Goal: Task Accomplishment & Management: Use online tool/utility

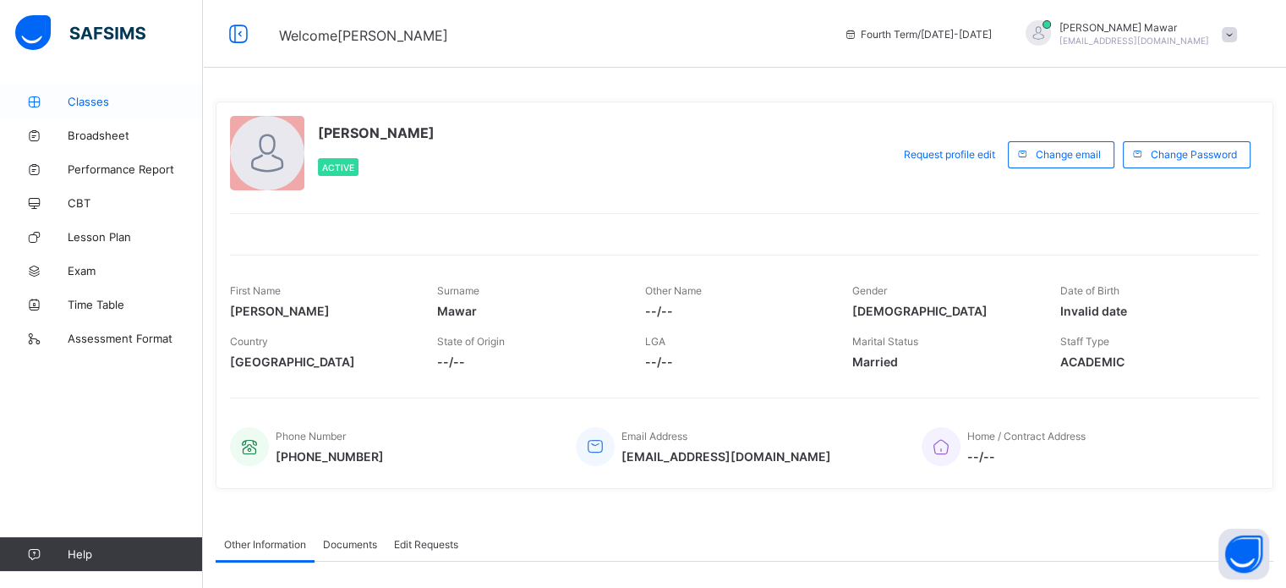
click at [129, 90] on link "Classes" at bounding box center [101, 102] width 203 height 34
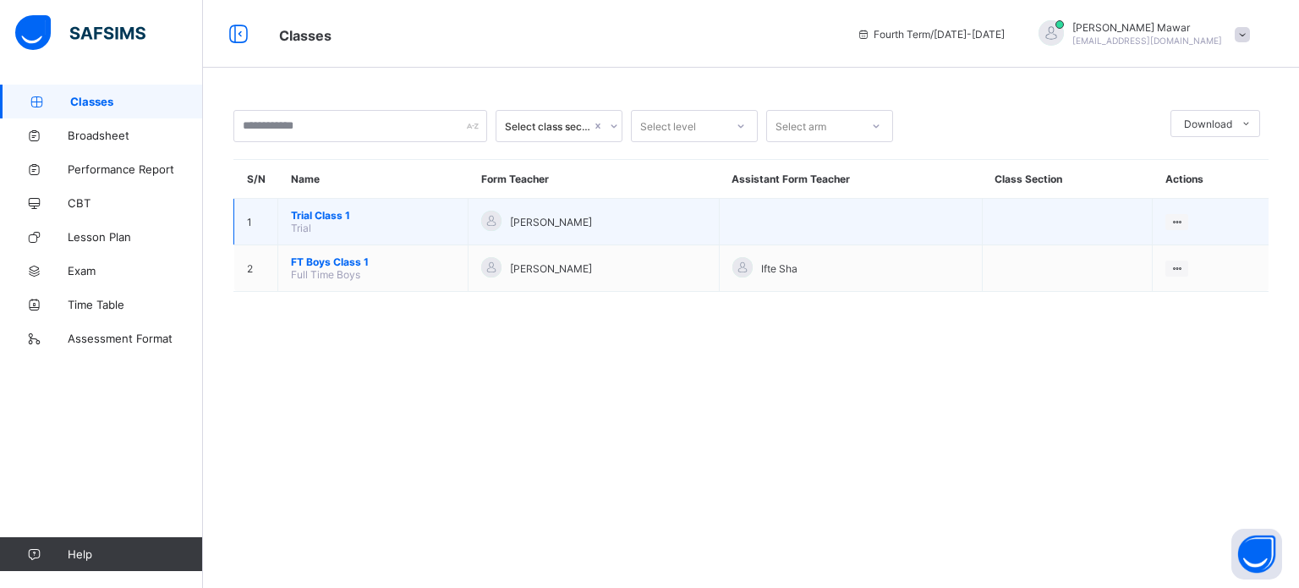
click at [342, 216] on span "Trial Class 1" at bounding box center [373, 215] width 164 height 13
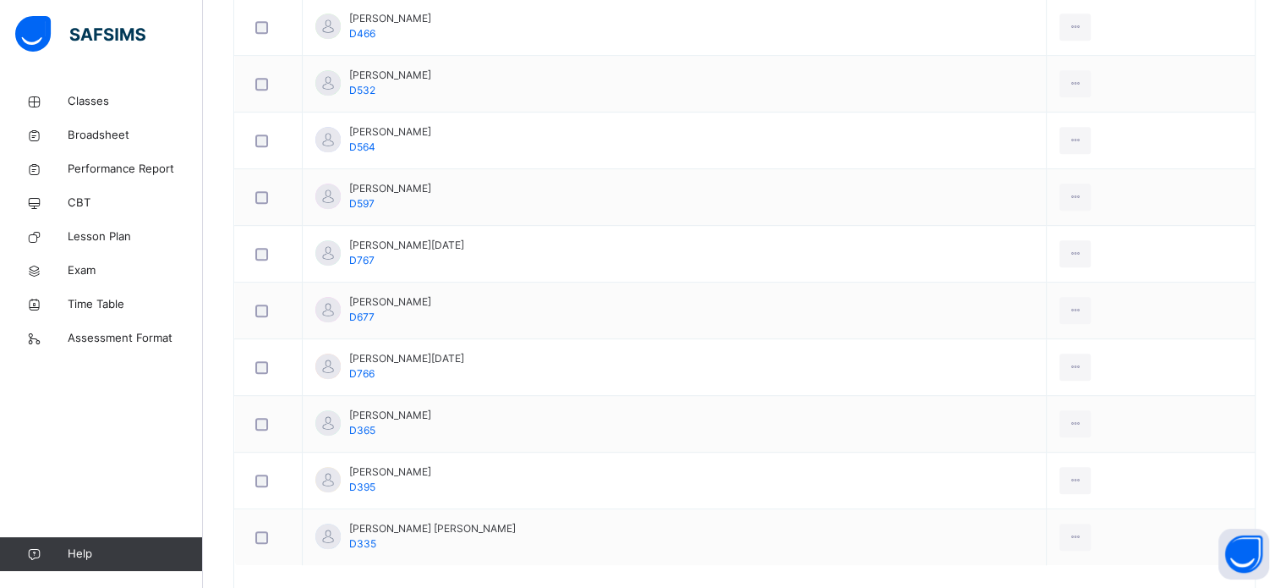
scroll to position [898, 0]
click at [73, 91] on link "Classes" at bounding box center [101, 102] width 203 height 34
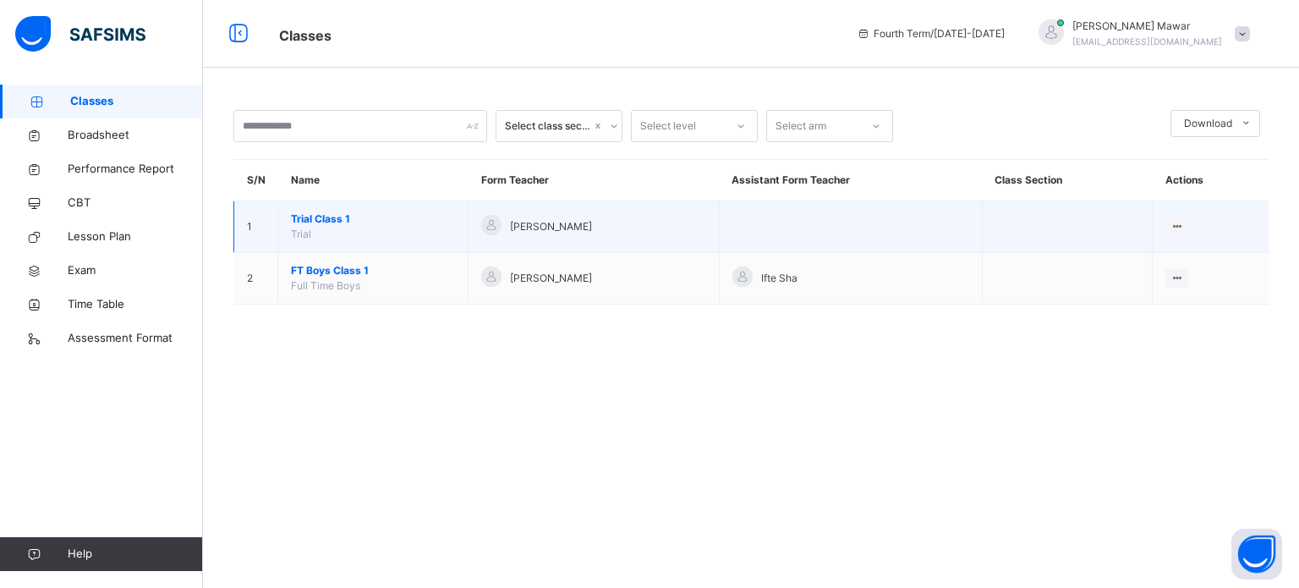
click at [327, 224] on span "Trial Class 1" at bounding box center [373, 218] width 164 height 15
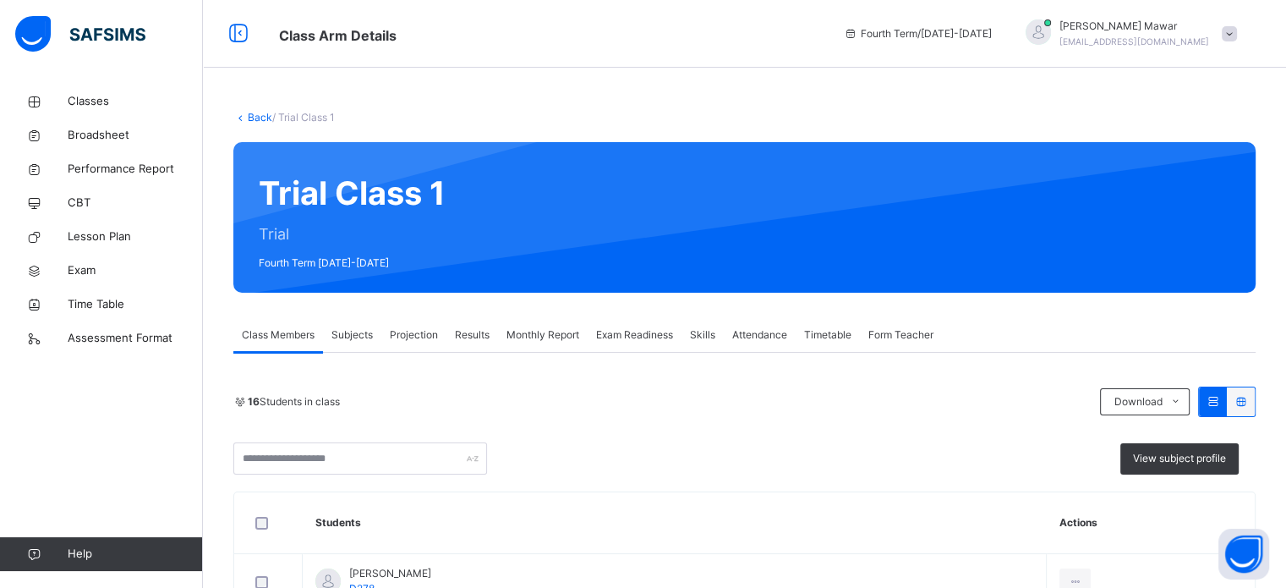
click at [480, 331] on span "Results" at bounding box center [472, 334] width 35 height 15
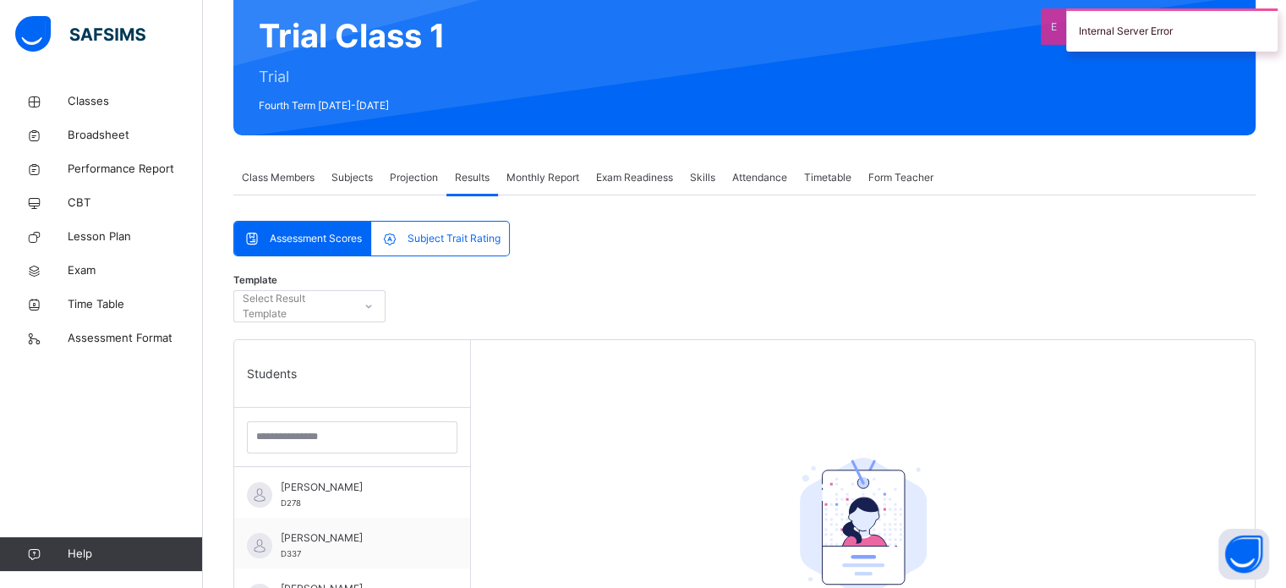
scroll to position [159, 0]
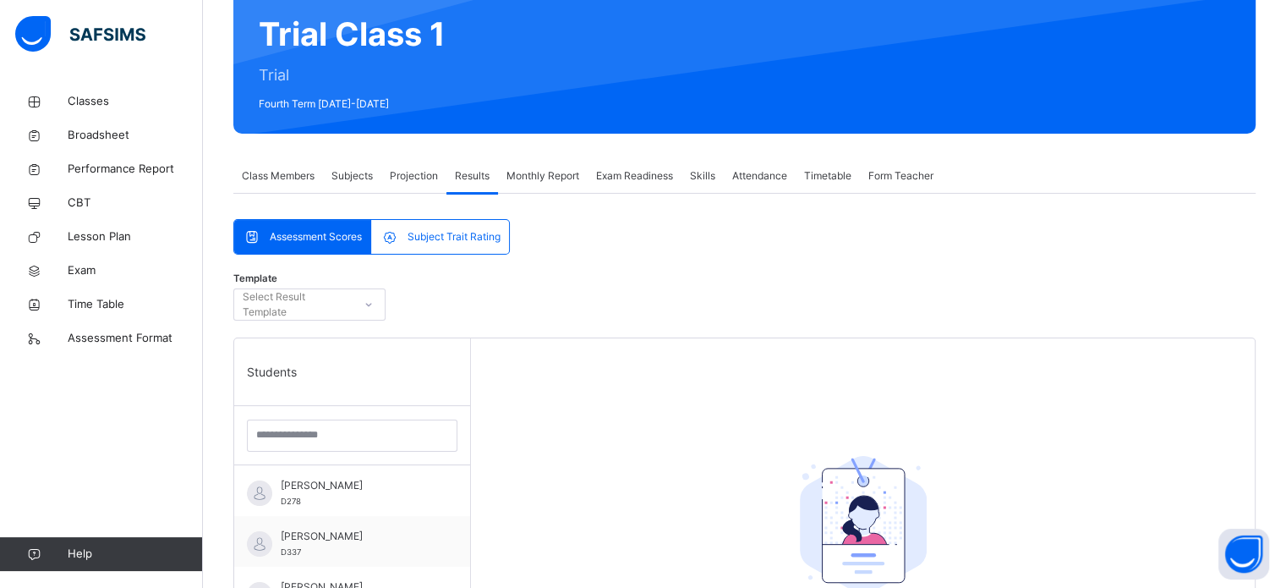
click at [422, 175] on span "Projection" at bounding box center [414, 175] width 48 height 15
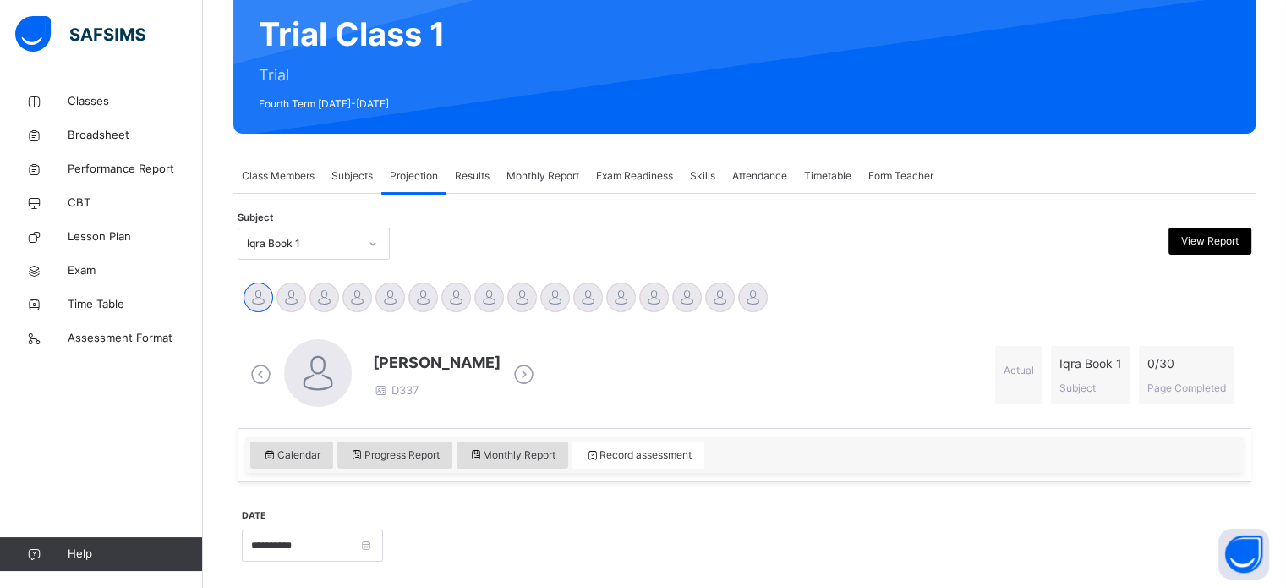
click at [749, 173] on span "Attendance" at bounding box center [759, 175] width 55 height 15
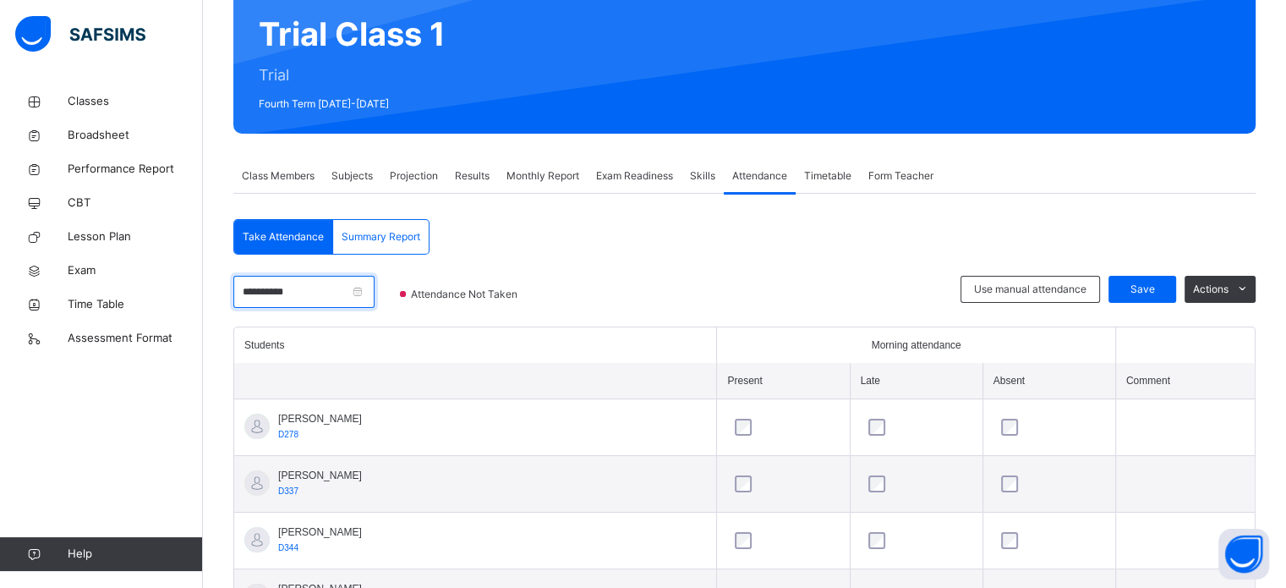
click at [375, 282] on input "**********" at bounding box center [303, 292] width 141 height 32
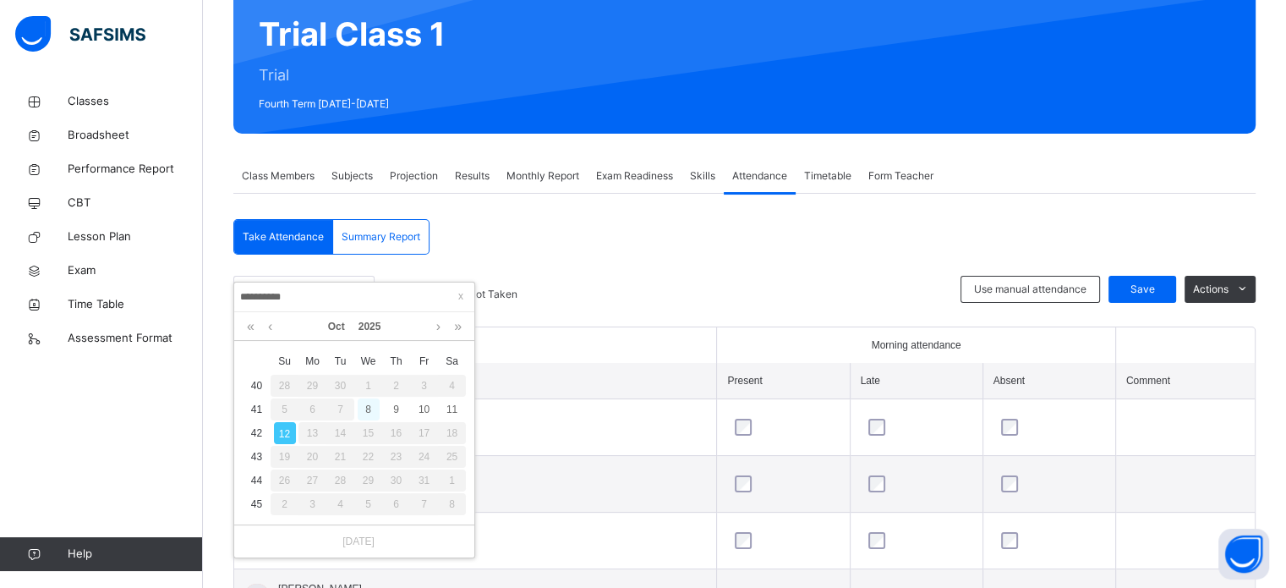
click at [364, 408] on div "8" at bounding box center [369, 409] width 22 height 22
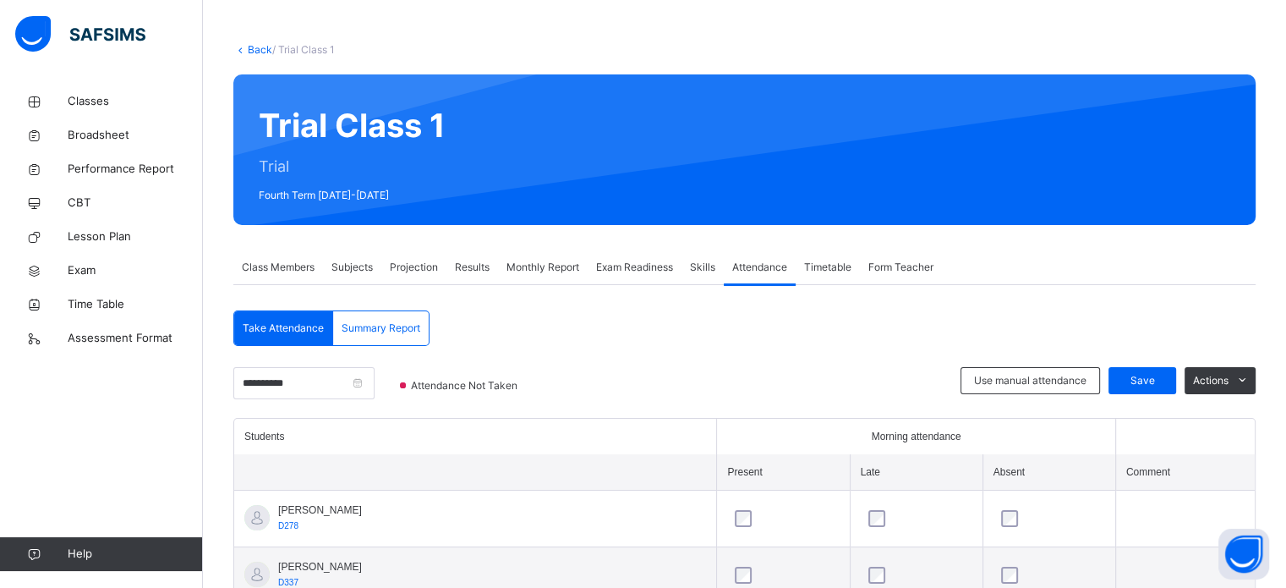
scroll to position [0, 0]
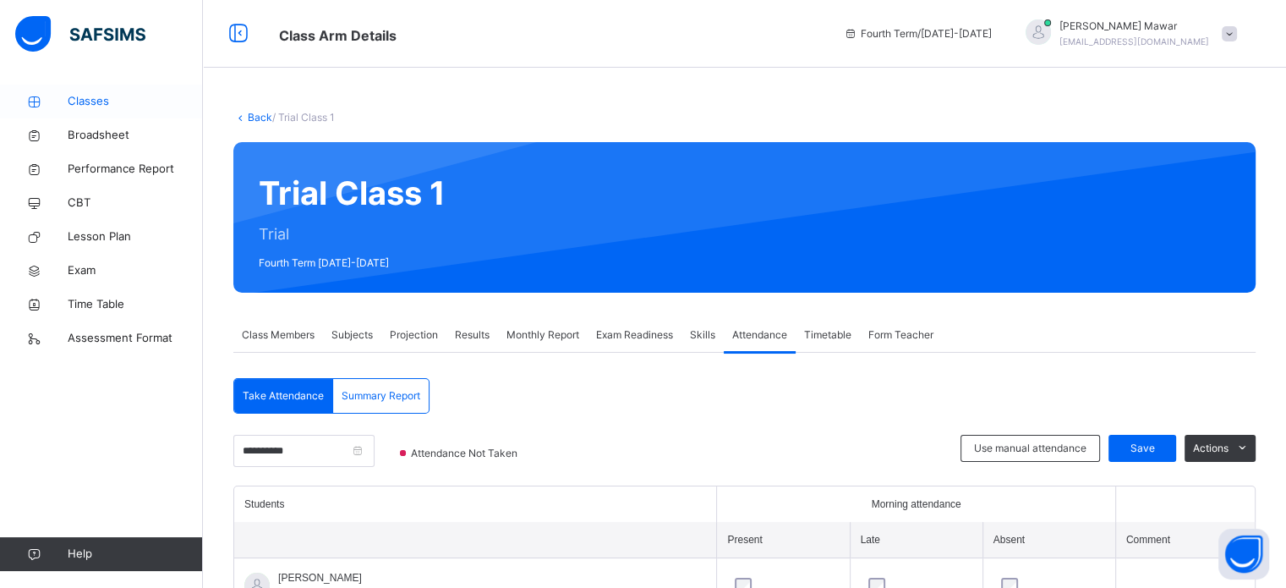
click at [77, 94] on span "Classes" at bounding box center [135, 101] width 135 height 17
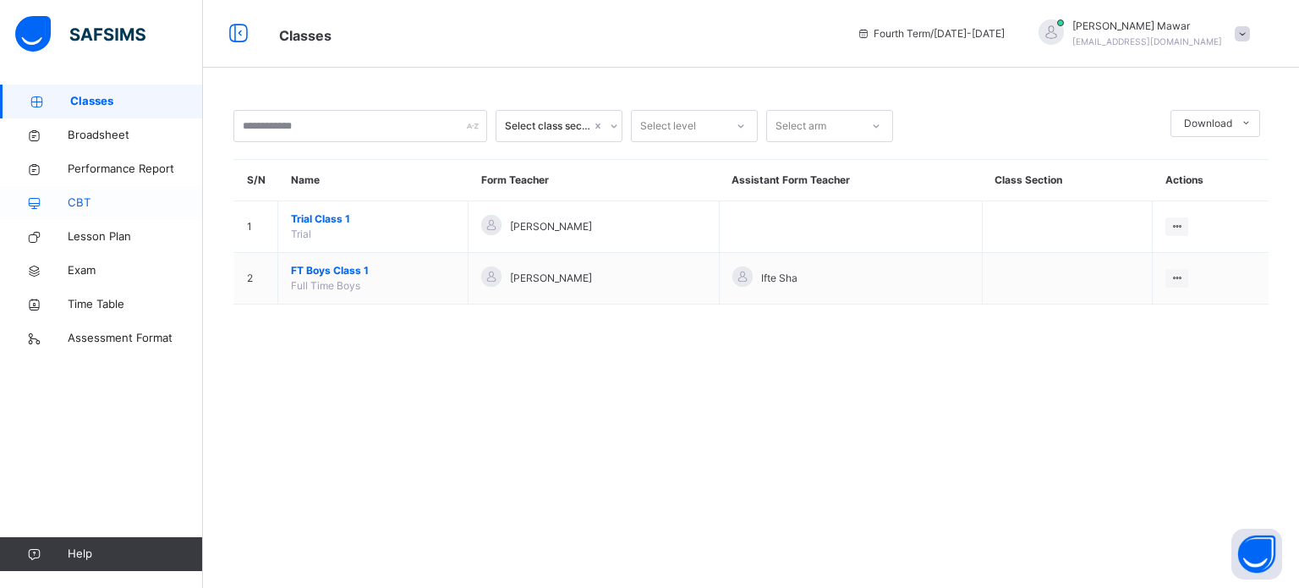
click at [81, 192] on link "CBT" at bounding box center [101, 203] width 203 height 34
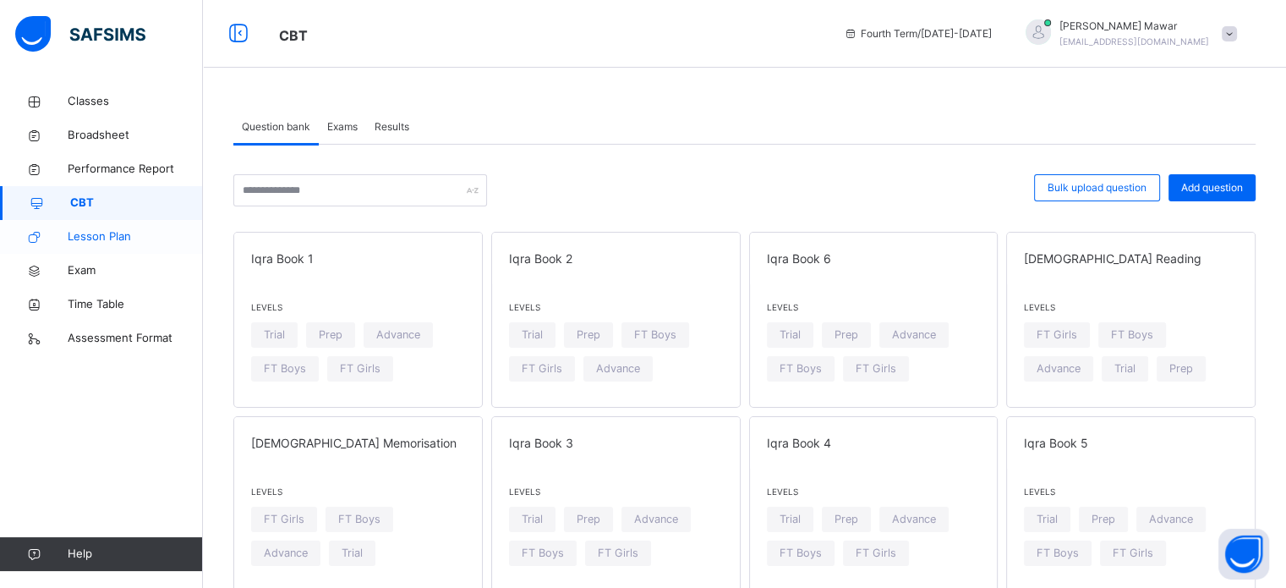
click at [112, 236] on span "Lesson Plan" at bounding box center [135, 236] width 135 height 17
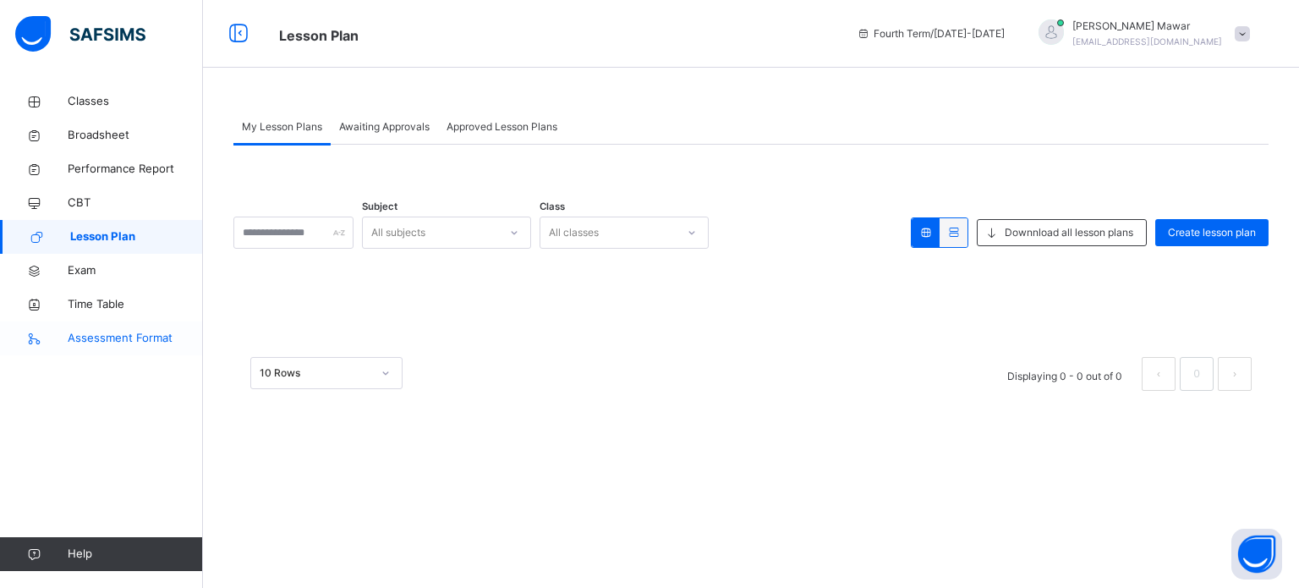
click at [122, 348] on link "Assessment Format" at bounding box center [101, 338] width 203 height 34
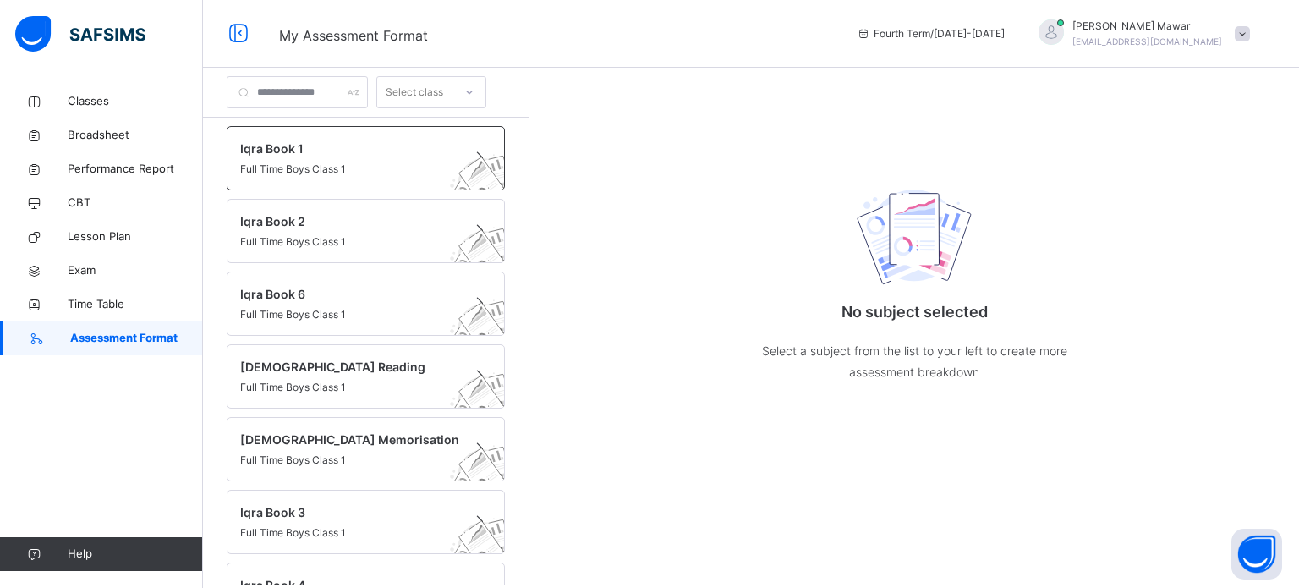
click at [253, 179] on div "Iqra Book 1 Full Time Boys Class 1" at bounding box center [366, 158] width 278 height 64
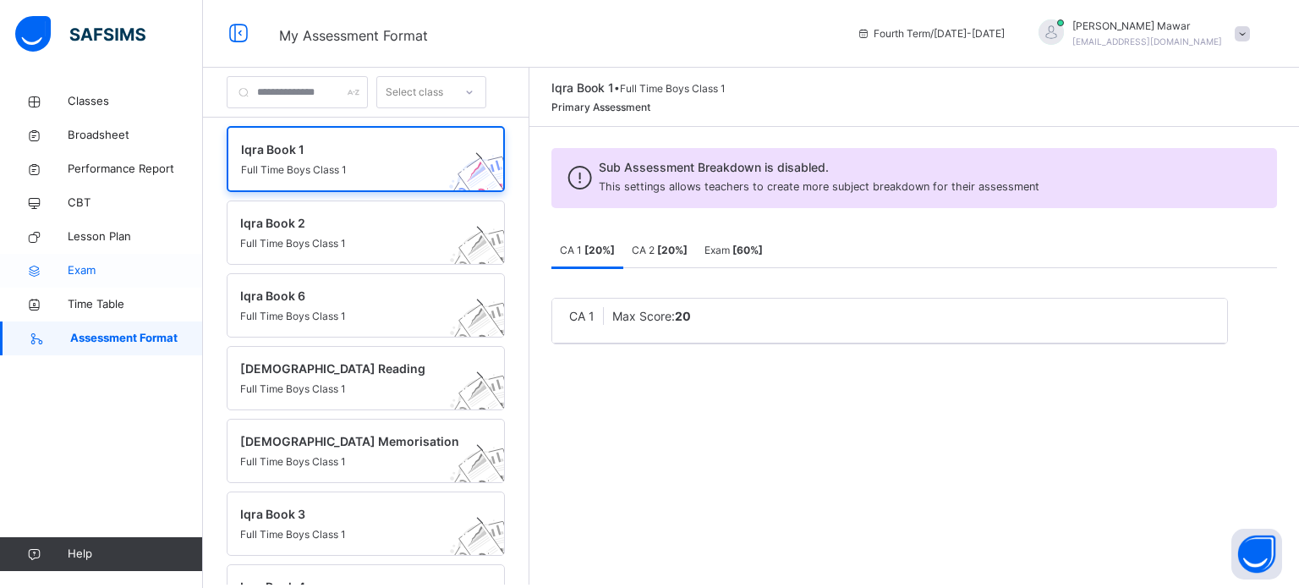
click at [88, 260] on link "Exam" at bounding box center [101, 271] width 203 height 34
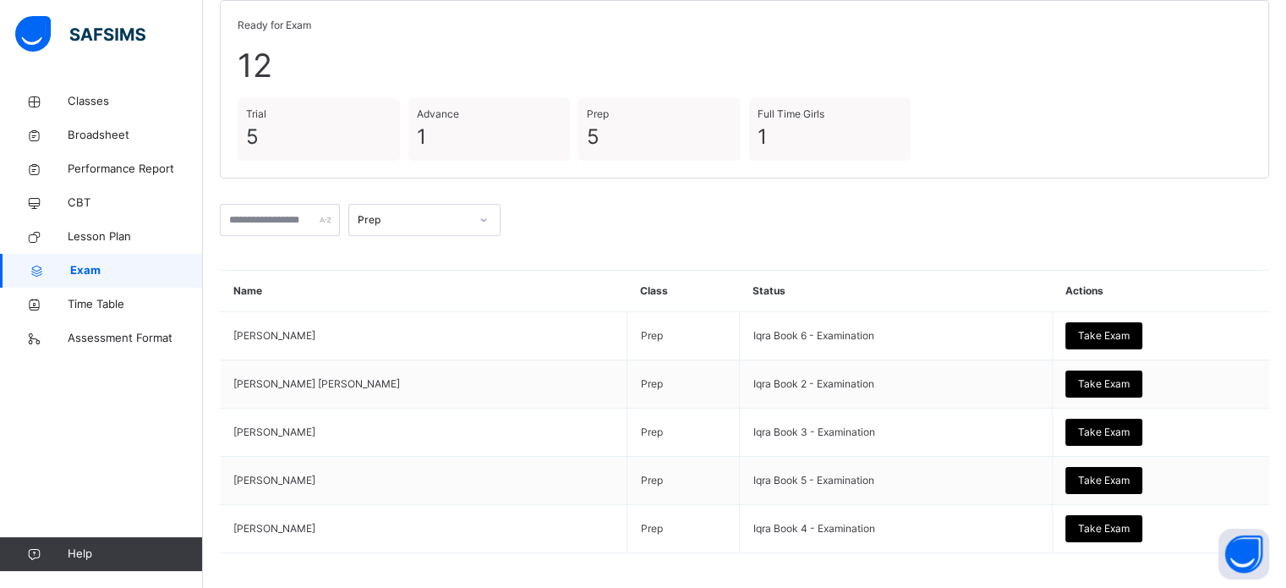
scroll to position [192, 0]
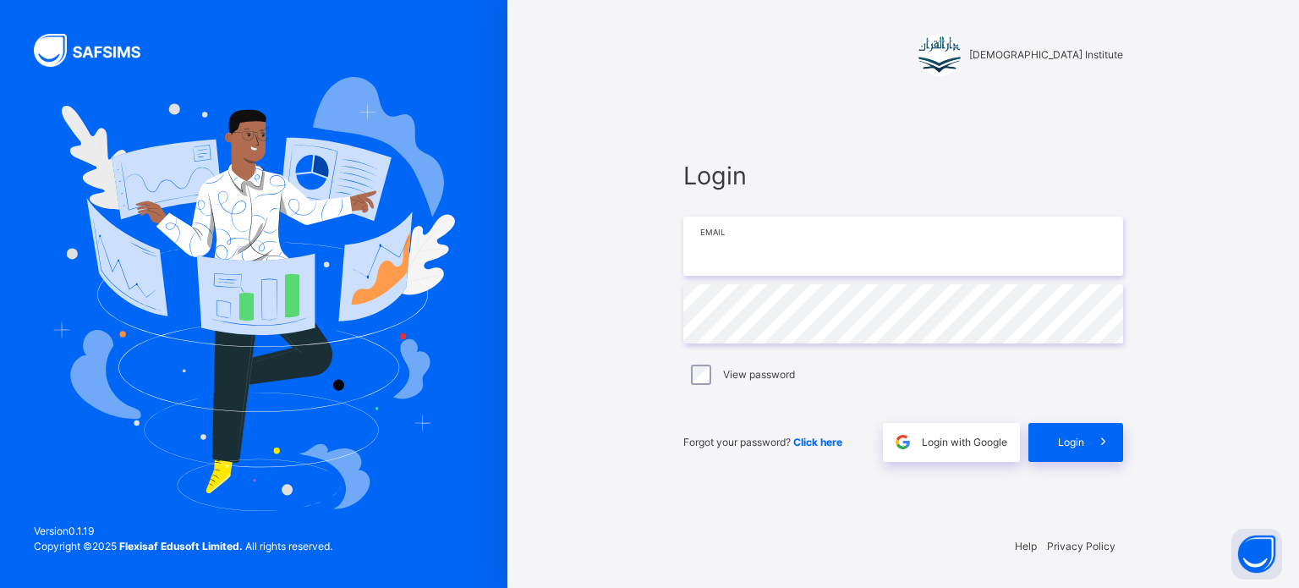
click at [706, 241] on input "email" at bounding box center [903, 245] width 440 height 59
type input "**********"
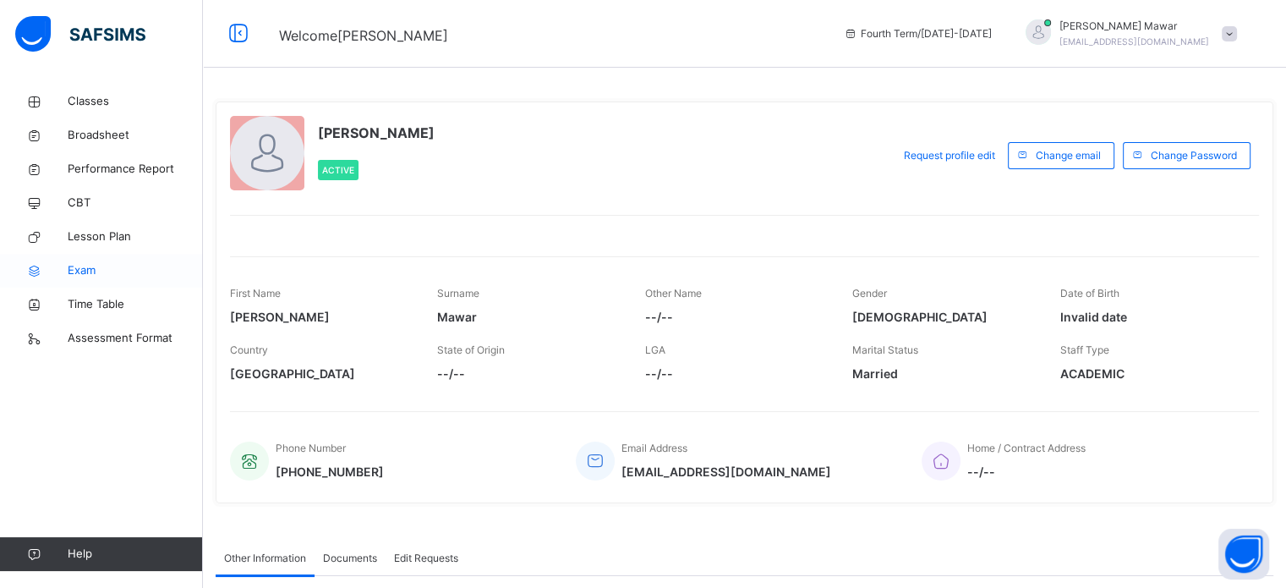
click at [96, 273] on span "Exam" at bounding box center [135, 270] width 135 height 17
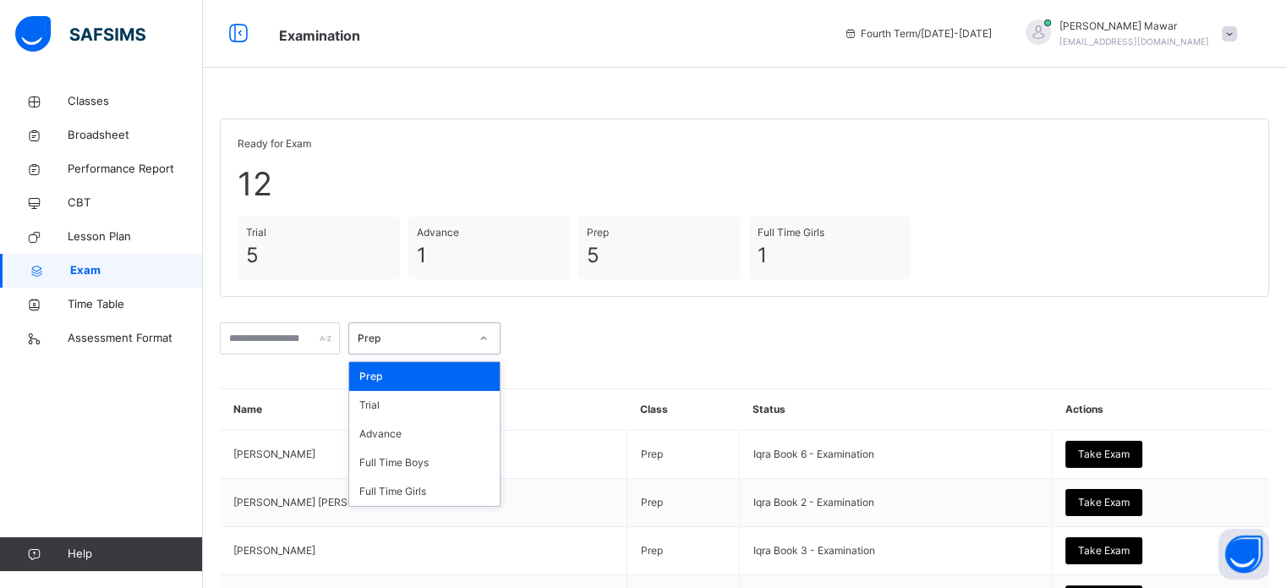
click at [467, 331] on div "Prep" at bounding box center [414, 338] width 112 height 15
click at [442, 459] on div "Full Time Boys" at bounding box center [424, 462] width 151 height 29
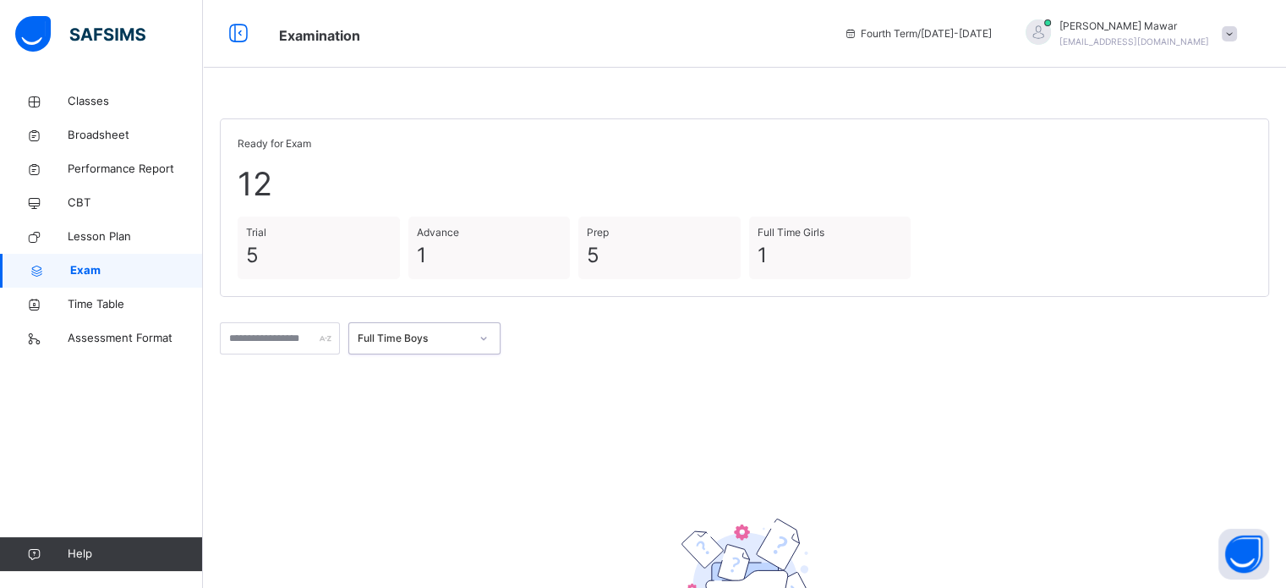
click at [460, 337] on div "Full Time Boys" at bounding box center [414, 338] width 112 height 15
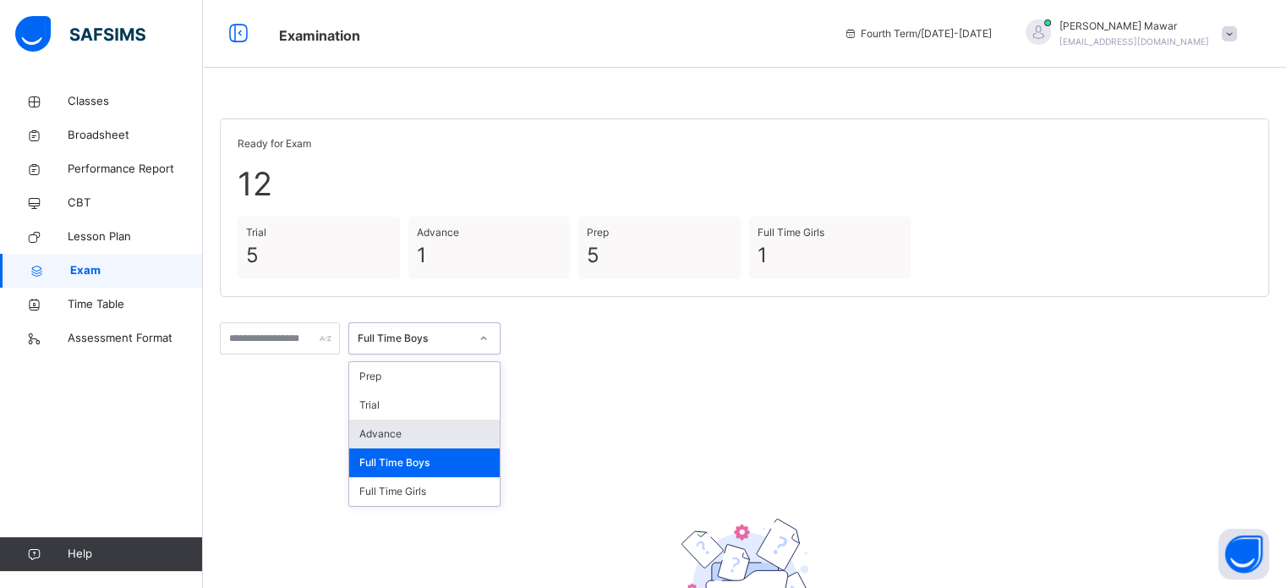
click at [440, 425] on div "Advance" at bounding box center [424, 433] width 151 height 29
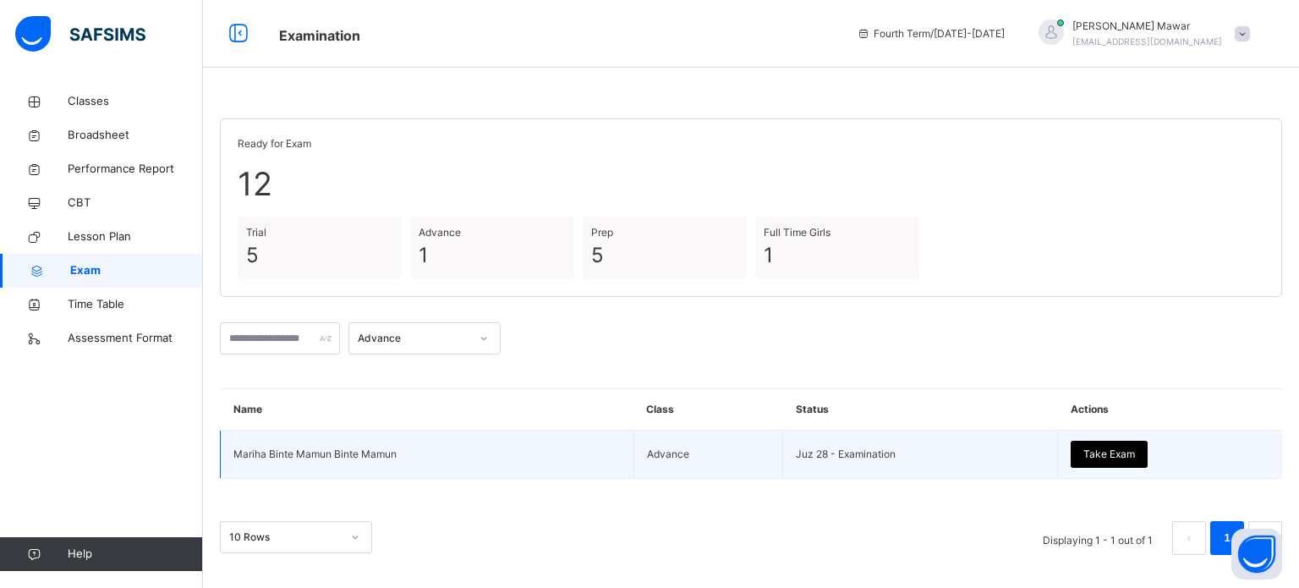
click at [1085, 454] on span "Take Exam" at bounding box center [1109, 453] width 52 height 15
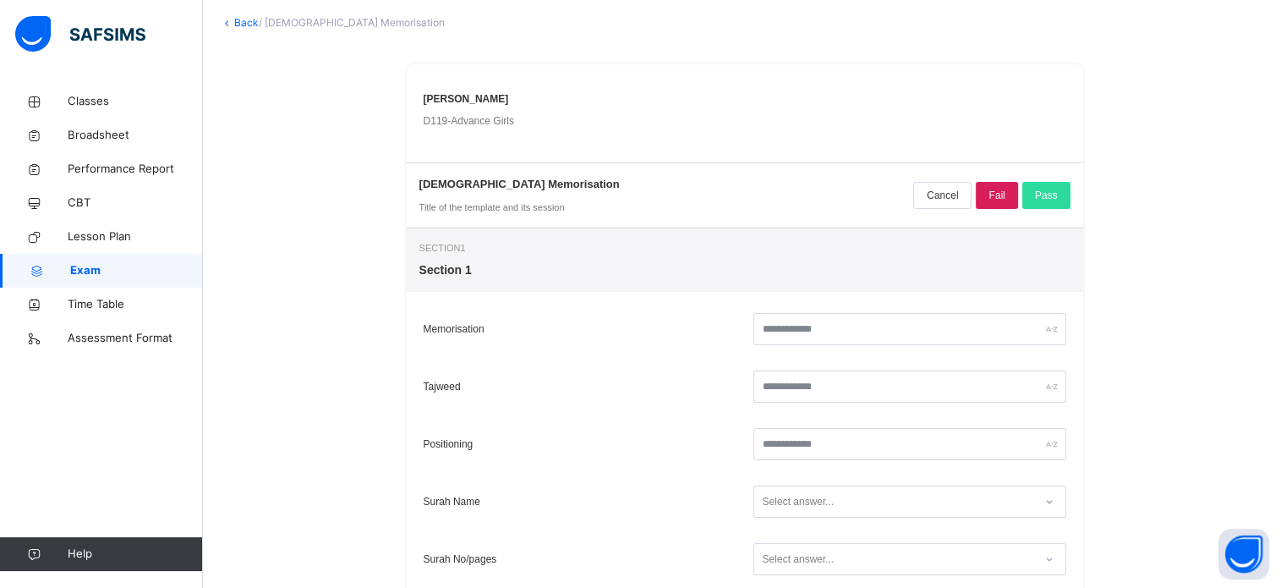
scroll to position [105, 0]
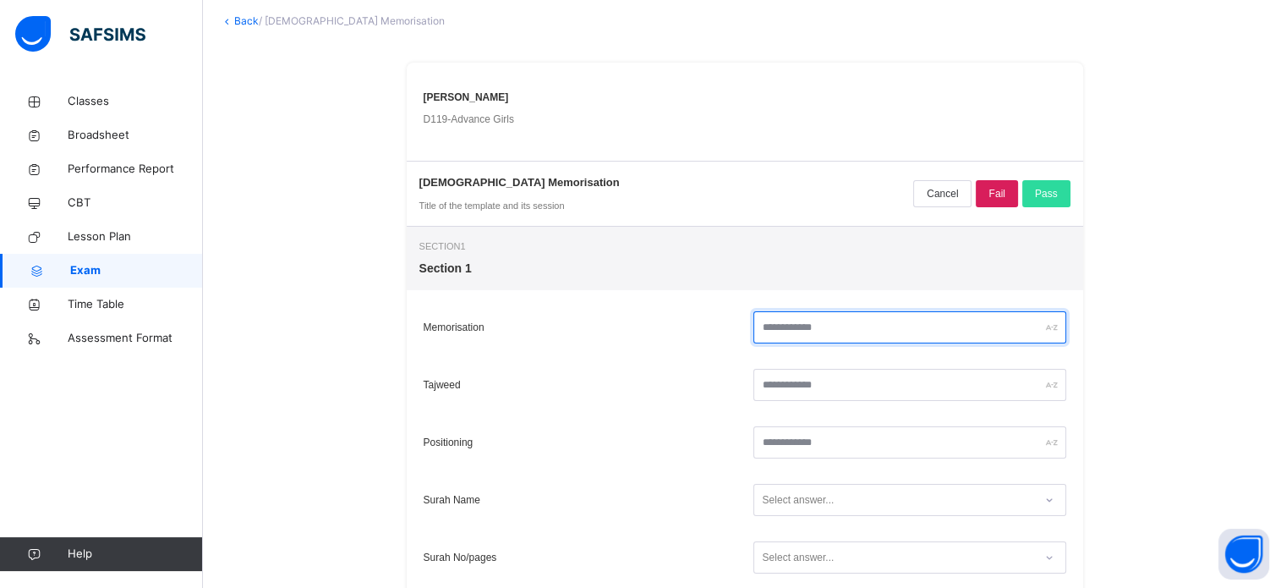
click at [818, 317] on input "text" at bounding box center [909, 327] width 313 height 32
type input "**"
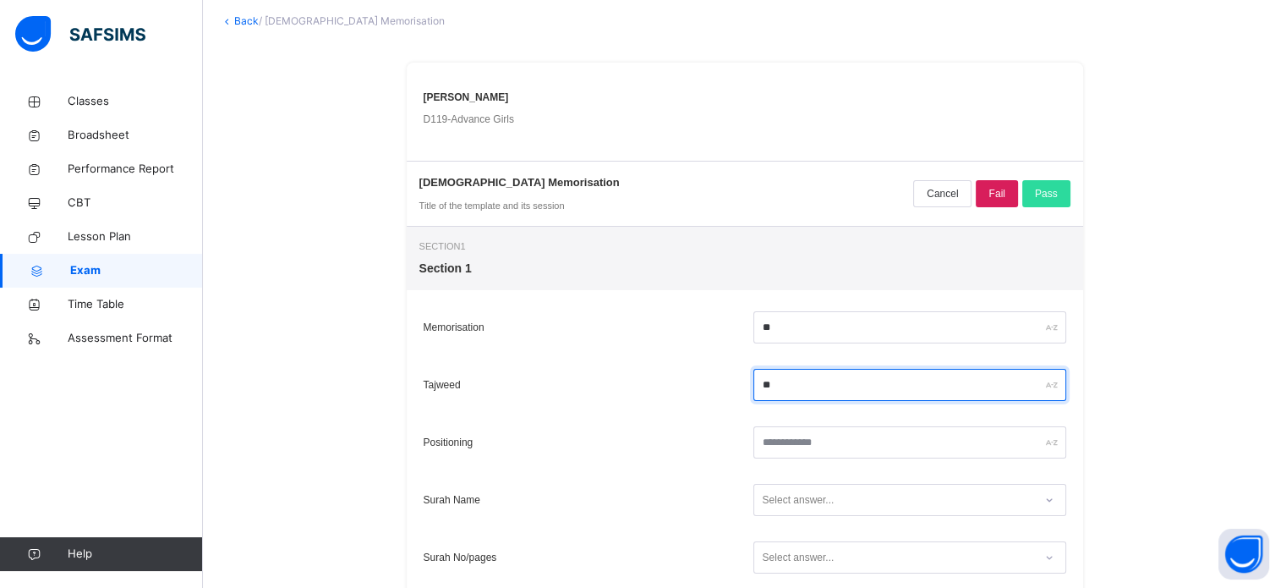
type input "**"
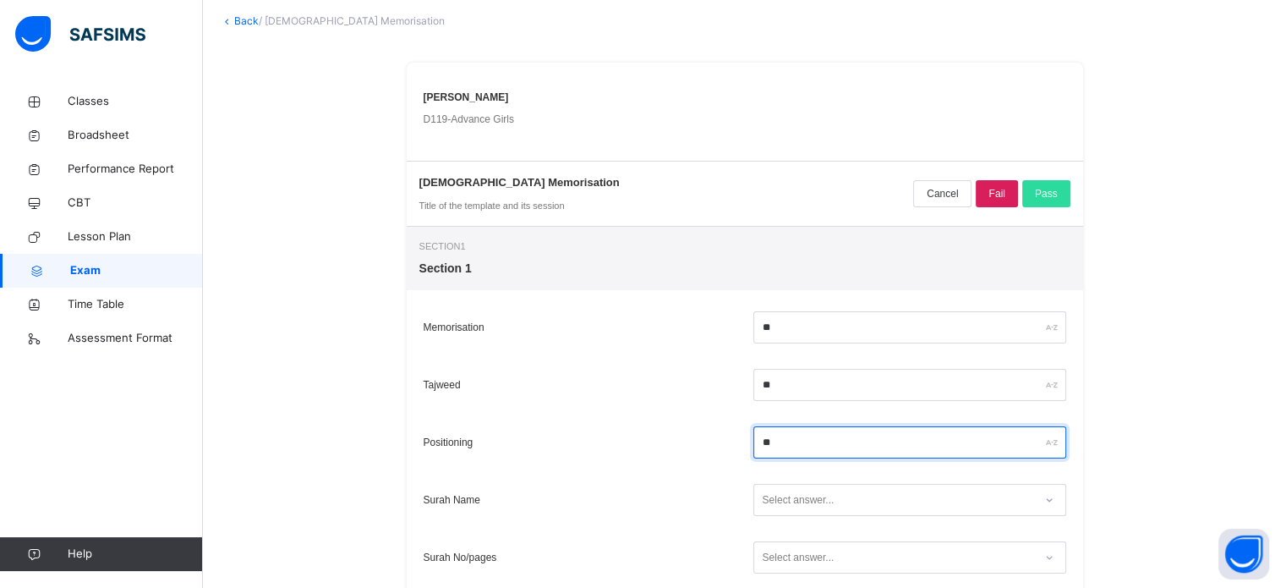
type input "**"
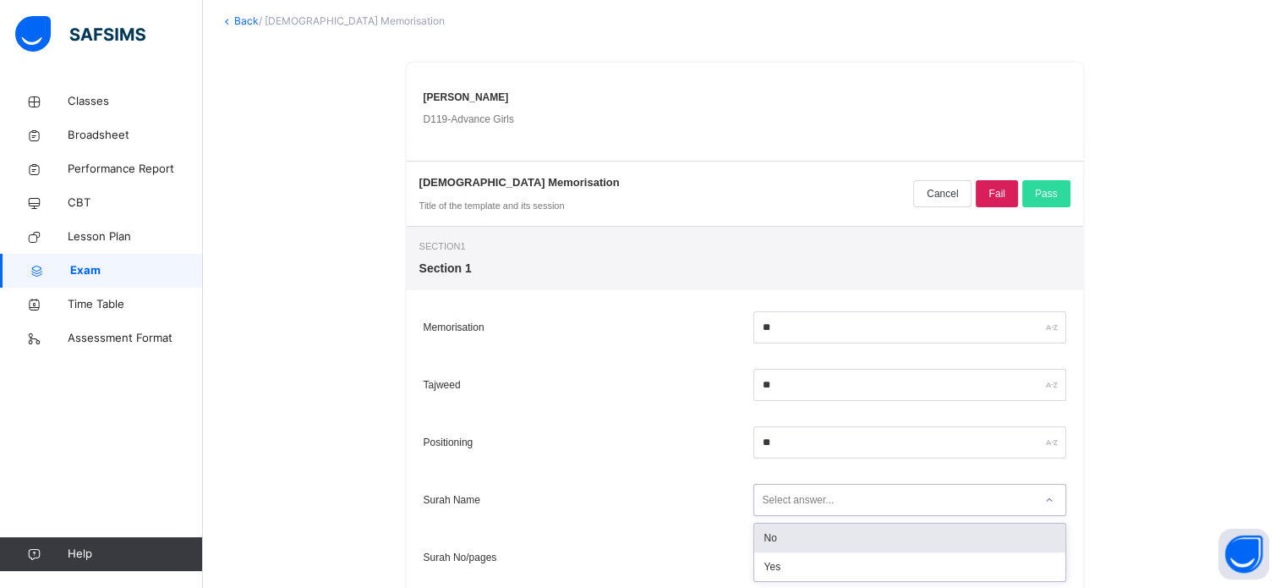
click at [835, 491] on div "Select answer..." at bounding box center [799, 500] width 72 height 32
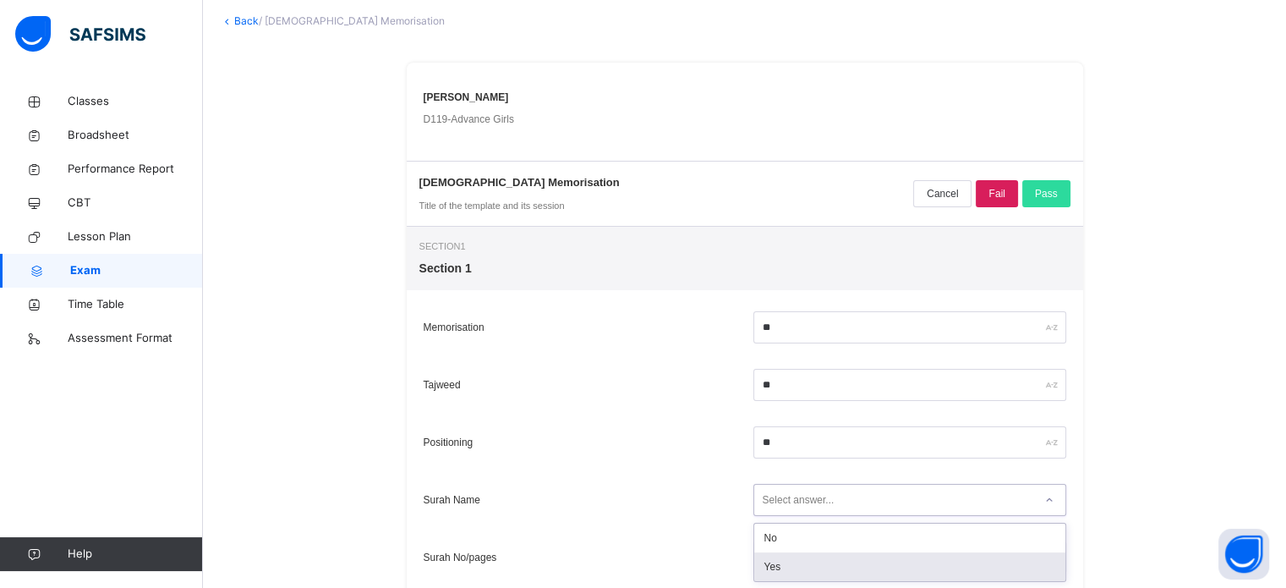
click at [811, 567] on div "Yes" at bounding box center [909, 566] width 311 height 29
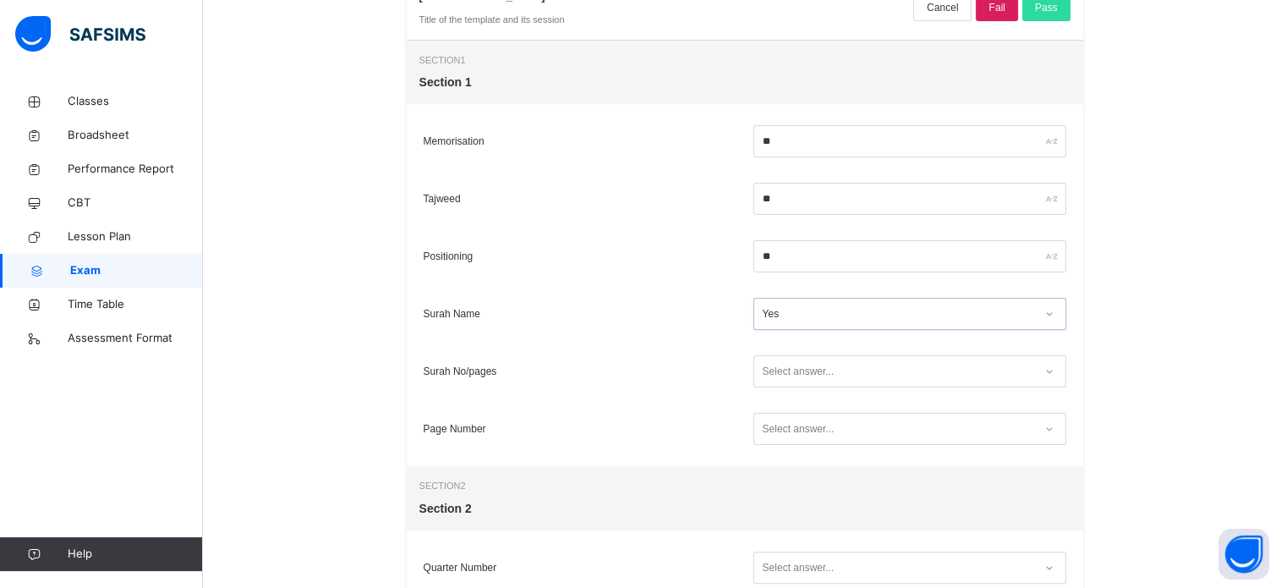
scroll to position [293, 0]
click at [804, 361] on div "Select answer..." at bounding box center [799, 369] width 72 height 32
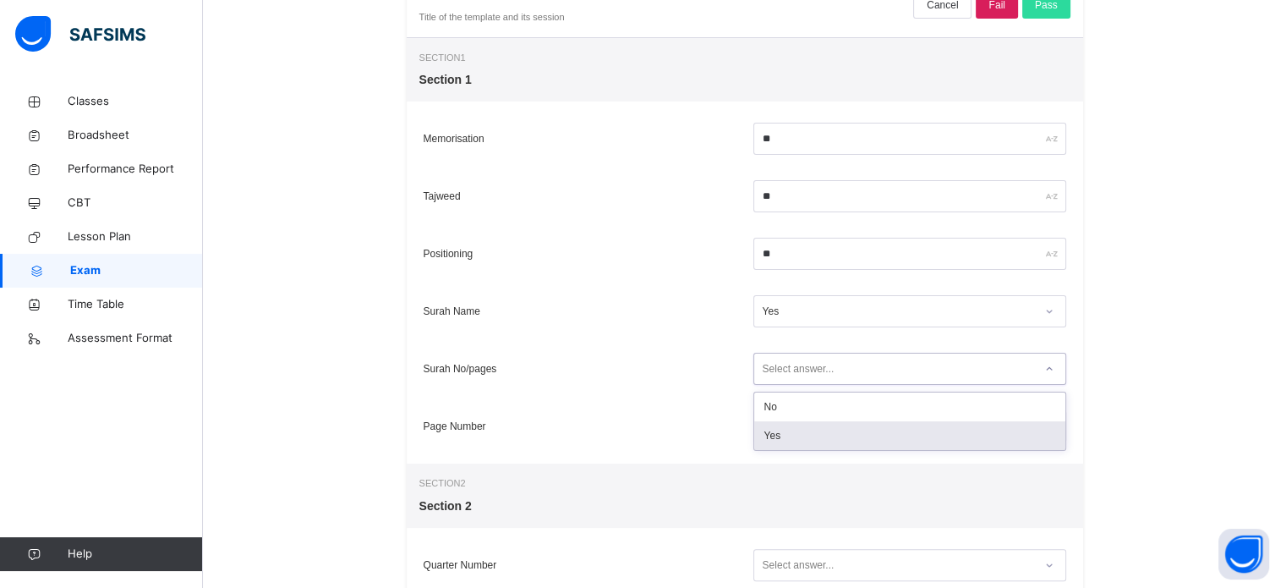
click at [774, 441] on div "Yes" at bounding box center [909, 435] width 311 height 29
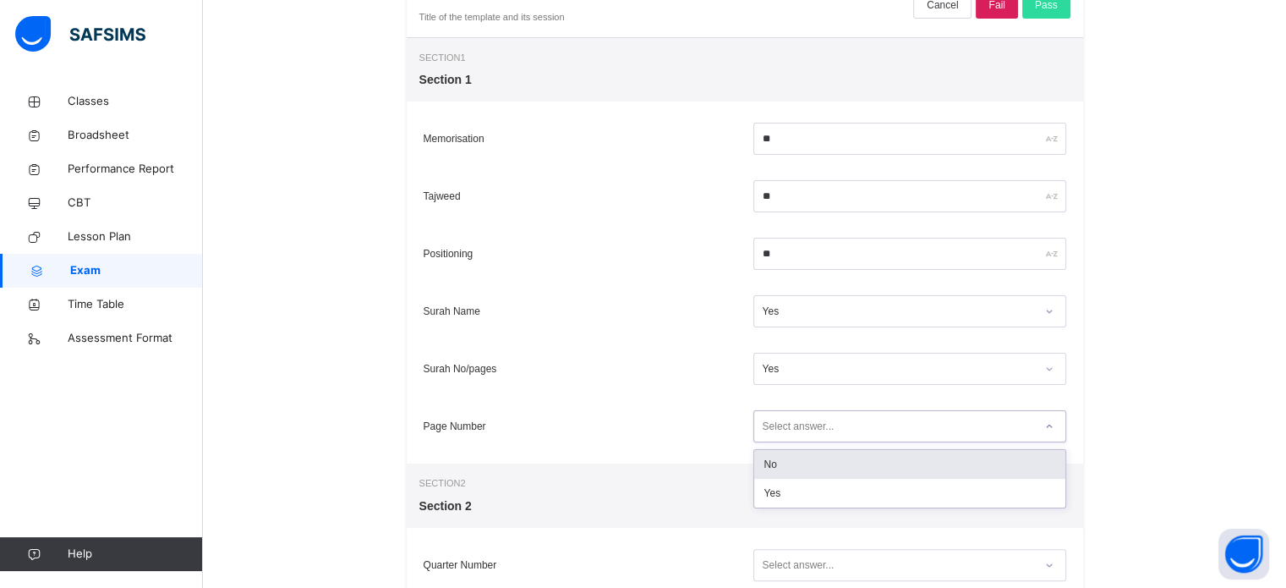
click at [774, 433] on div "Select answer..." at bounding box center [799, 426] width 72 height 32
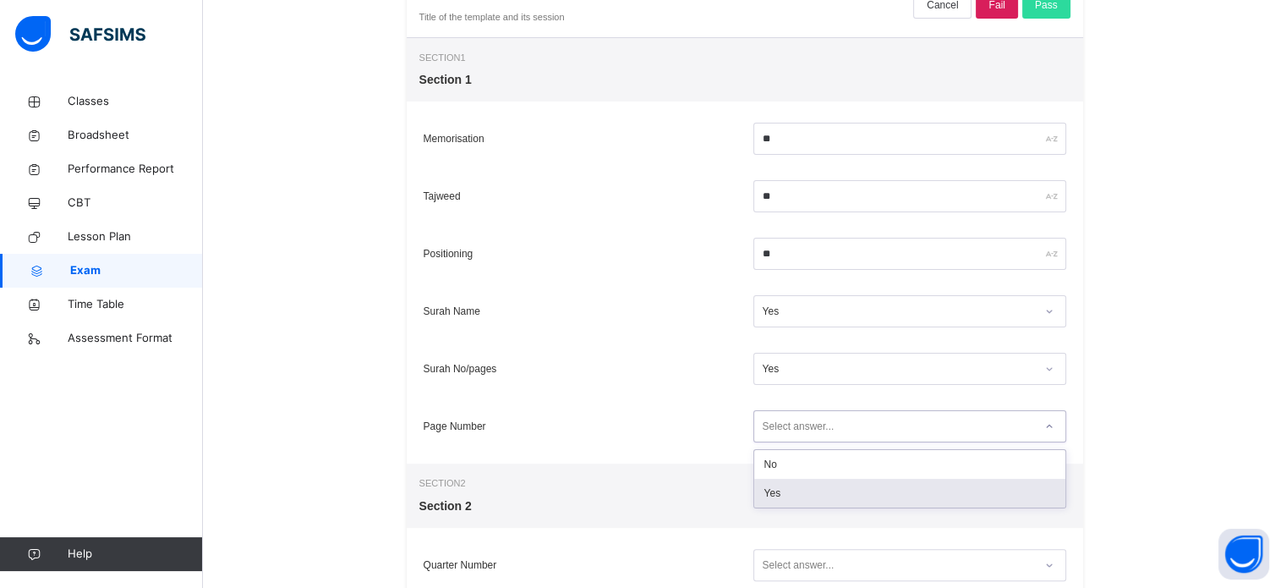
click at [774, 486] on div "Yes" at bounding box center [909, 493] width 311 height 29
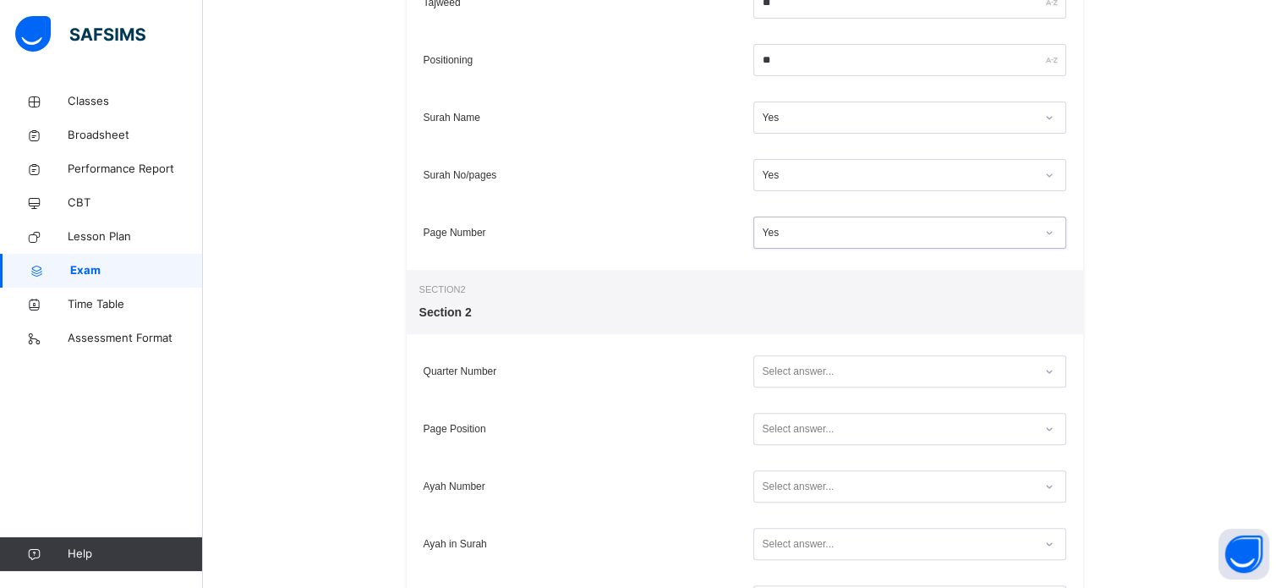
scroll to position [509, 0]
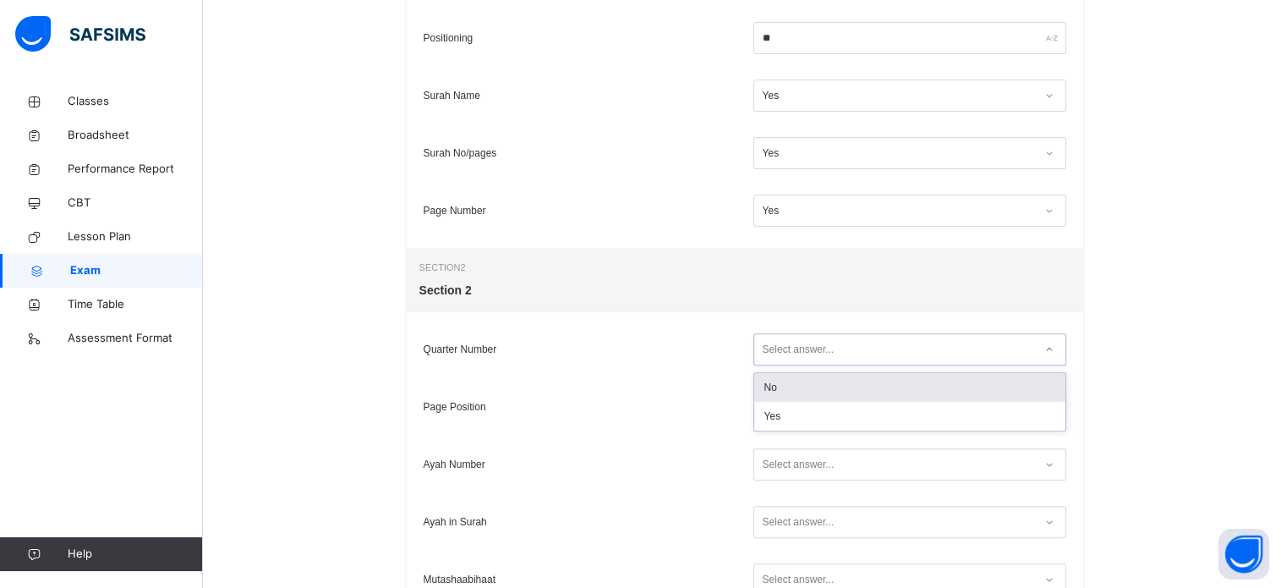
click at [795, 355] on div "Select answer..." at bounding box center [799, 349] width 72 height 32
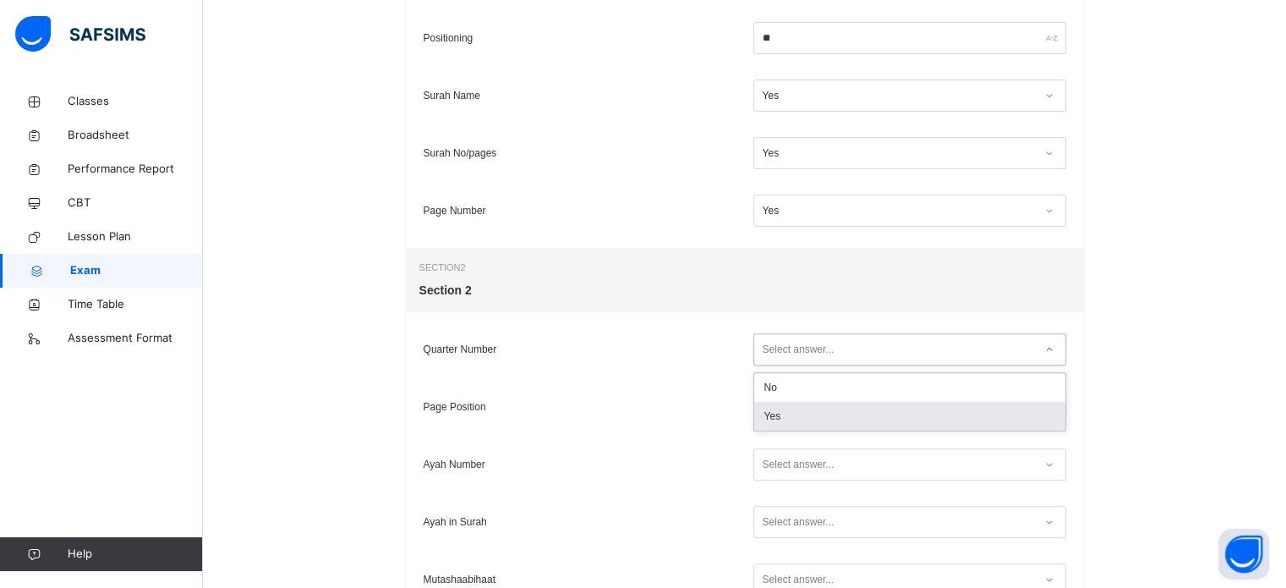
click at [797, 419] on div "Yes" at bounding box center [909, 416] width 311 height 29
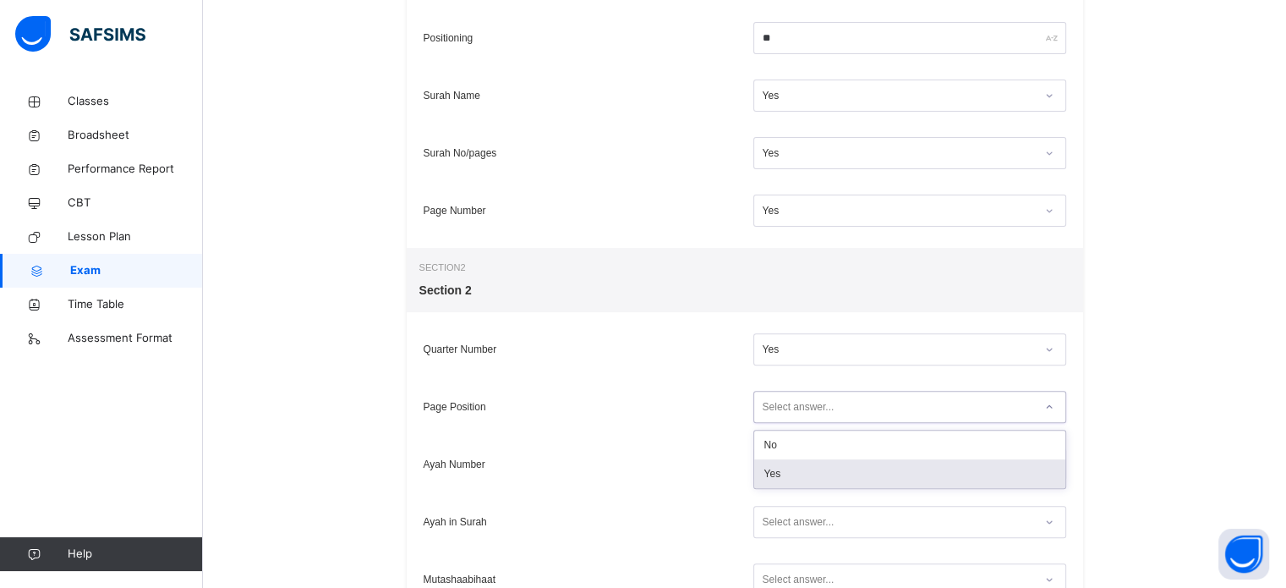
drag, startPoint x: 797, startPoint y: 407, endPoint x: 785, endPoint y: 469, distance: 63.7
click at [785, 423] on div "option Yes focused, 2 of 2. 2 results available. Use Up and Down to choose opti…" at bounding box center [909, 407] width 313 height 32
click at [785, 469] on div "Yes" at bounding box center [909, 473] width 311 height 29
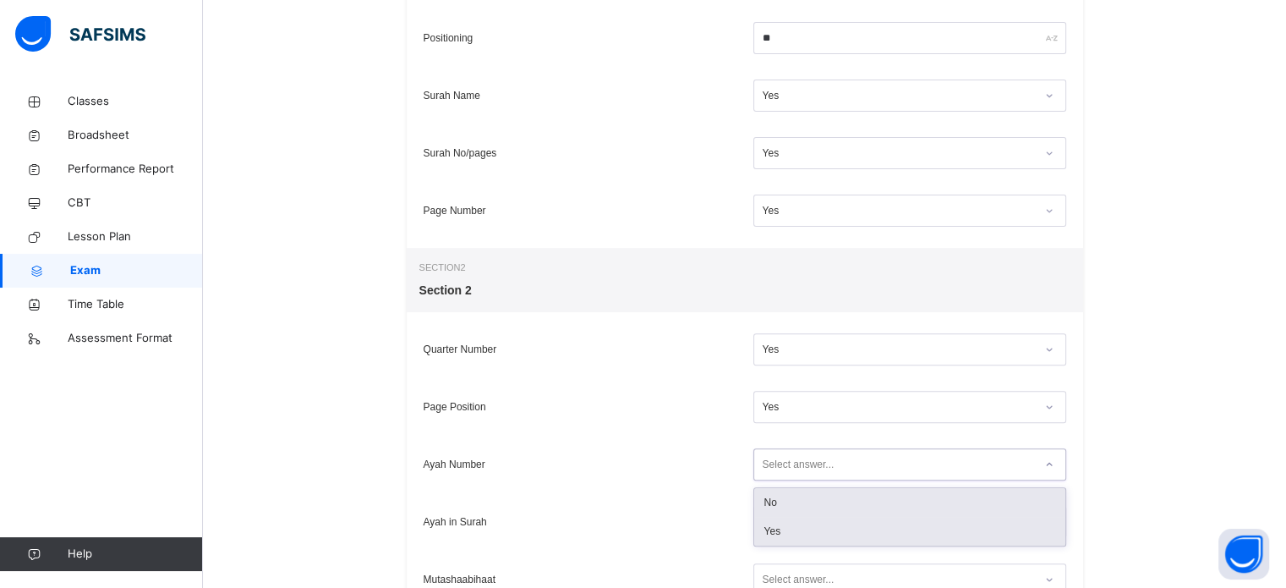
drag, startPoint x: 780, startPoint y: 463, endPoint x: 781, endPoint y: 537, distance: 74.4
click at [781, 480] on div "option No focused, 1 of 2. 2 results available. Use Up and Down to choose optio…" at bounding box center [909, 464] width 313 height 32
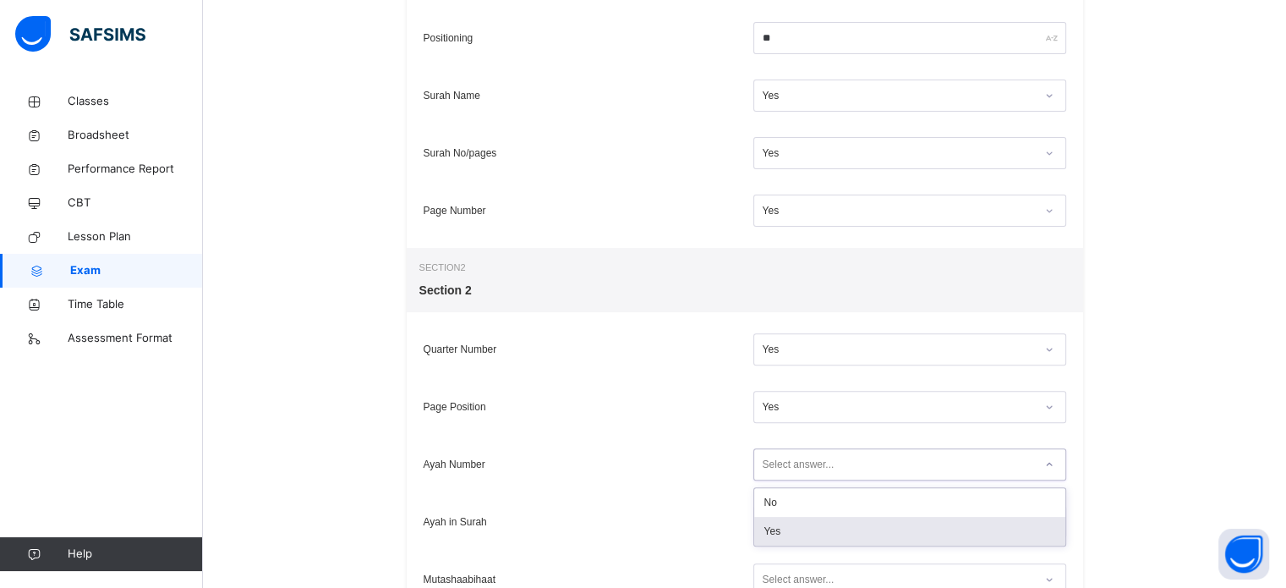
click at [781, 537] on div "Yes" at bounding box center [909, 531] width 311 height 29
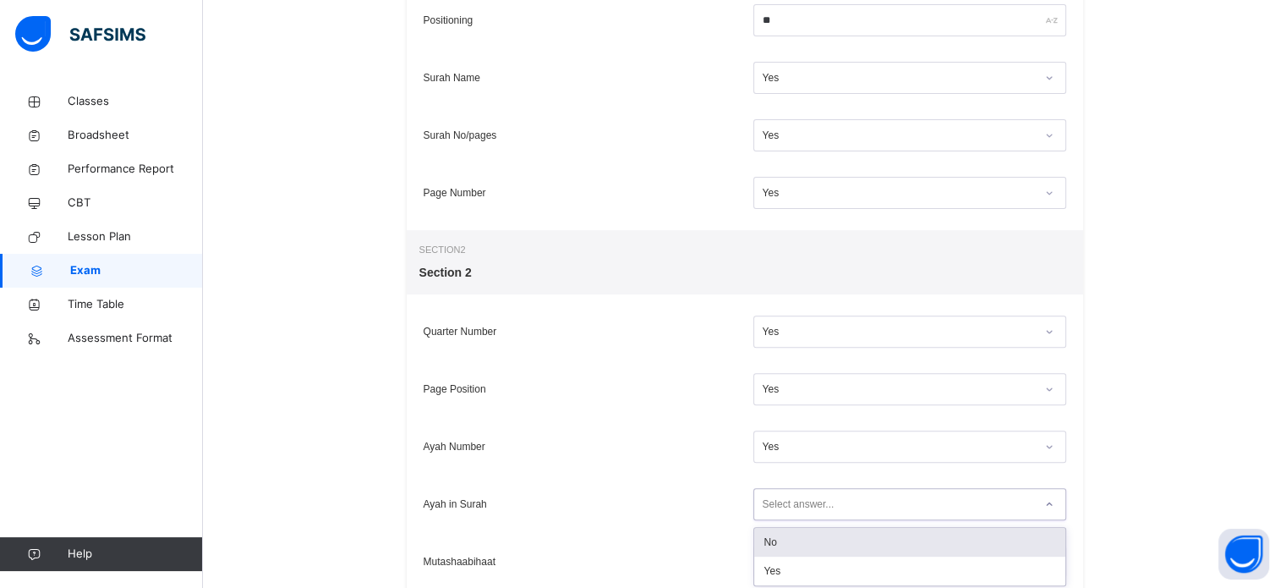
scroll to position [531, 0]
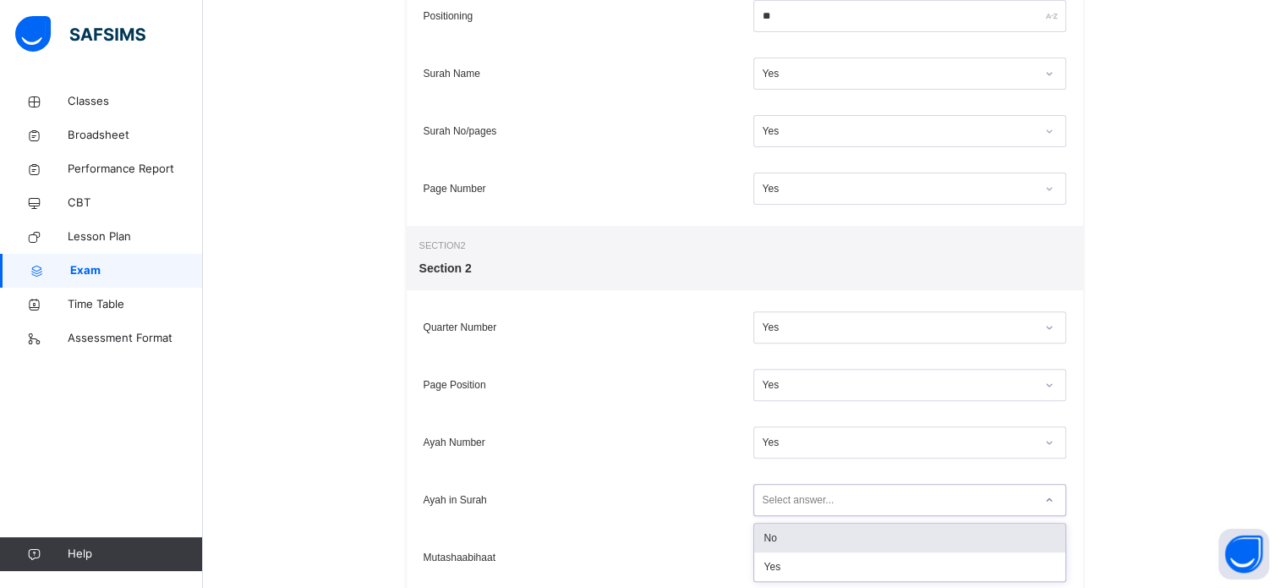
click at [783, 516] on div "option No focused, 1 of 2. 2 results available. Use Up and Down to choose optio…" at bounding box center [909, 500] width 313 height 32
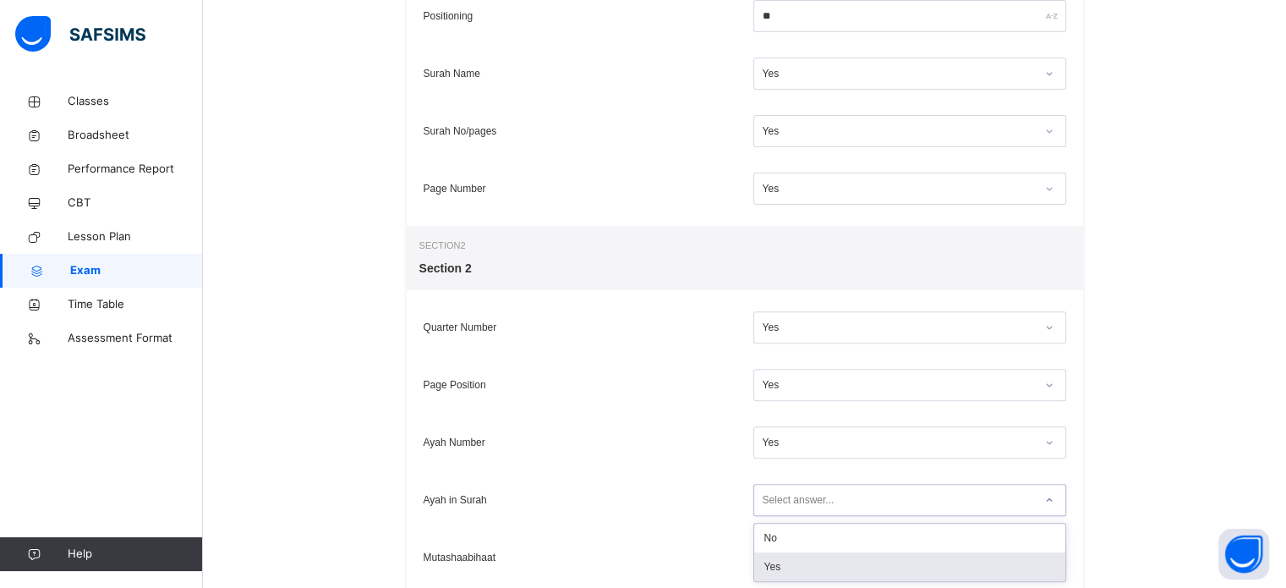
click at [785, 561] on div "Yes" at bounding box center [909, 566] width 311 height 29
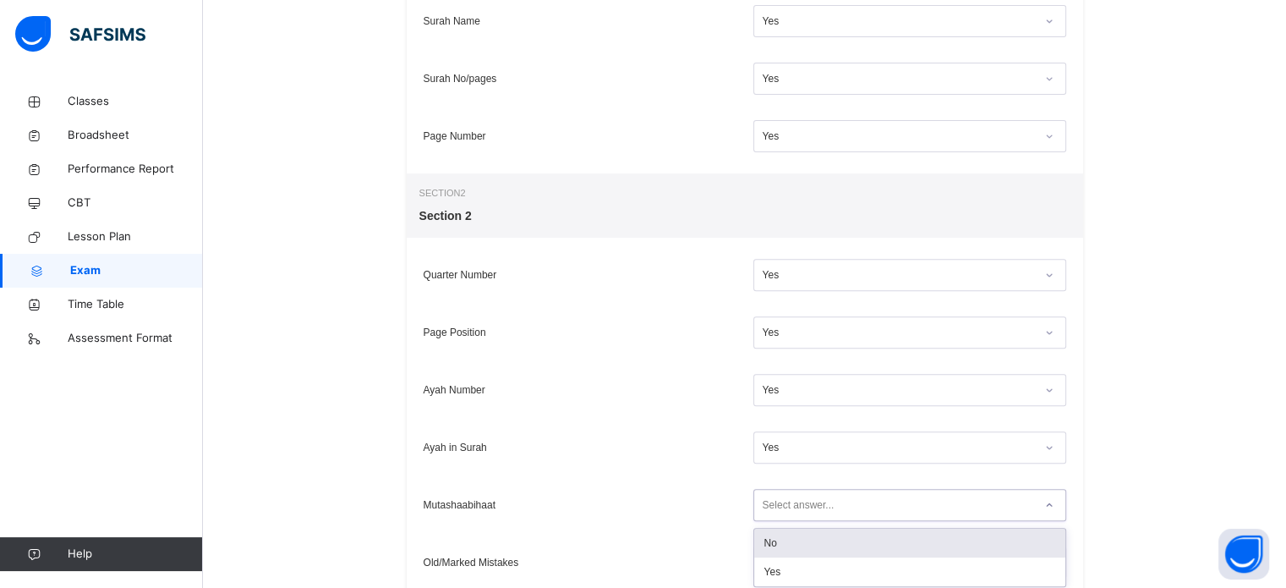
click at [785, 521] on div "option No focused, 1 of 2. 2 results available. Use Up and Down to choose optio…" at bounding box center [909, 505] width 313 height 32
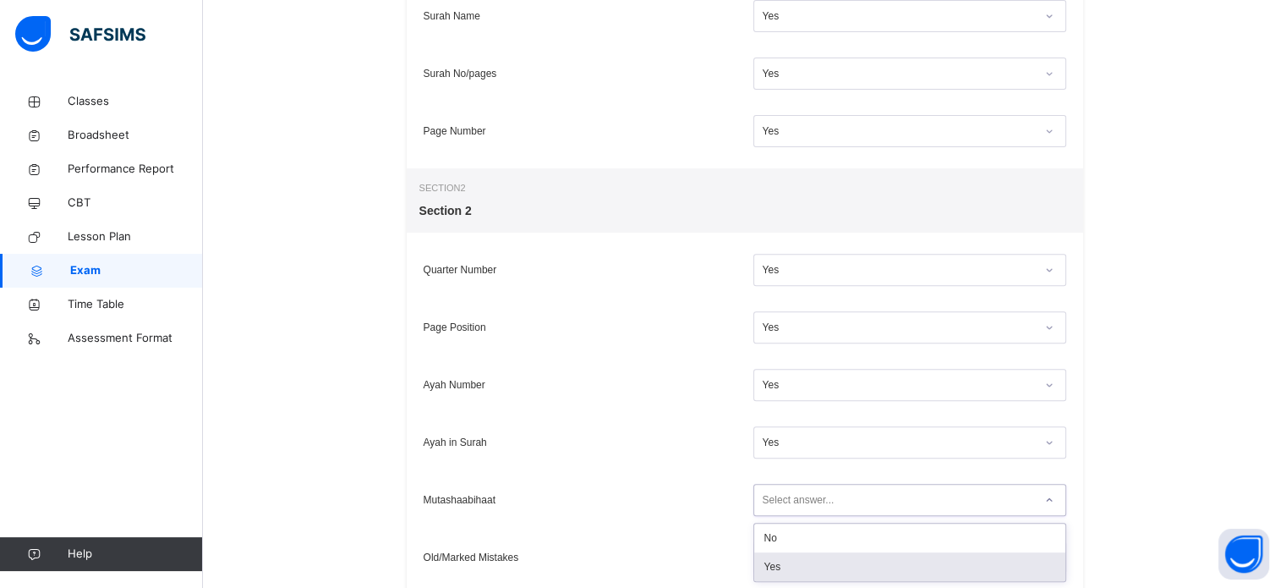
click at [785, 561] on div "Yes" at bounding box center [909, 566] width 311 height 29
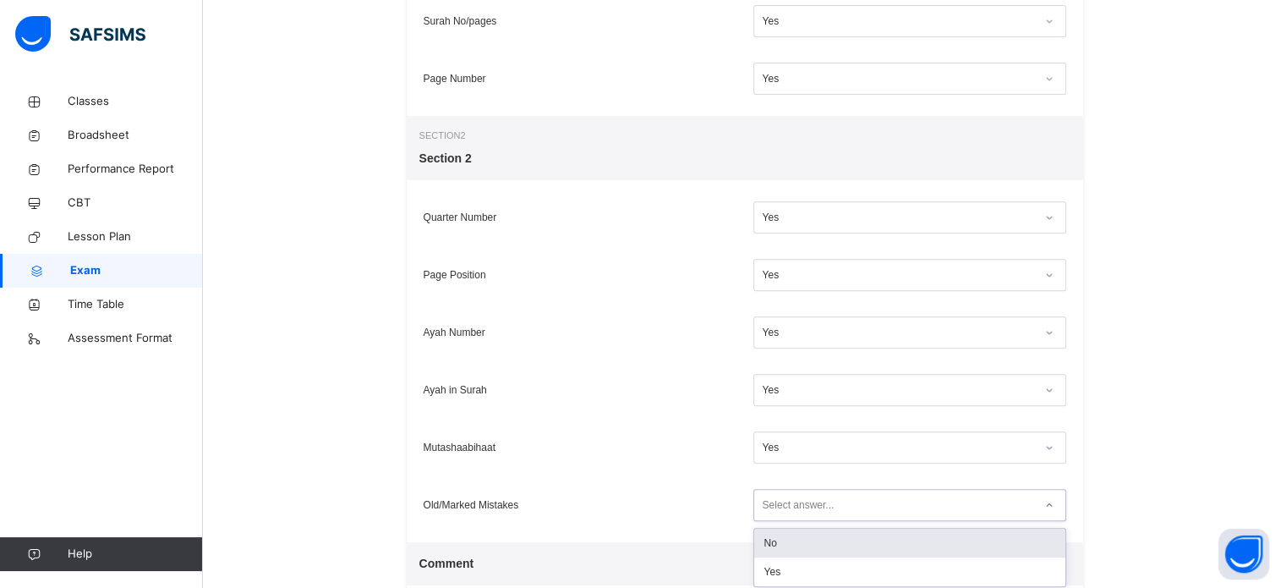
click at [781, 521] on div "option No focused, 1 of 2. 2 results available. Use Up and Down to choose optio…" at bounding box center [909, 505] width 313 height 32
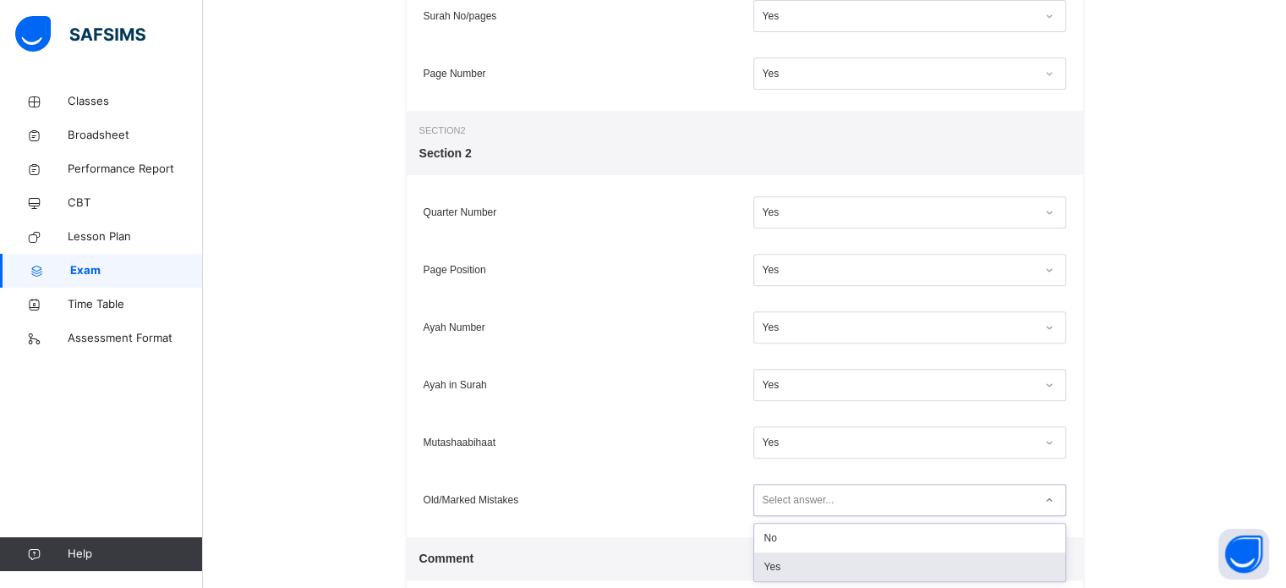
click at [778, 561] on div "Yes" at bounding box center [909, 566] width 311 height 29
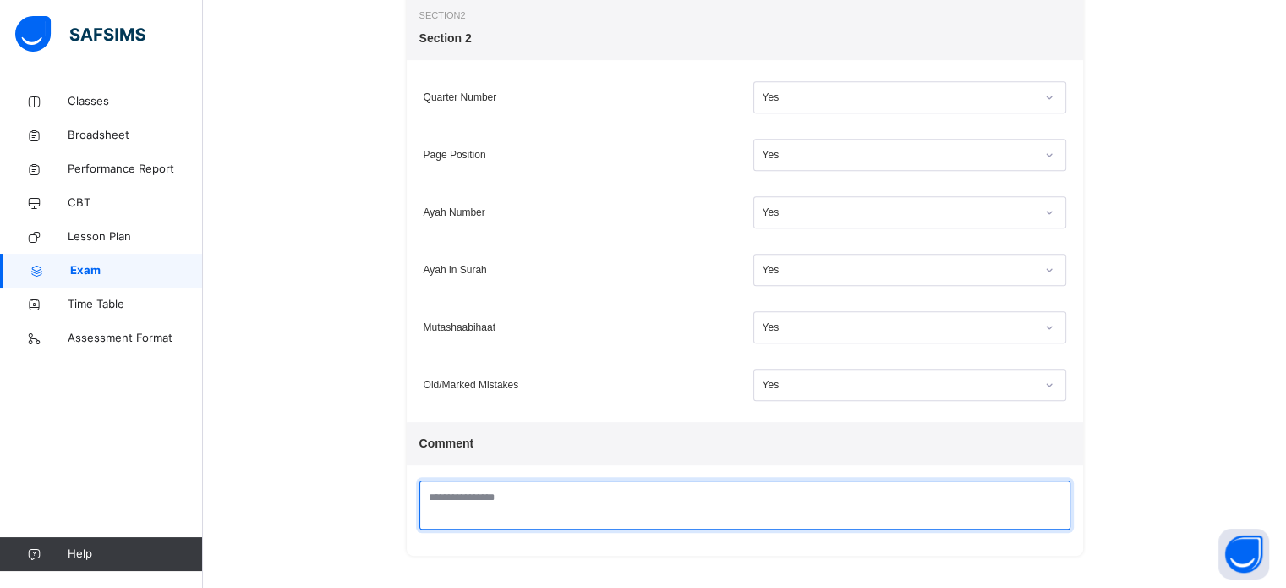
click at [754, 501] on textarea at bounding box center [744, 504] width 651 height 49
type textarea "*"
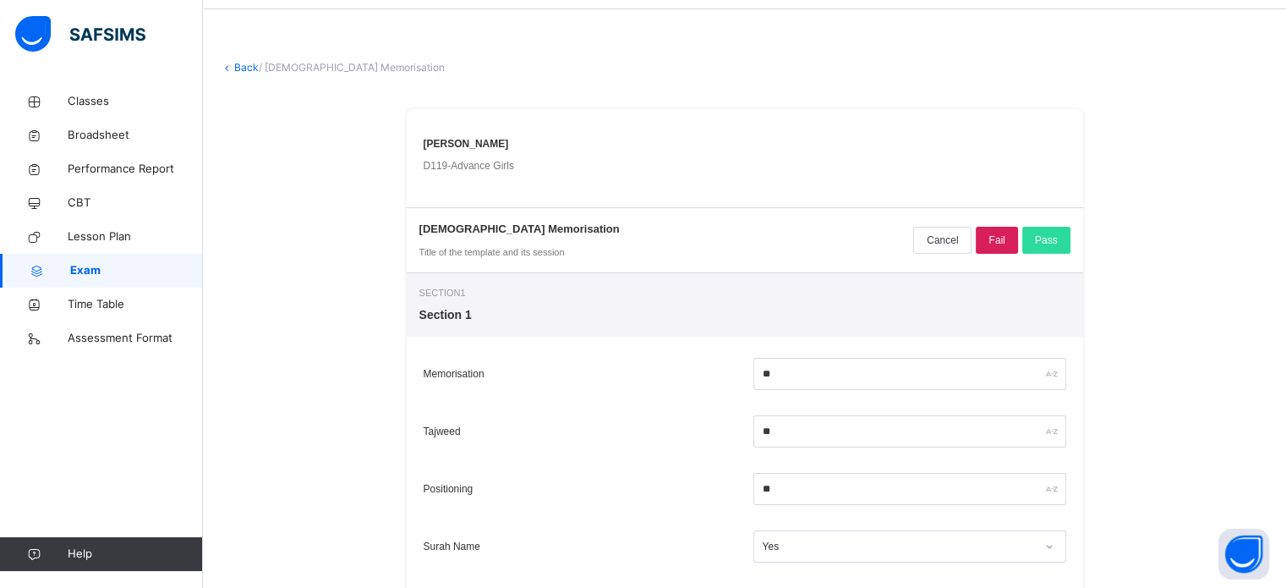
scroll to position [27, 0]
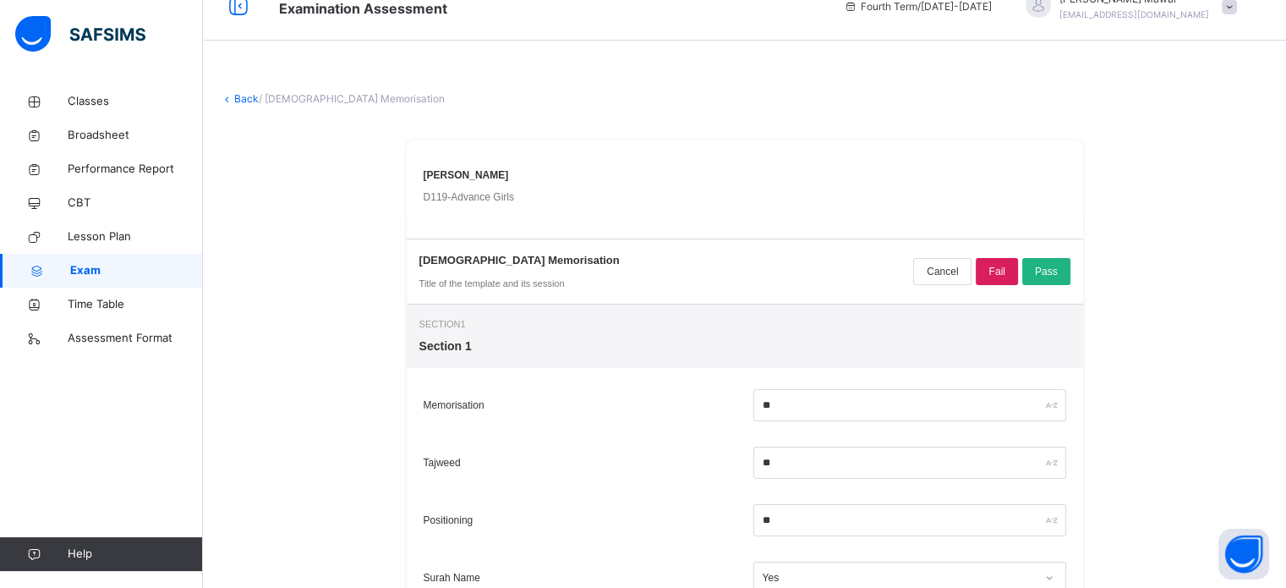
type textarea "**********"
click at [1058, 277] on span "Pass" at bounding box center [1046, 271] width 23 height 15
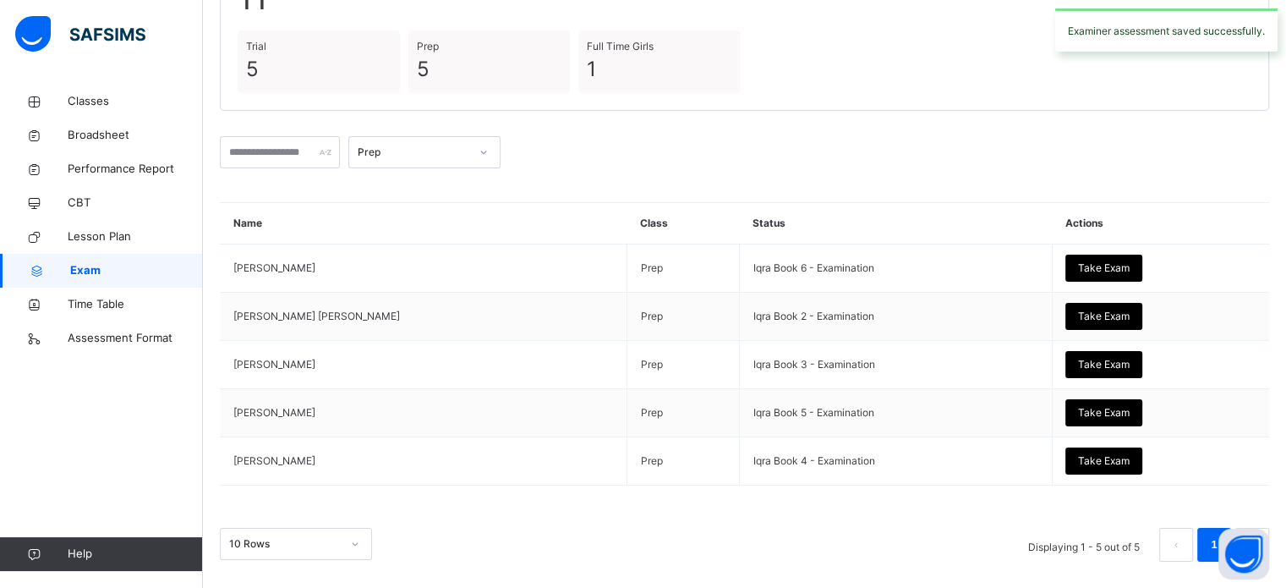
scroll to position [192, 0]
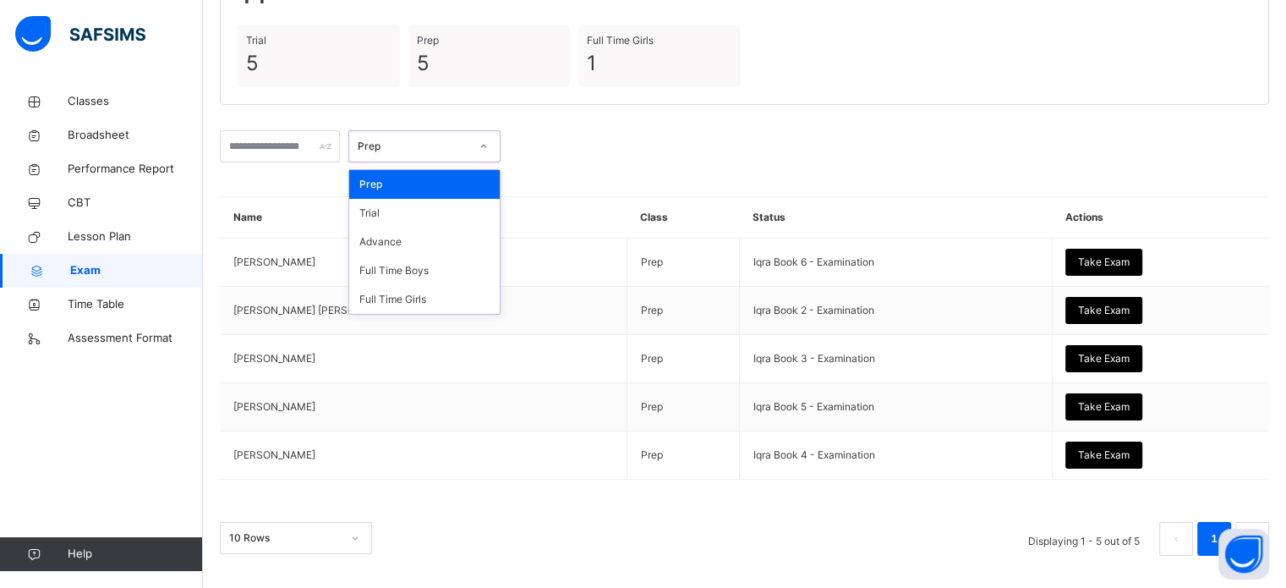
click at [412, 144] on div "Prep" at bounding box center [414, 146] width 112 height 15
click at [419, 250] on div "Advance" at bounding box center [424, 241] width 151 height 29
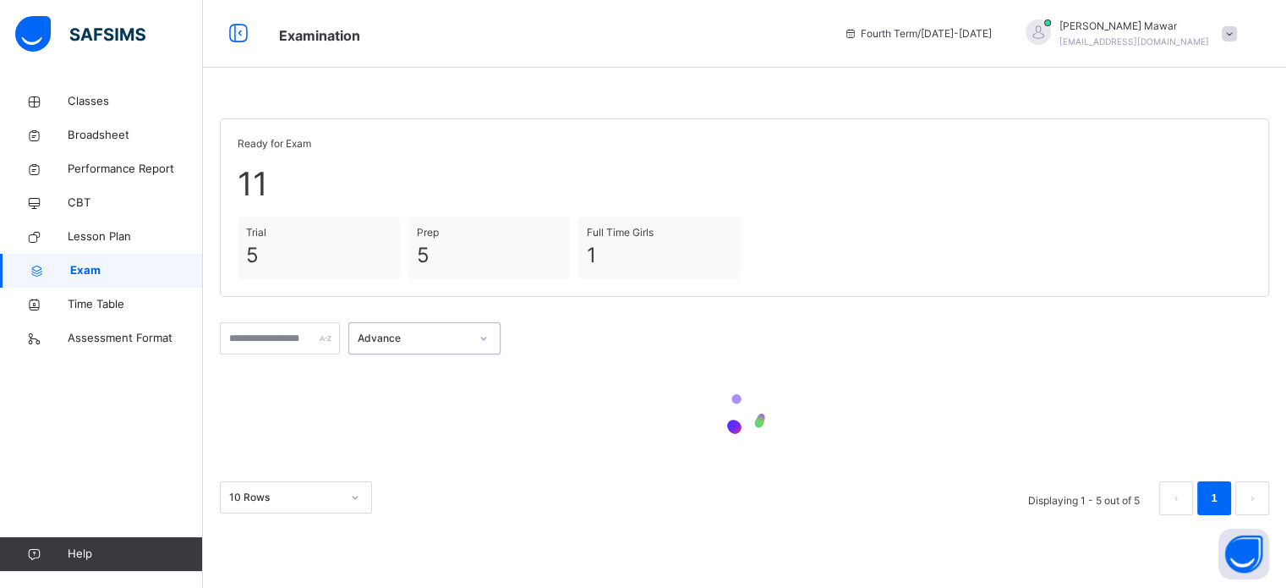
scroll to position [0, 0]
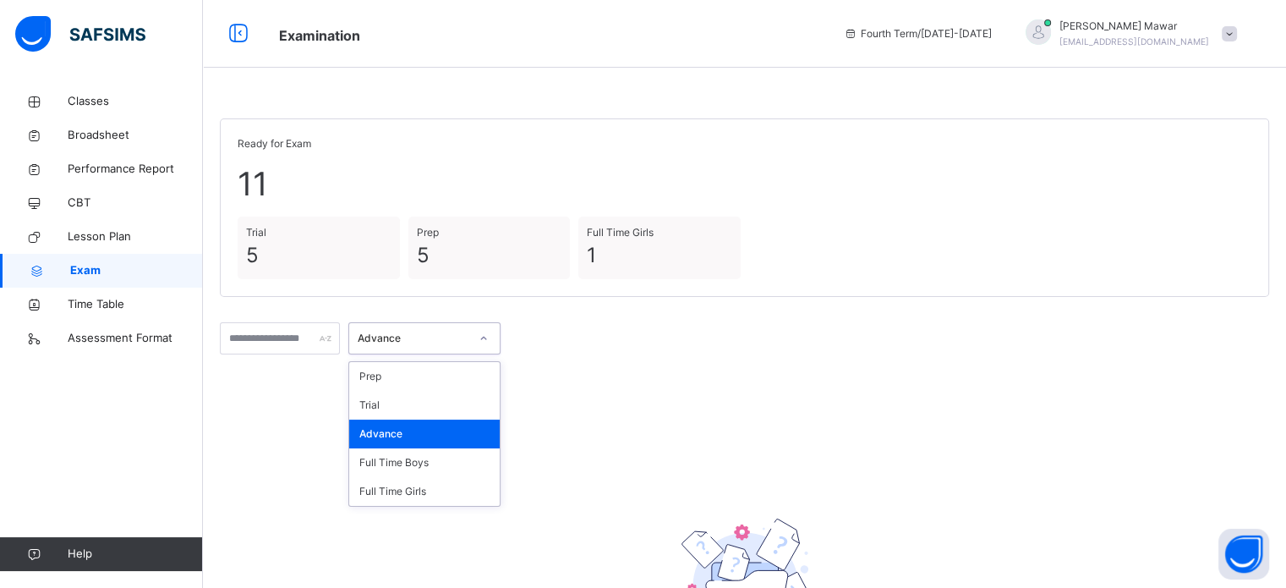
click at [423, 340] on div "Advance" at bounding box center [414, 338] width 112 height 15
click at [418, 393] on div "Trial" at bounding box center [424, 405] width 151 height 29
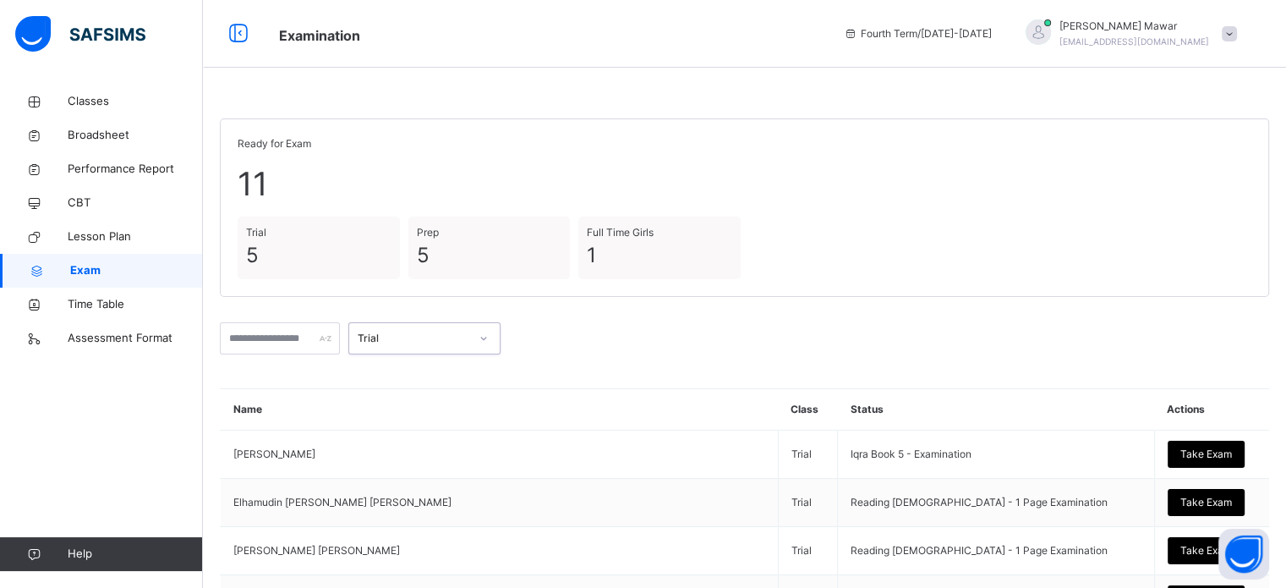
scroll to position [192, 0]
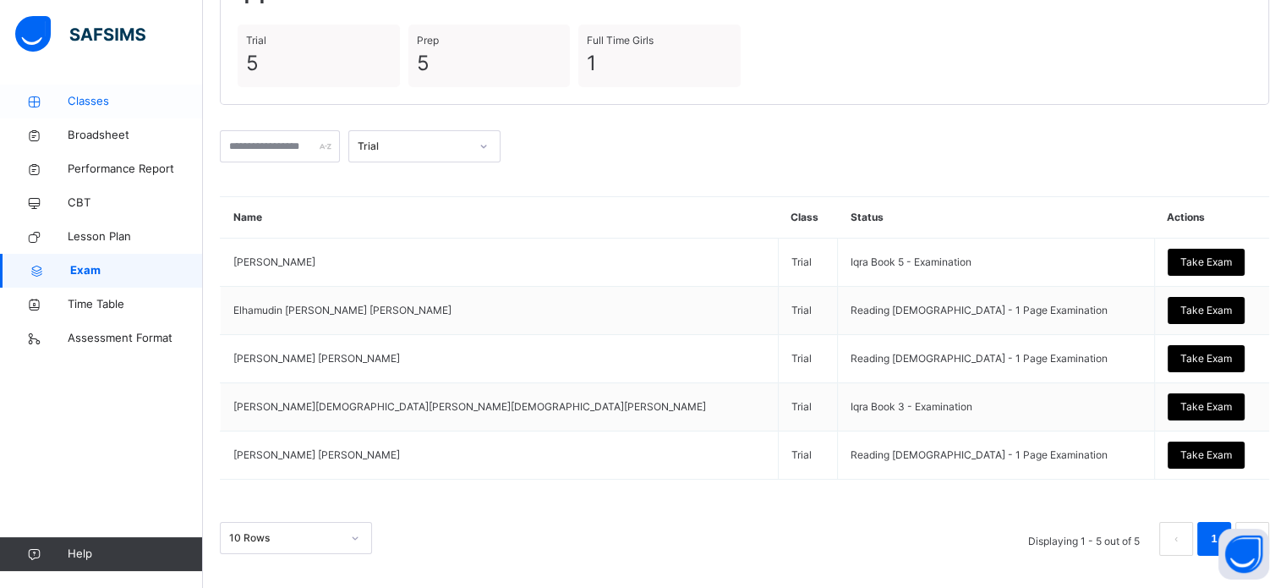
click at [106, 111] on link "Classes" at bounding box center [101, 102] width 203 height 34
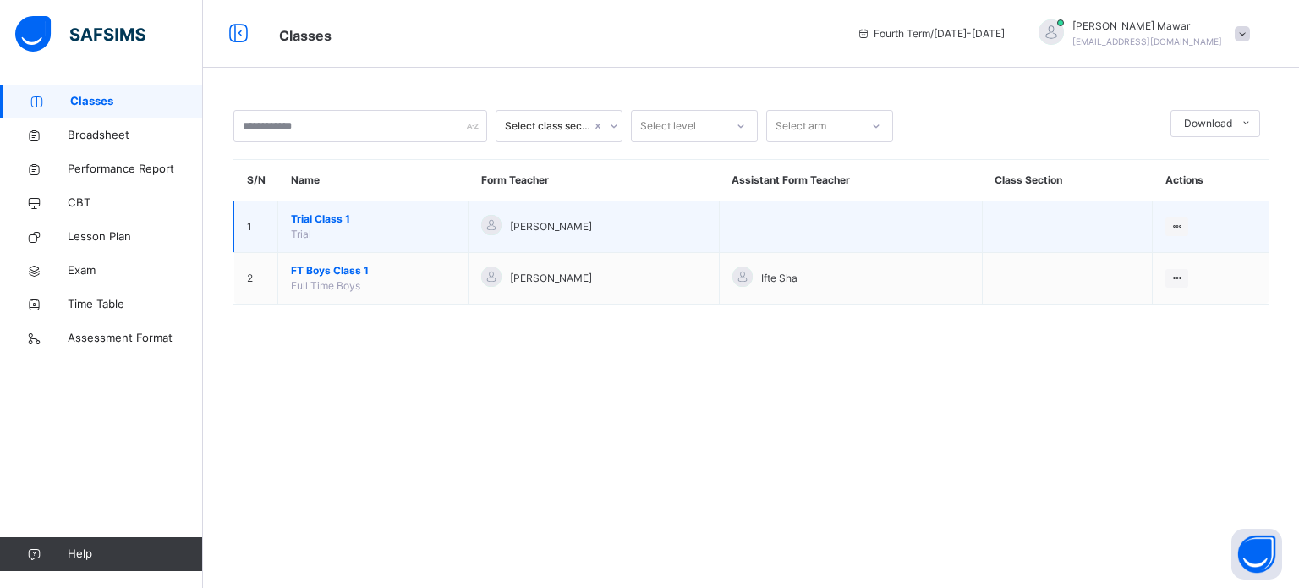
click at [328, 217] on span "Trial Class 1" at bounding box center [373, 218] width 164 height 15
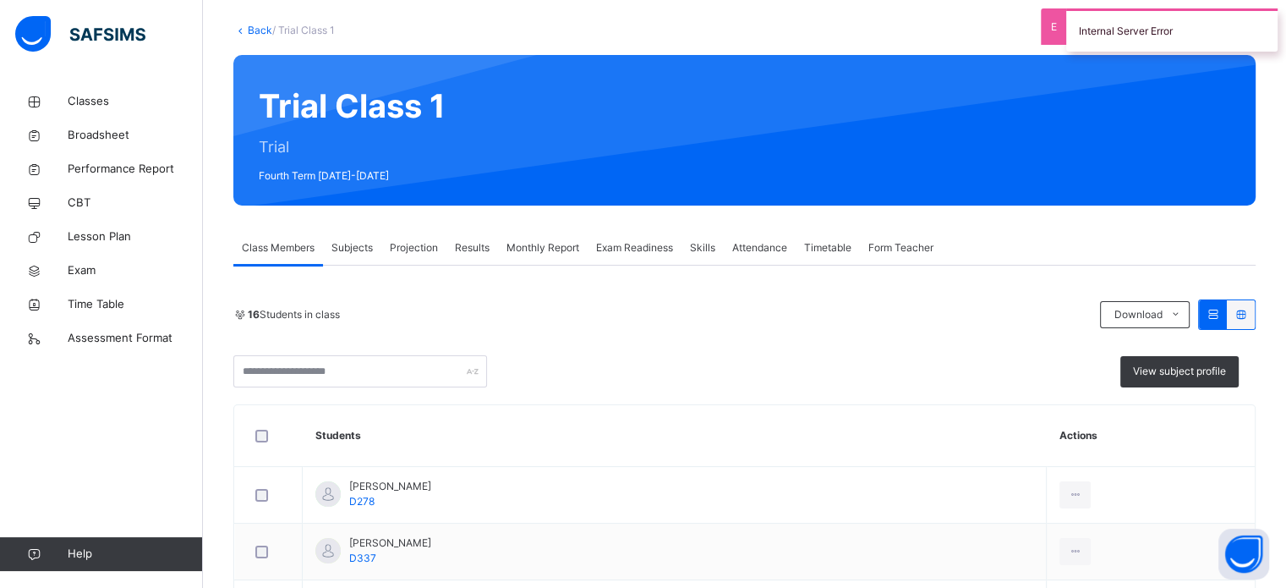
scroll to position [88, 0]
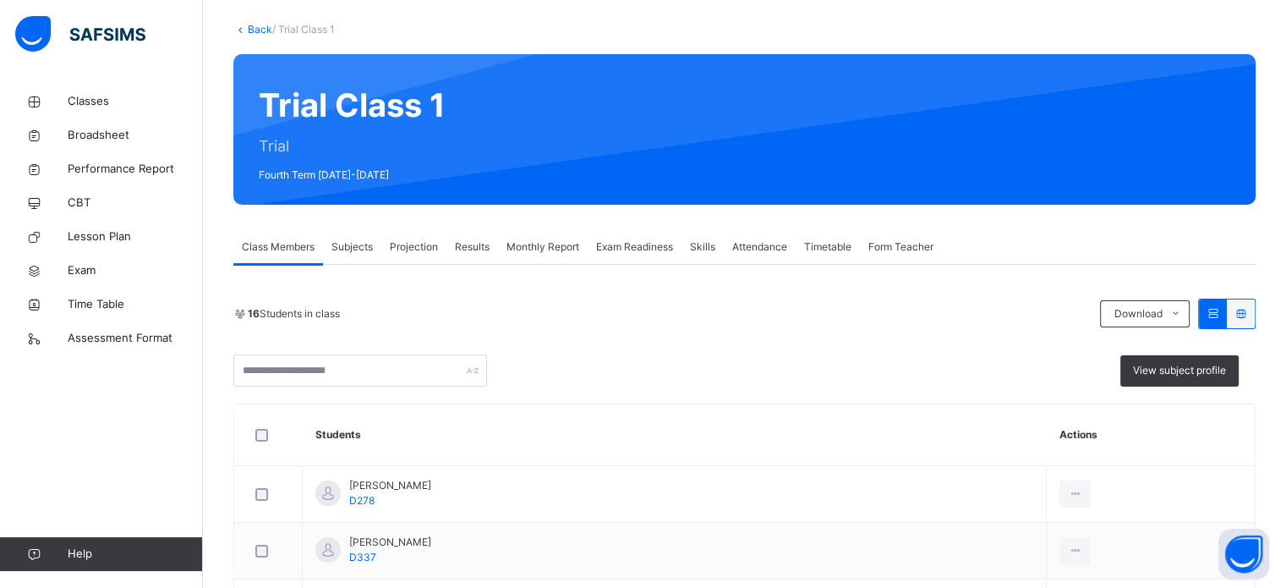
click at [362, 243] on span "Subjects" at bounding box center [351, 246] width 41 height 15
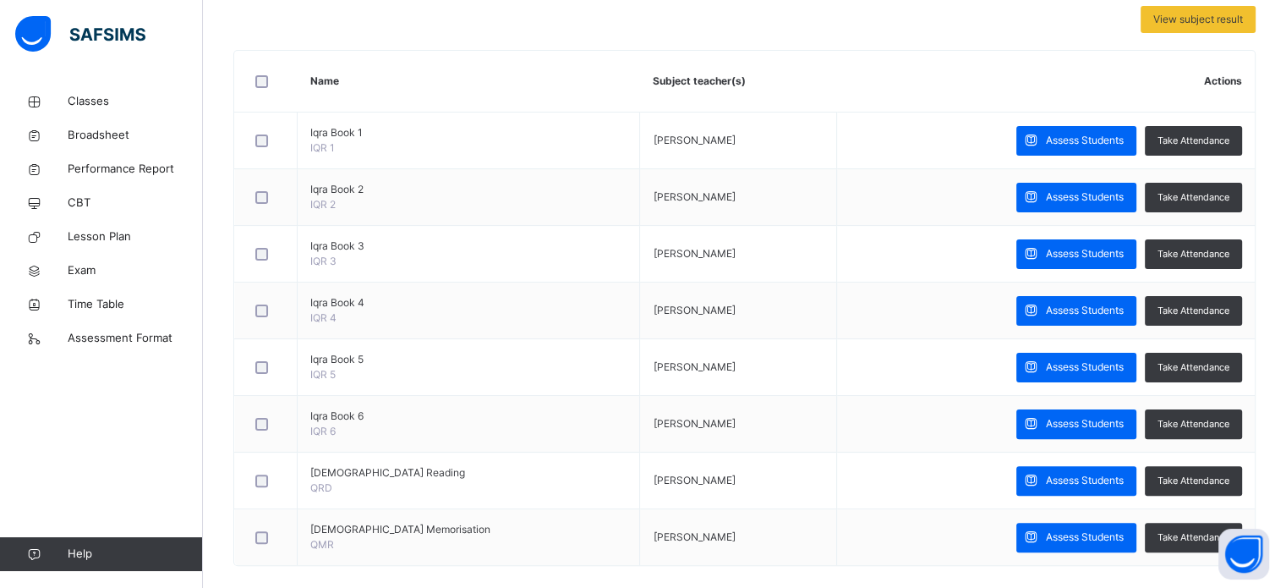
scroll to position [0, 0]
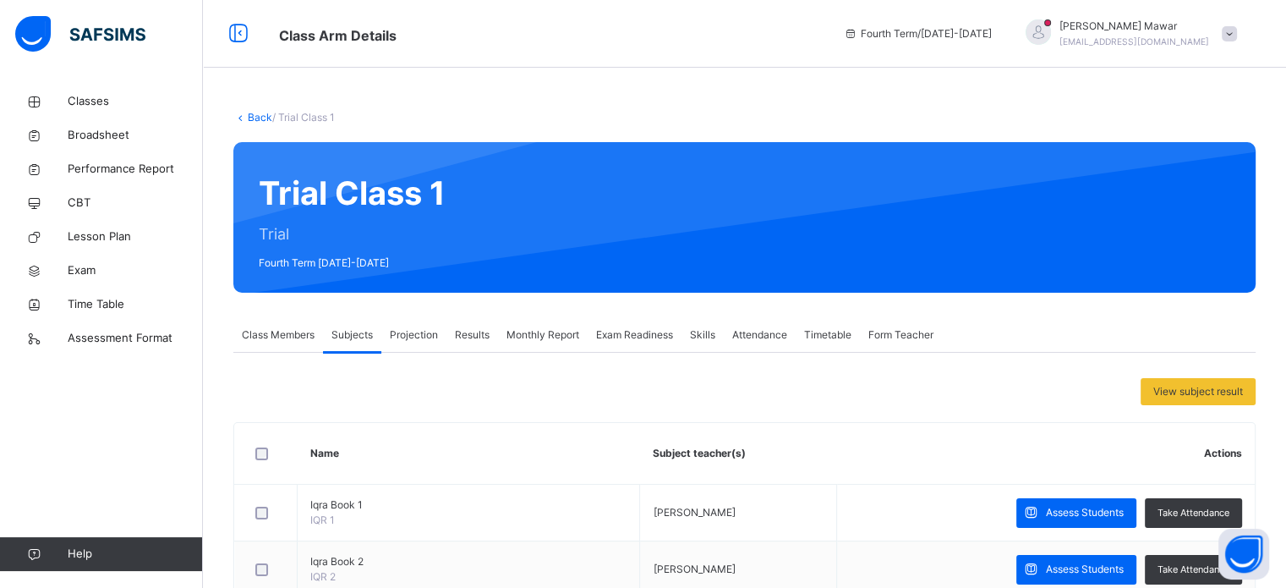
click at [428, 334] on span "Projection" at bounding box center [414, 334] width 48 height 15
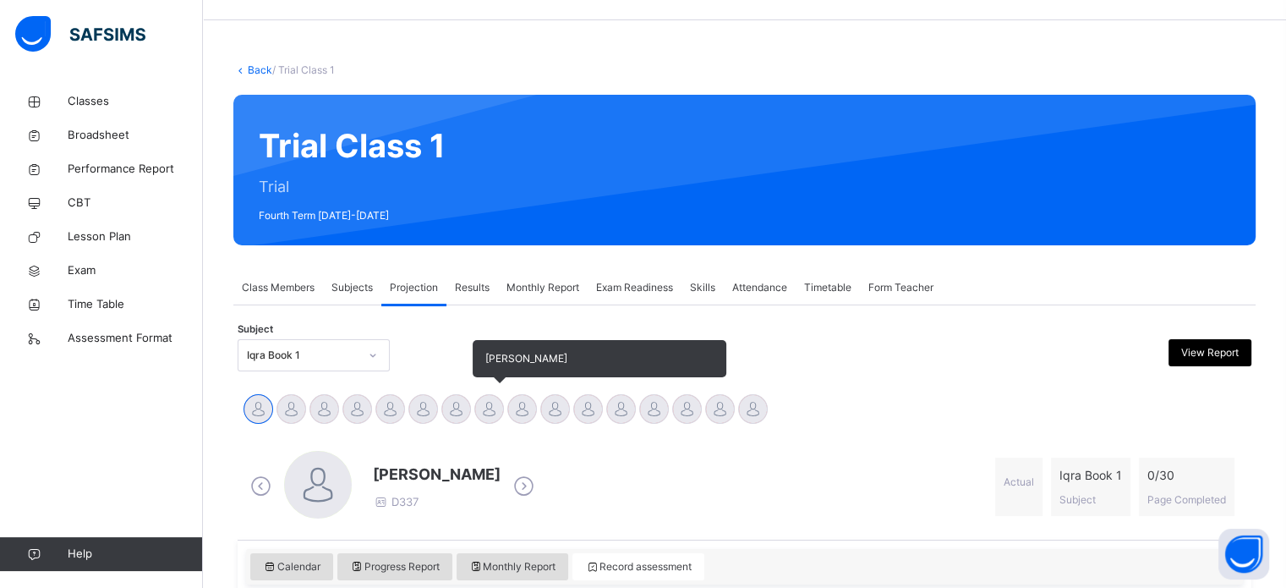
scroll to position [47, 0]
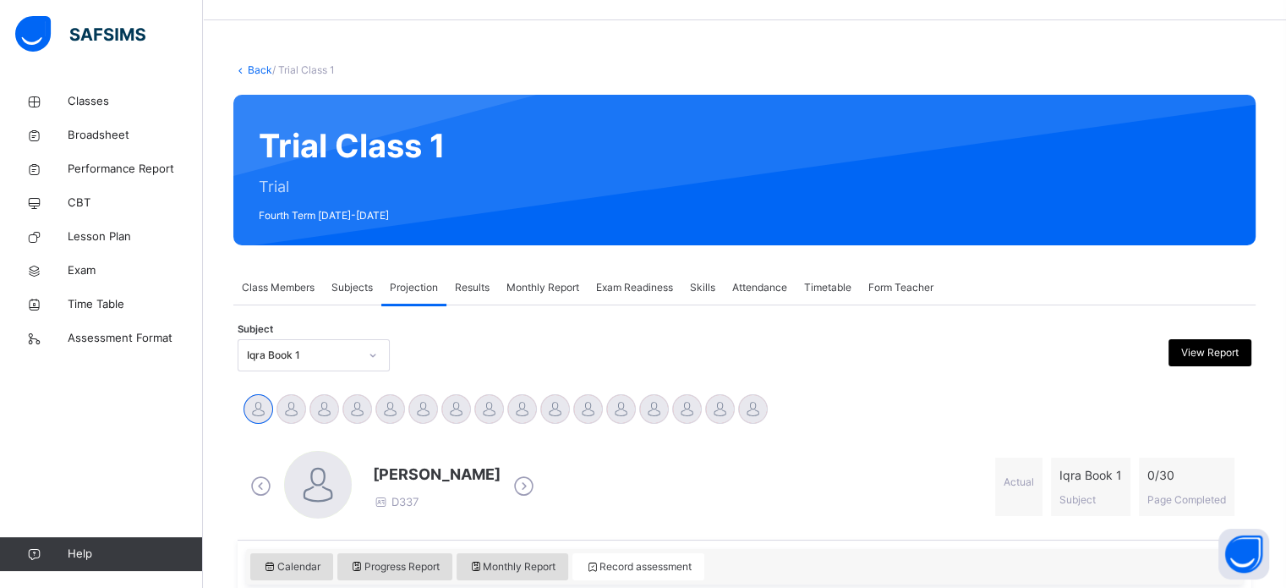
click at [639, 277] on div "Exam Readiness" at bounding box center [635, 288] width 94 height 34
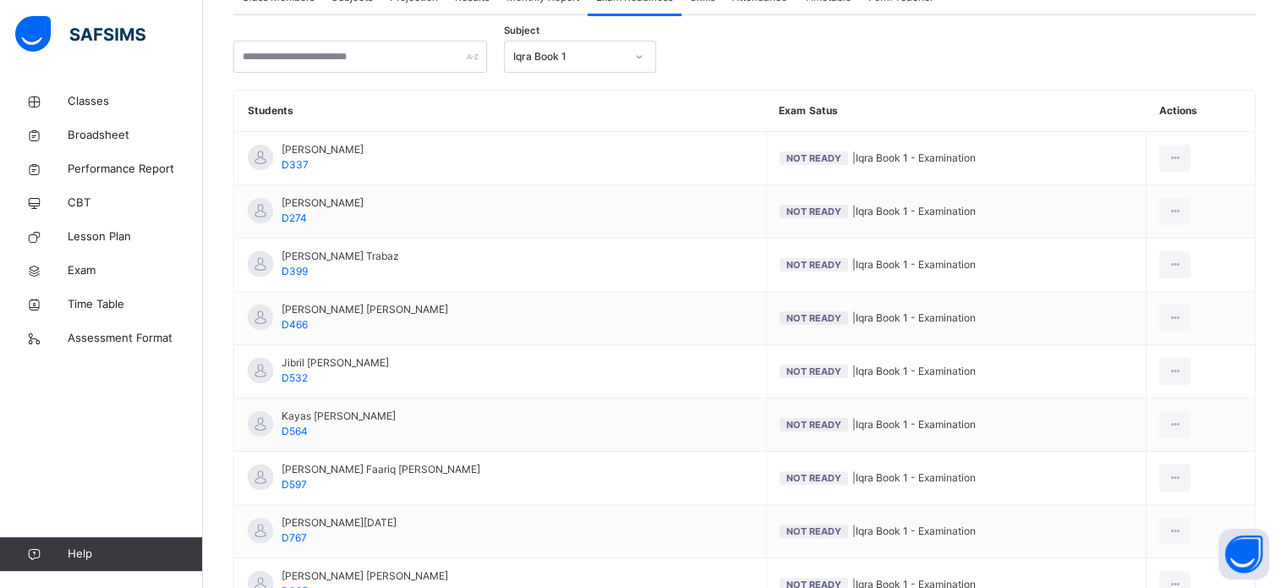
scroll to position [342, 0]
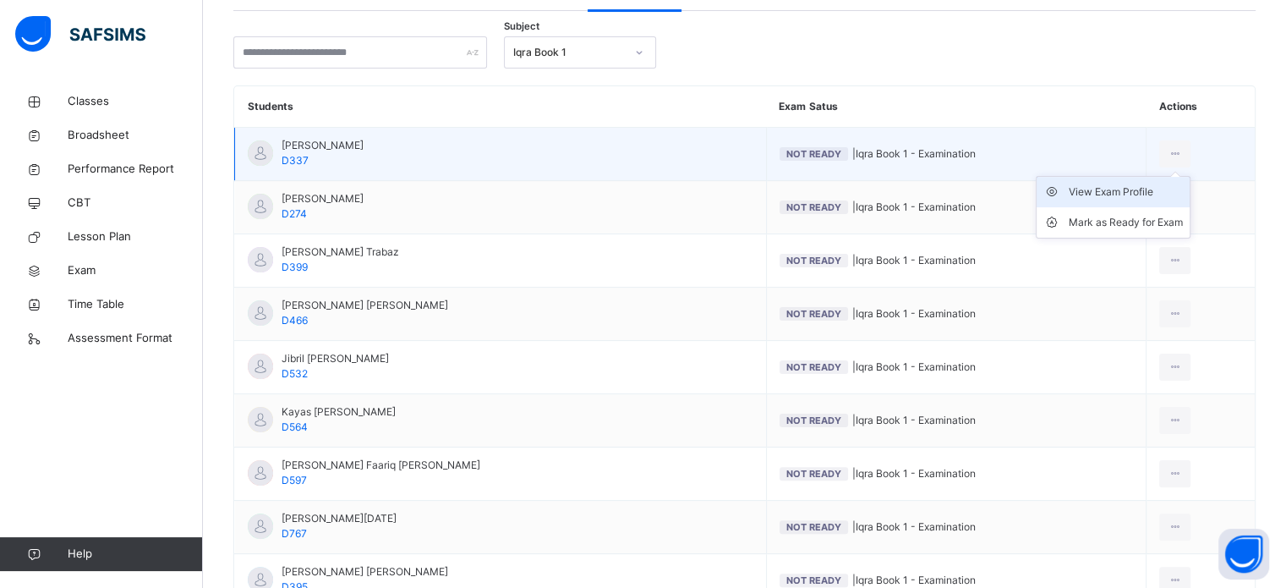
click at [1119, 190] on div "View Exam Profile" at bounding box center [1126, 191] width 114 height 17
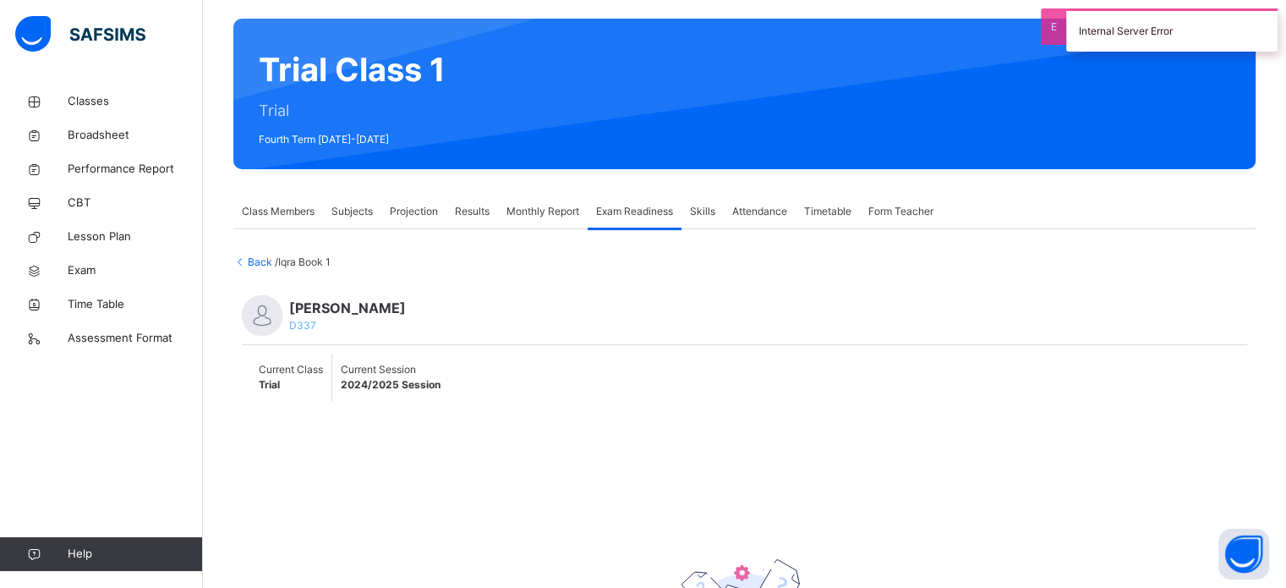
scroll to position [132, 0]
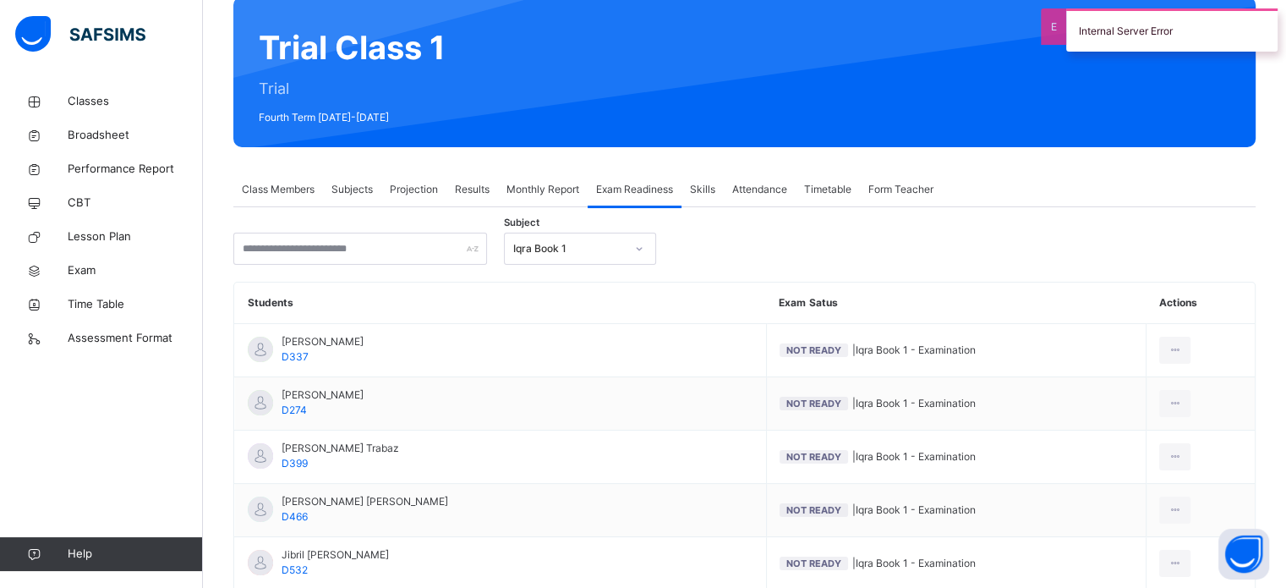
scroll to position [149, 0]
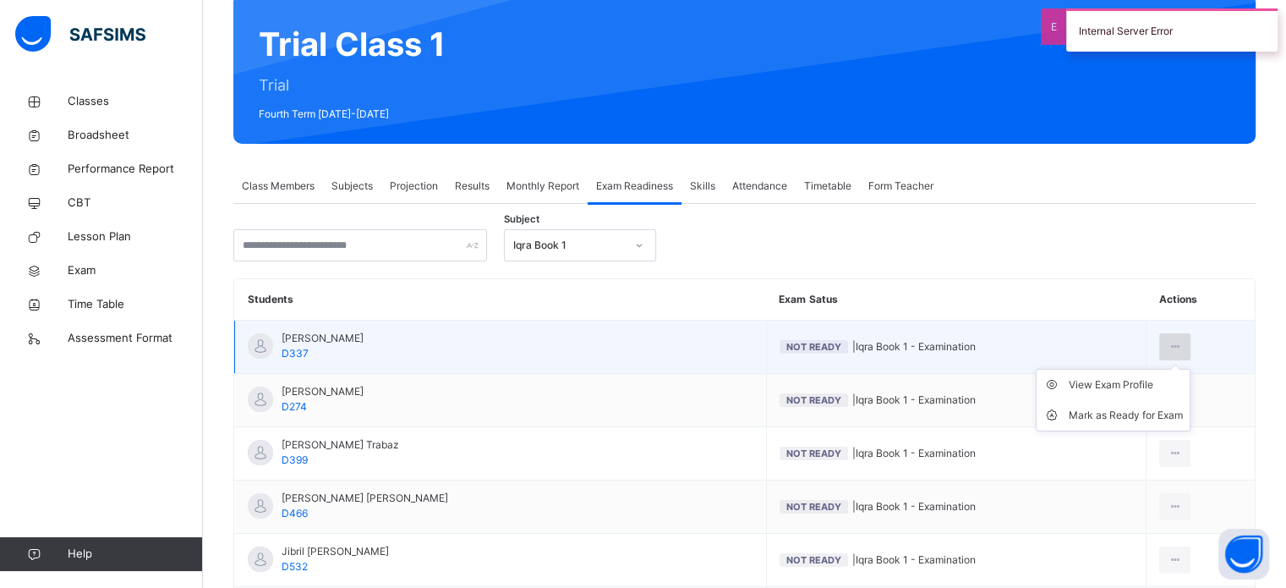
click at [1171, 347] on icon at bounding box center [1175, 346] width 14 height 15
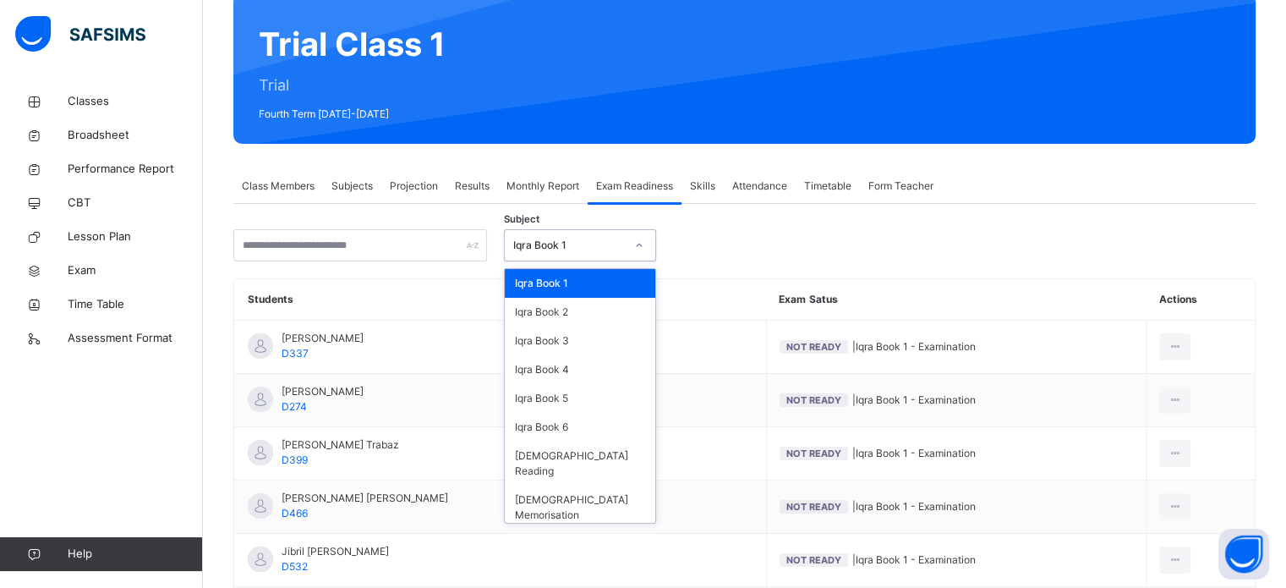
click at [595, 244] on div "Iqra Book 1" at bounding box center [569, 245] width 112 height 15
click at [576, 452] on div "[DEMOGRAPHIC_DATA] Reading" at bounding box center [580, 463] width 151 height 44
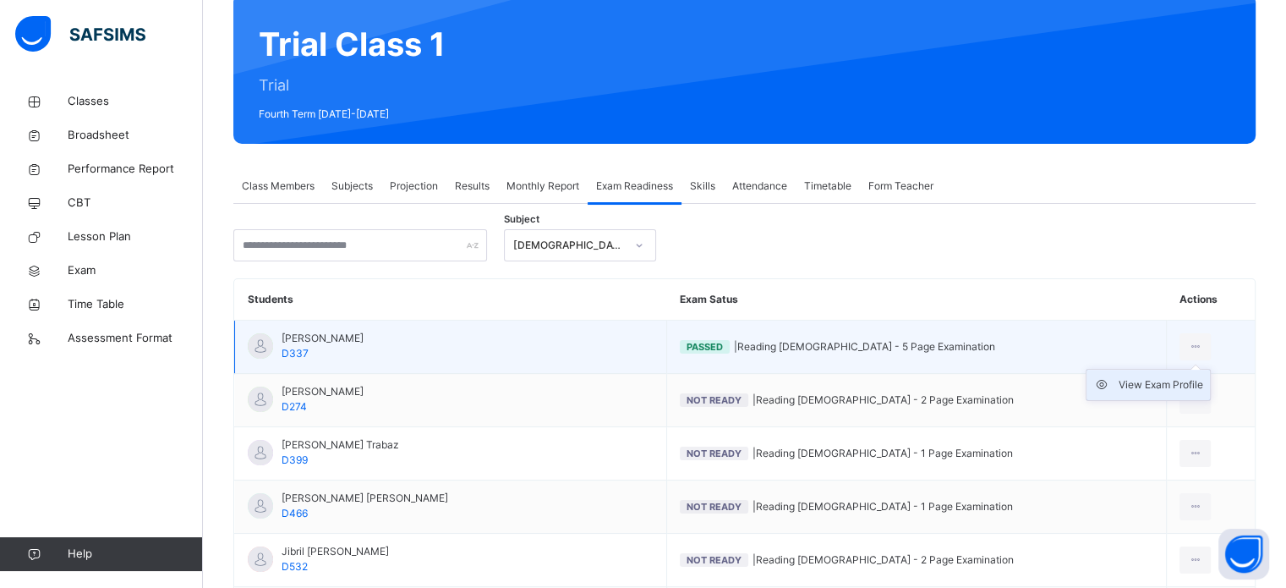
click at [1164, 382] on div "View Exam Profile" at bounding box center [1161, 384] width 85 height 17
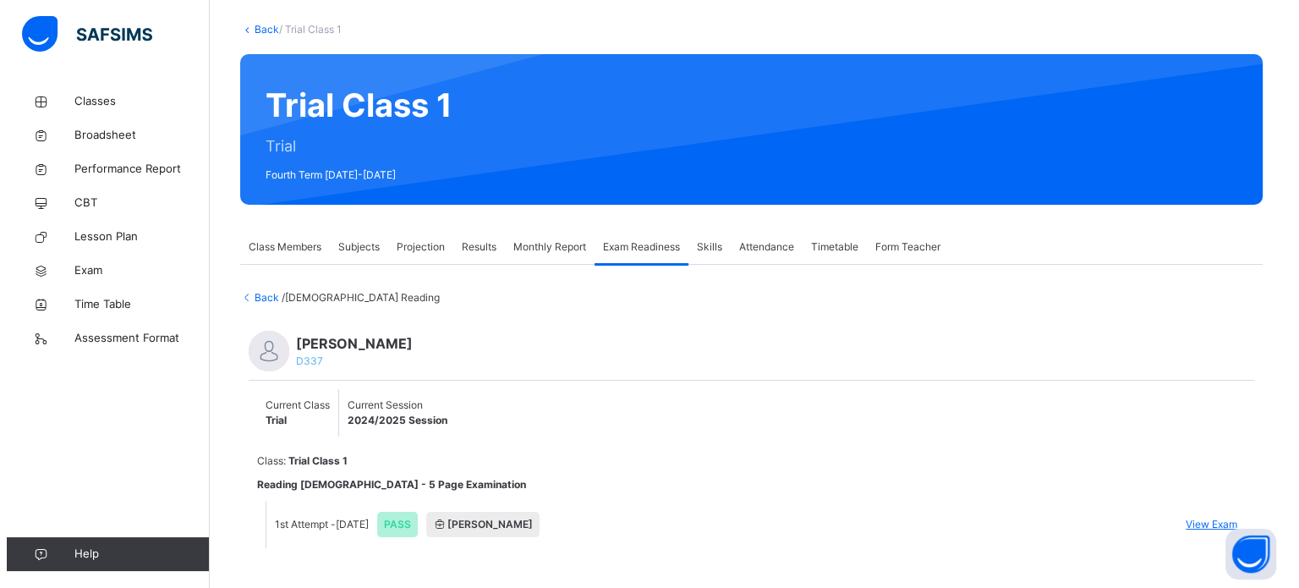
scroll to position [115, 0]
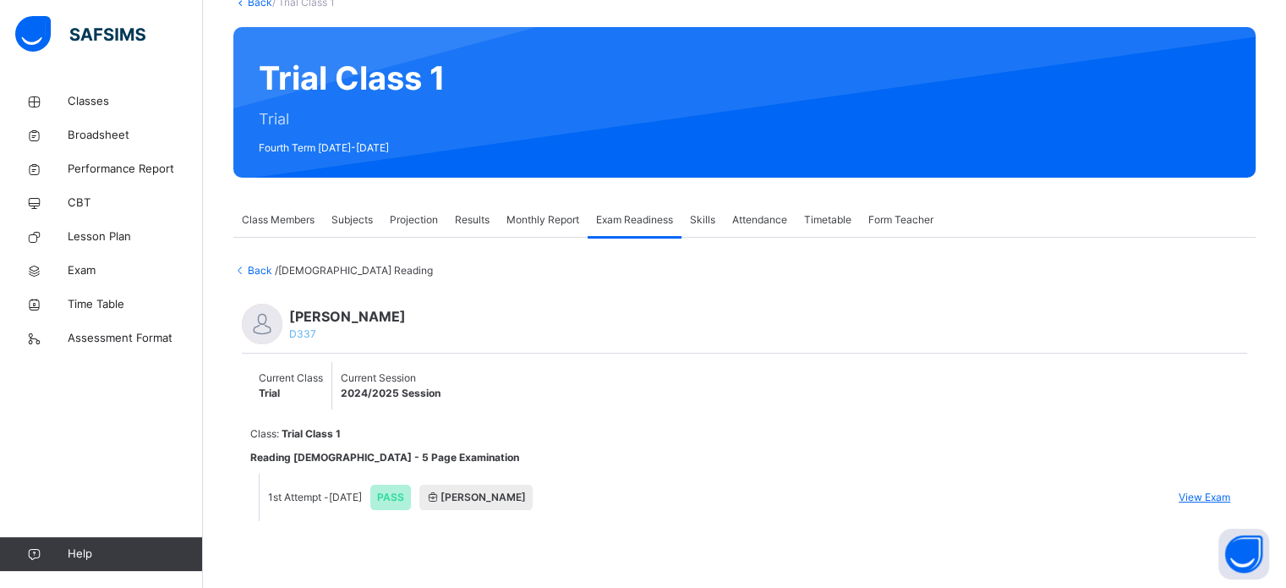
click at [1221, 491] on span "View Exam" at bounding box center [1205, 497] width 52 height 15
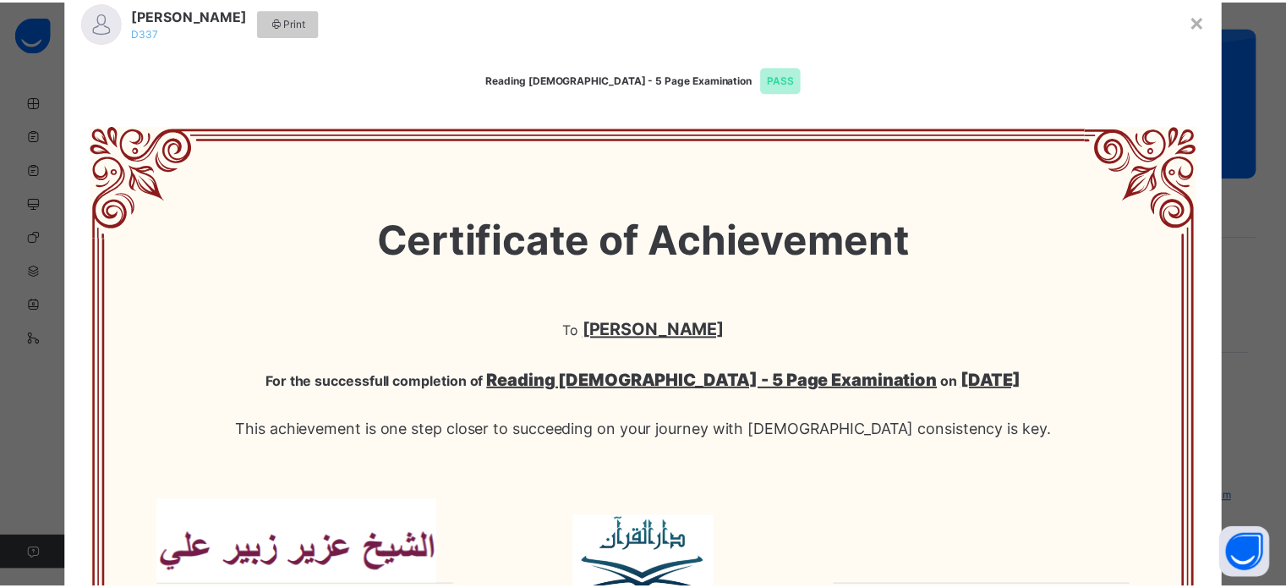
scroll to position [0, 0]
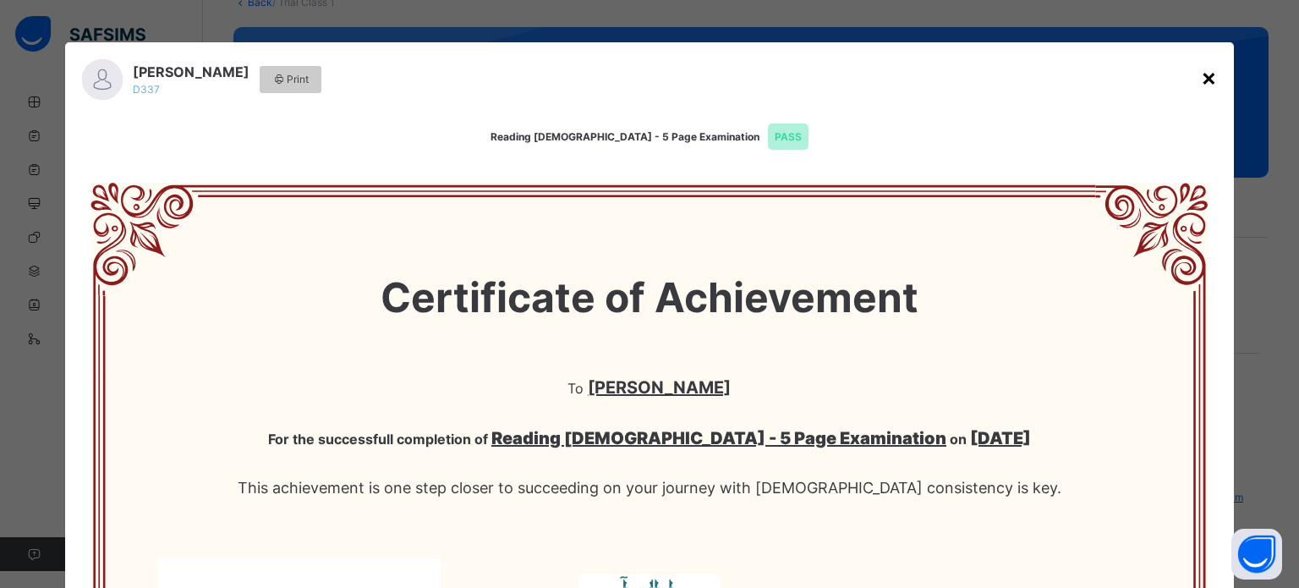
click at [1201, 72] on div "×" at bounding box center [1209, 77] width 16 height 36
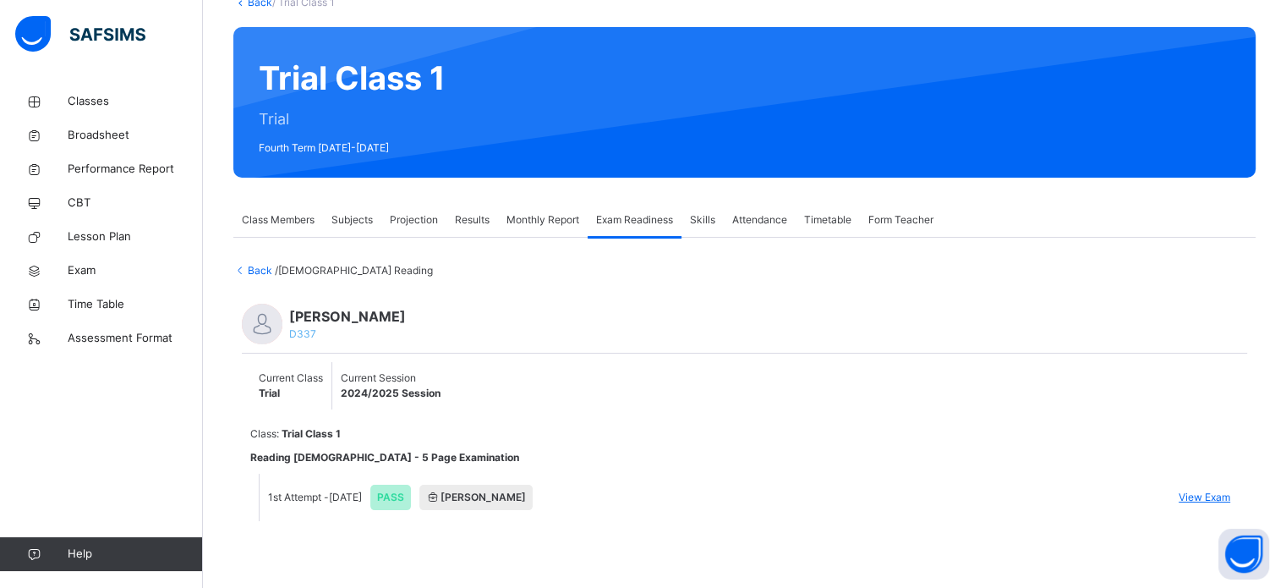
click at [522, 222] on span "Monthly Report" at bounding box center [543, 219] width 73 height 15
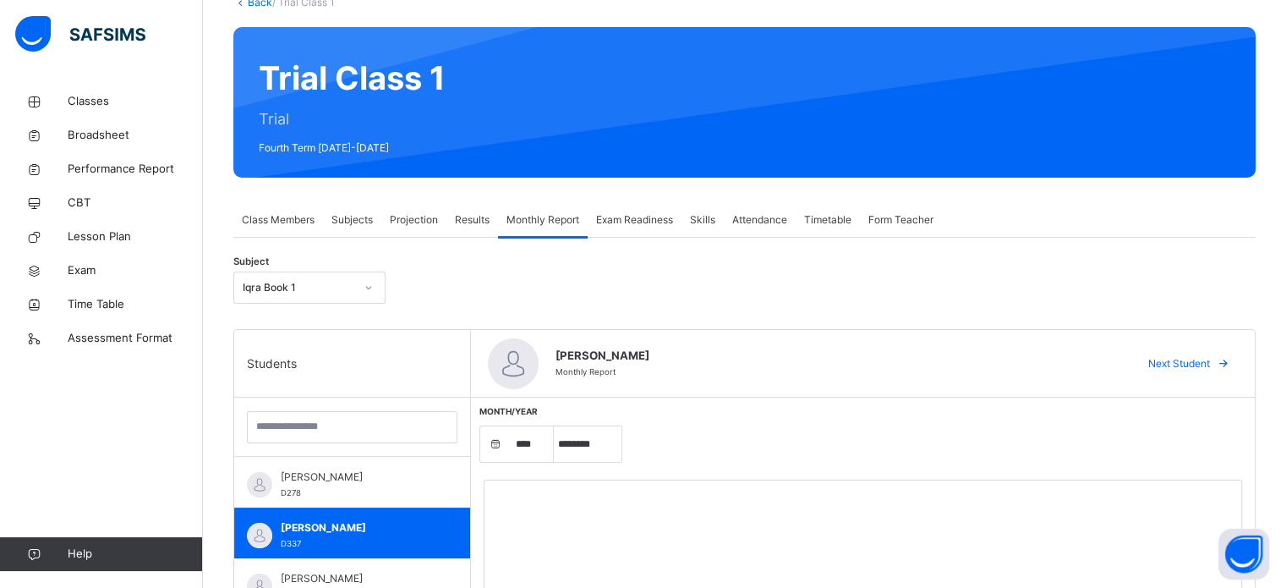
click at [653, 209] on div "Exam Readiness" at bounding box center [635, 220] width 94 height 34
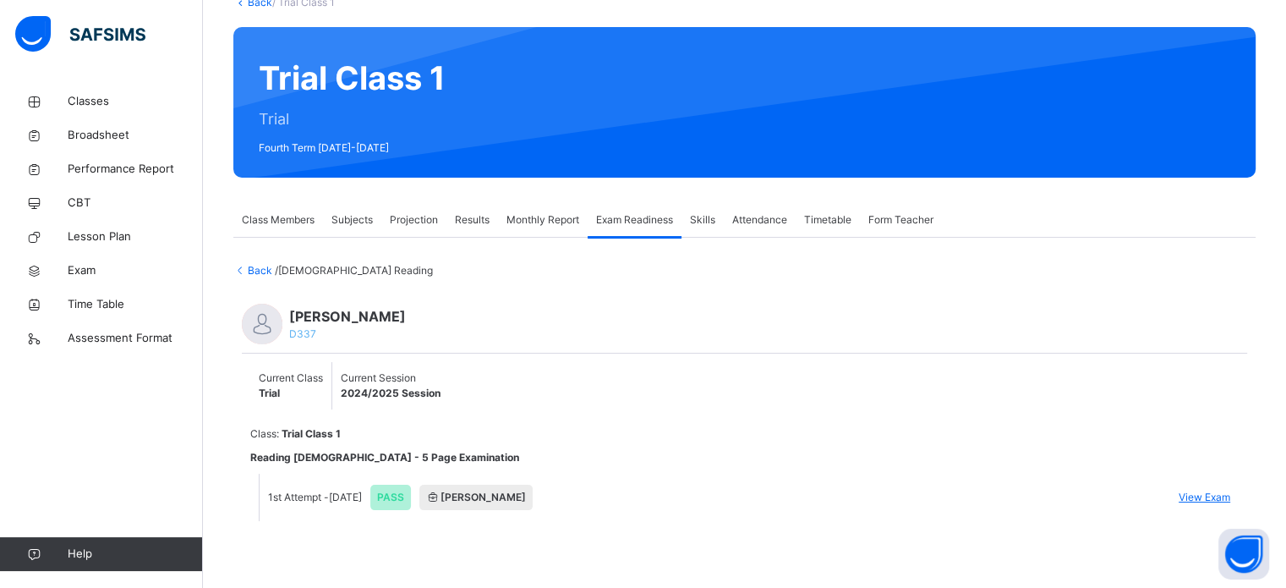
click at [271, 266] on span "Back" at bounding box center [253, 270] width 41 height 13
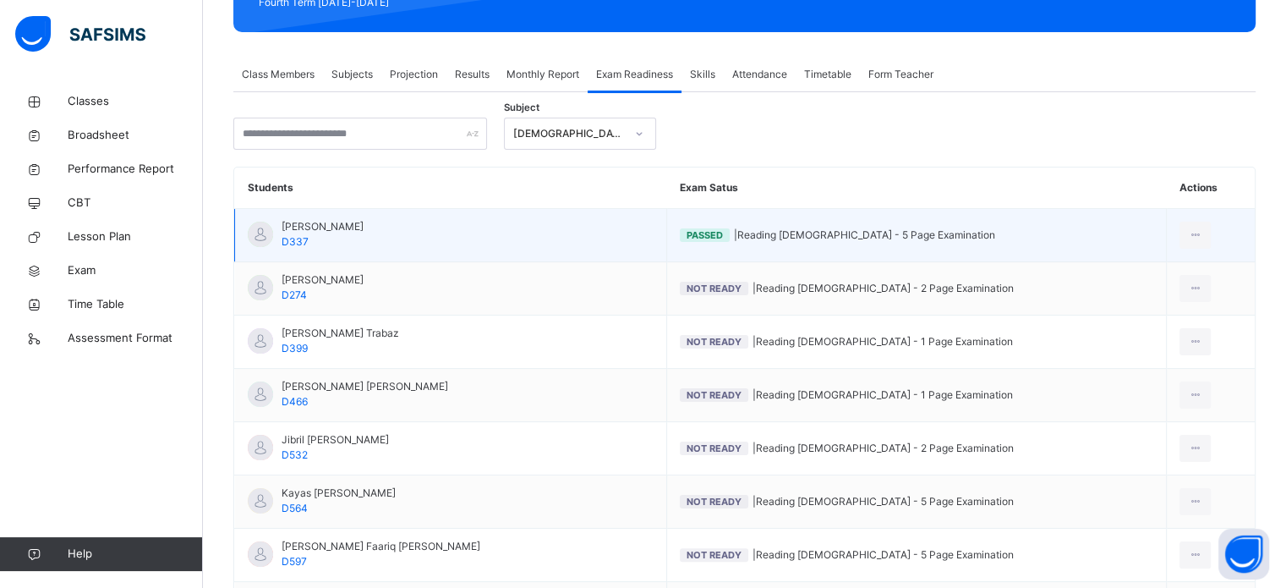
scroll to position [261, 0]
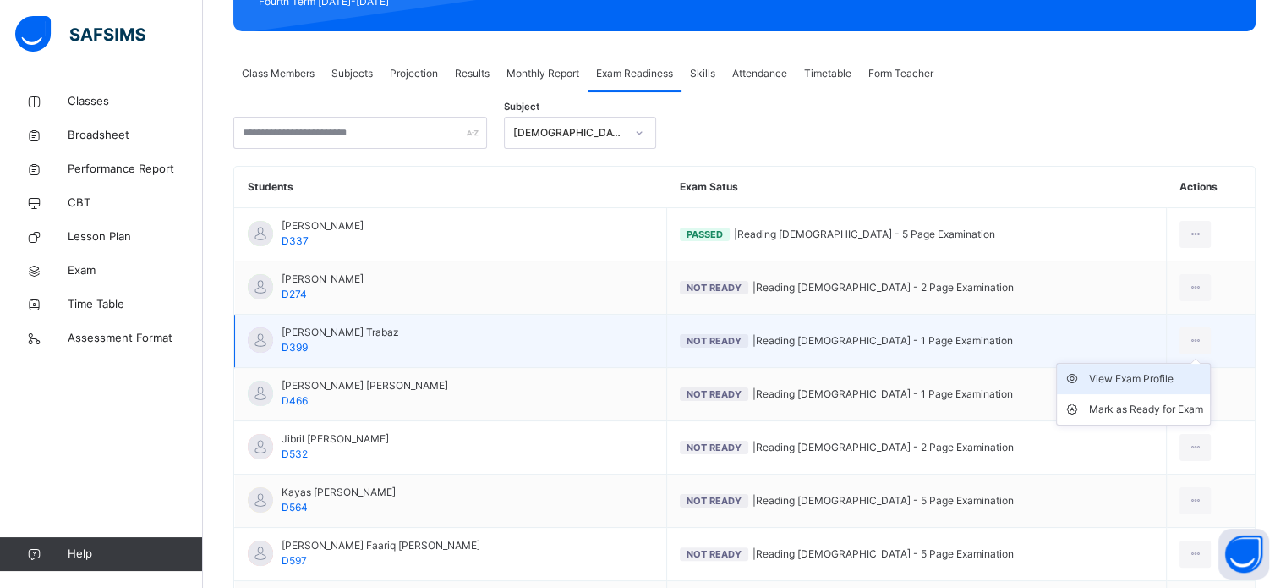
click at [1132, 375] on div "View Exam Profile" at bounding box center [1146, 378] width 114 height 17
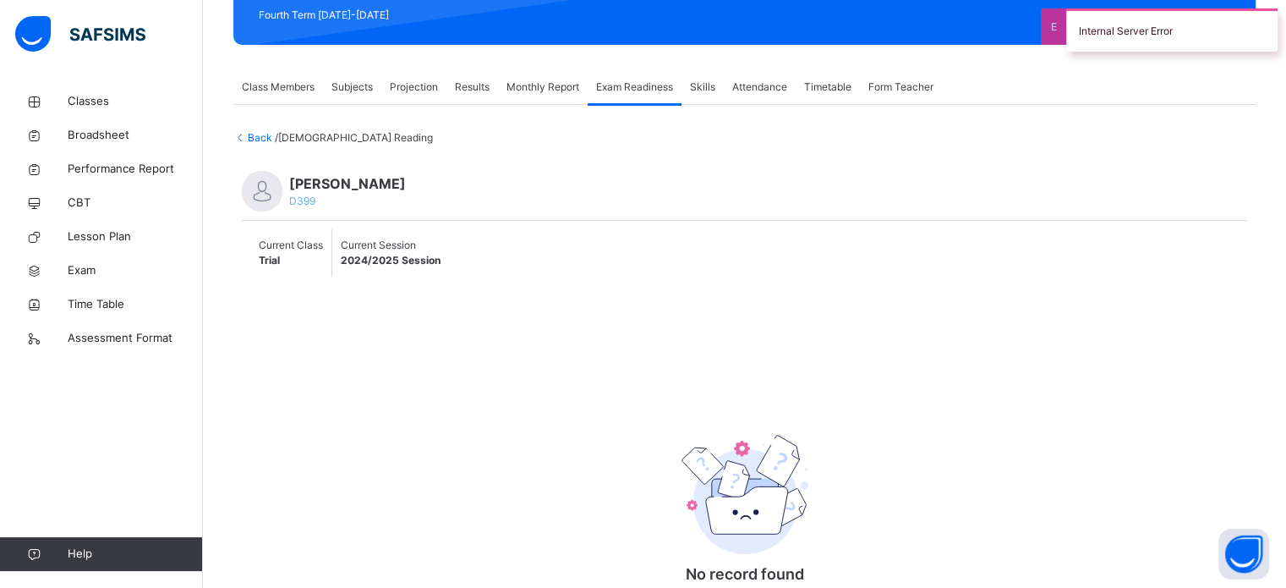
scroll to position [247, 0]
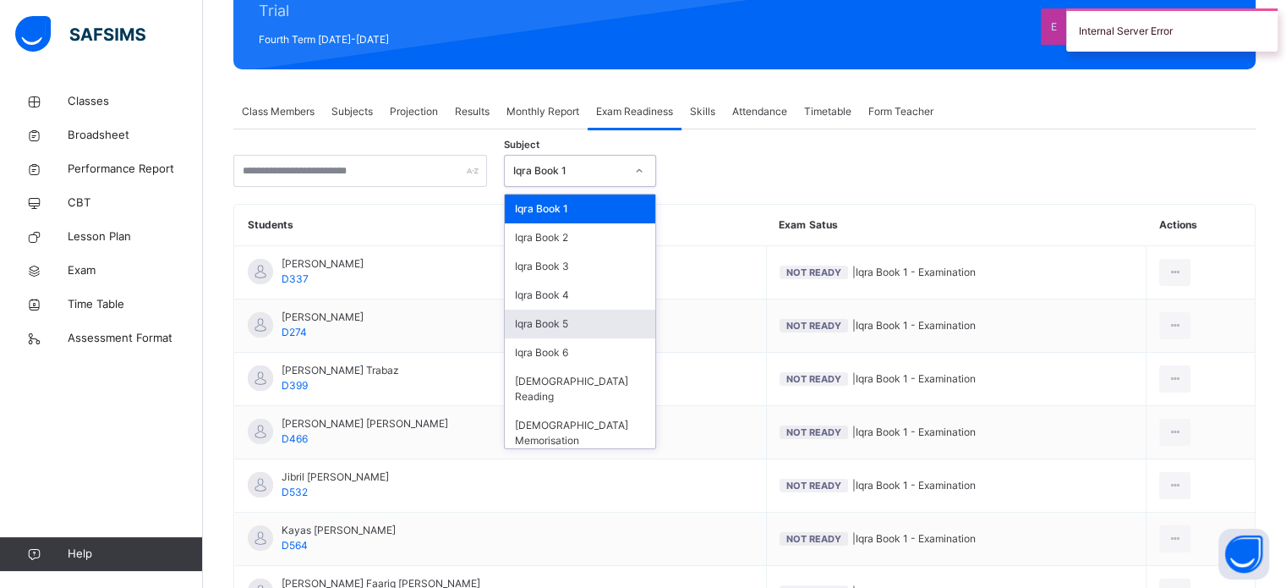
click at [585, 310] on div "Iqra Book 5" at bounding box center [580, 323] width 151 height 29
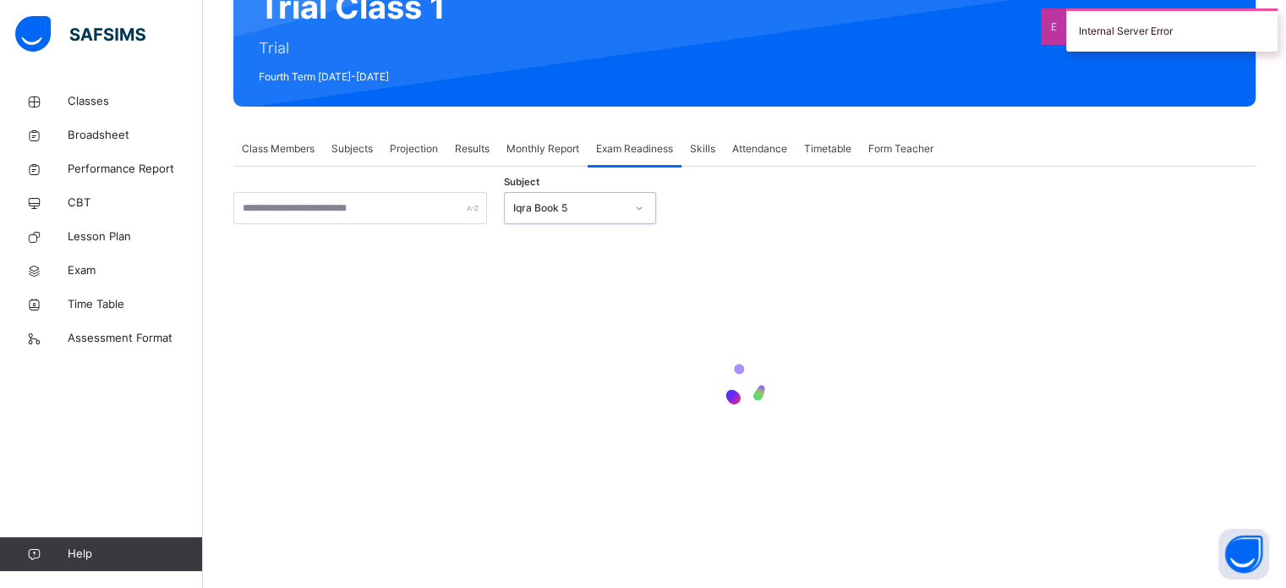
scroll to position [223, 0]
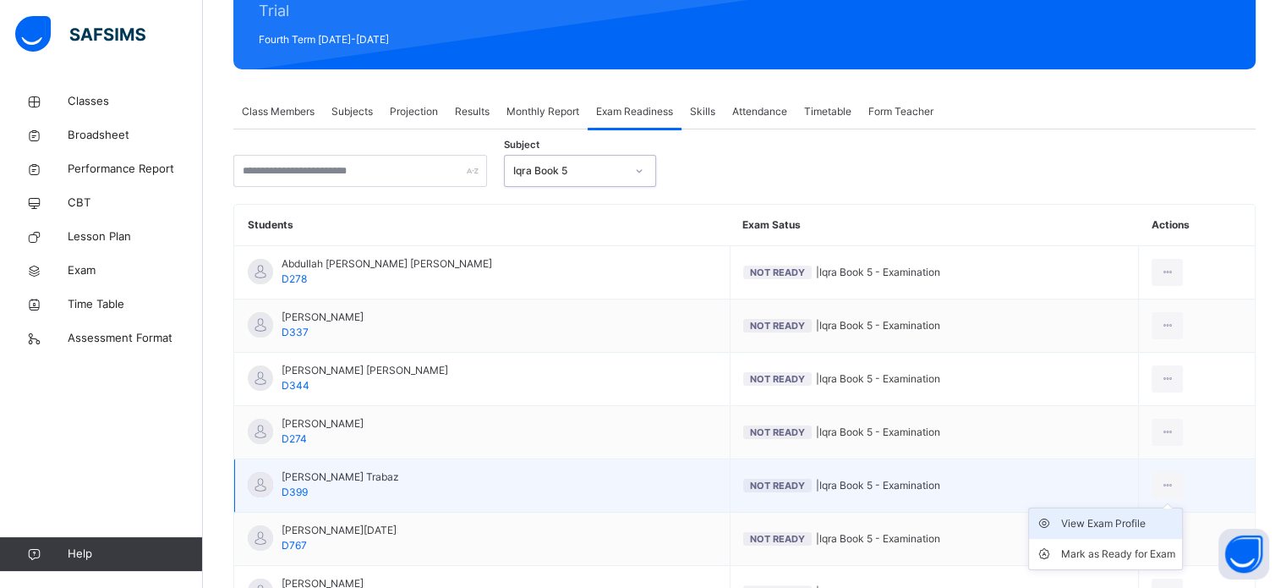
click at [1157, 527] on div "View Exam Profile" at bounding box center [1118, 523] width 114 height 17
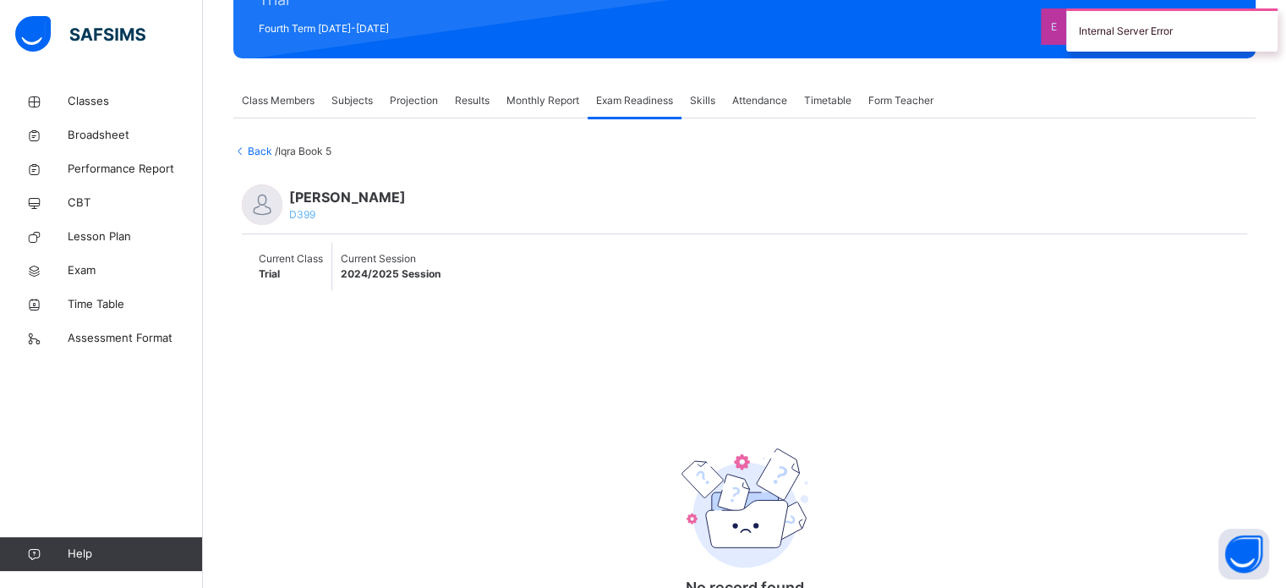
scroll to position [233, 0]
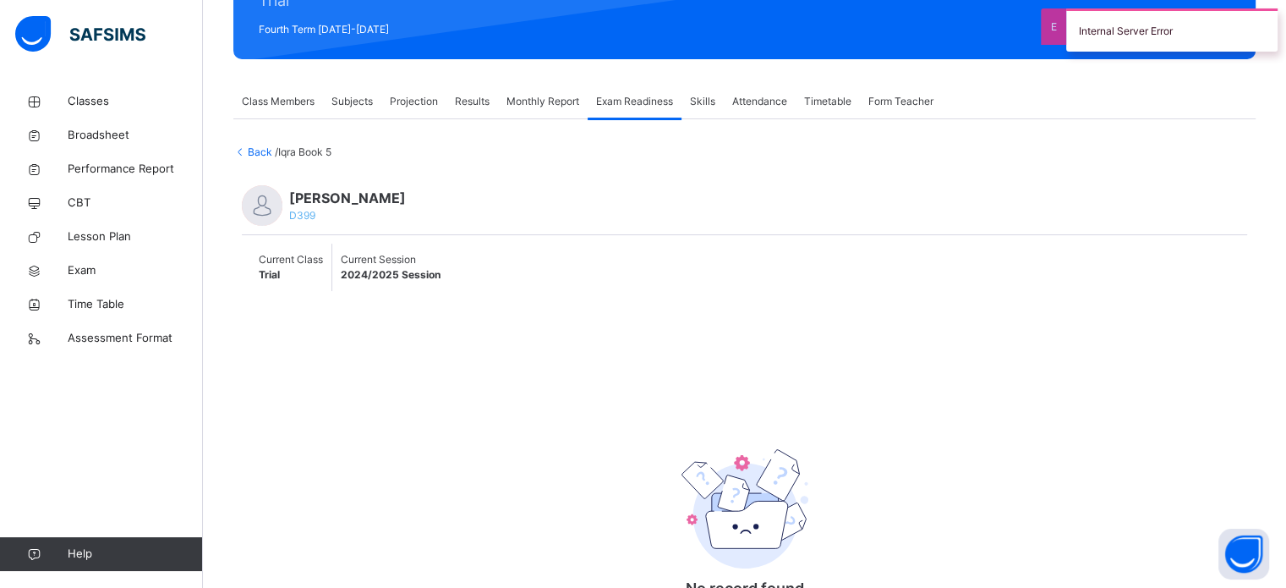
click at [282, 114] on div "Class Members" at bounding box center [278, 102] width 90 height 34
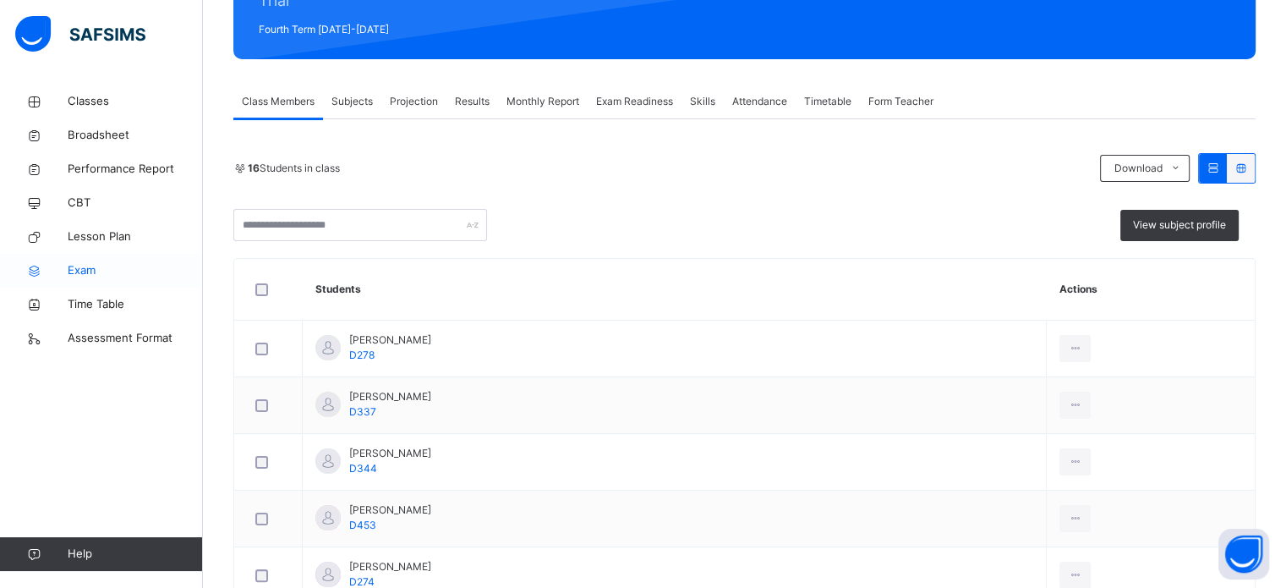
click at [105, 280] on link "Exam" at bounding box center [101, 271] width 203 height 34
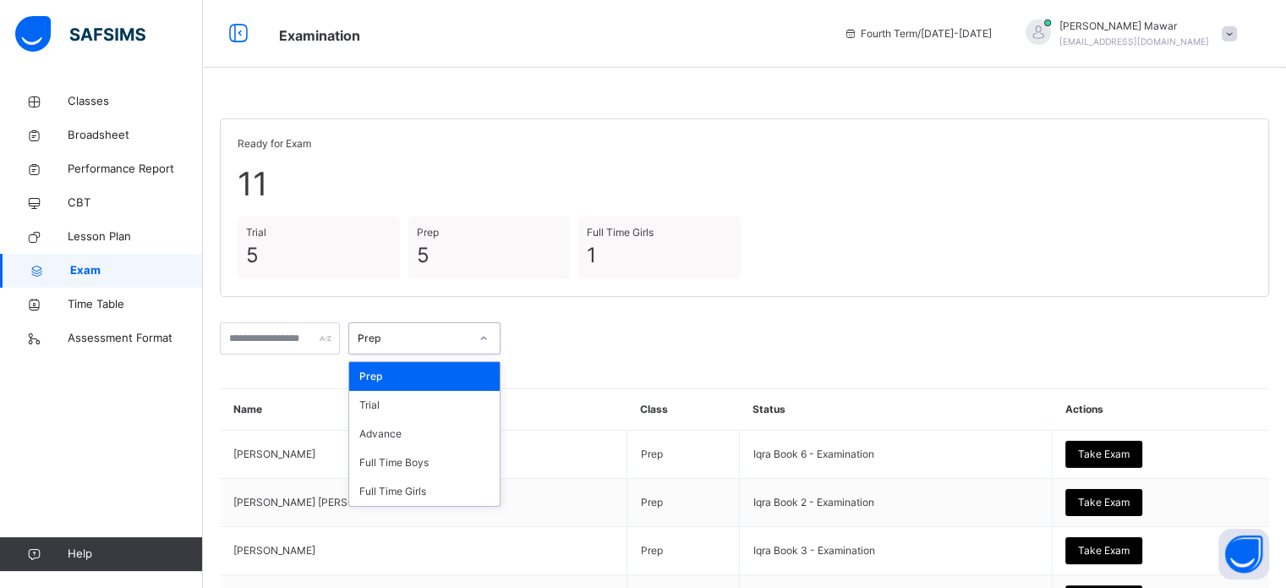
click at [500, 347] on div at bounding box center [484, 338] width 32 height 30
click at [468, 430] on div "Advance" at bounding box center [424, 433] width 151 height 29
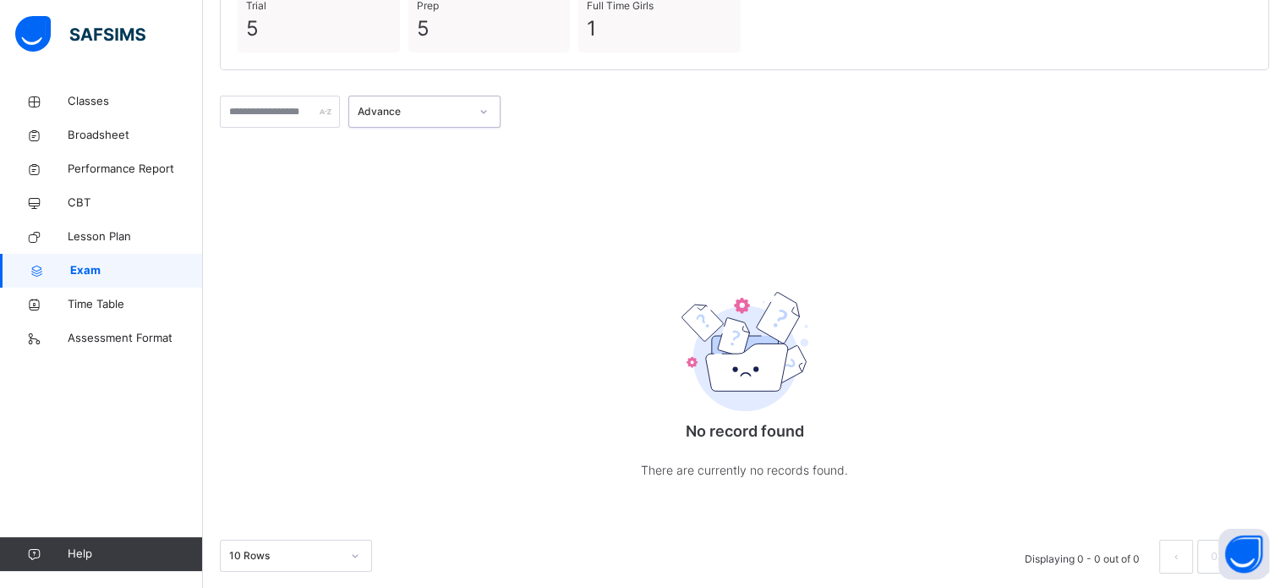
scroll to position [227, 0]
click at [468, 121] on div "Advance" at bounding box center [408, 112] width 118 height 26
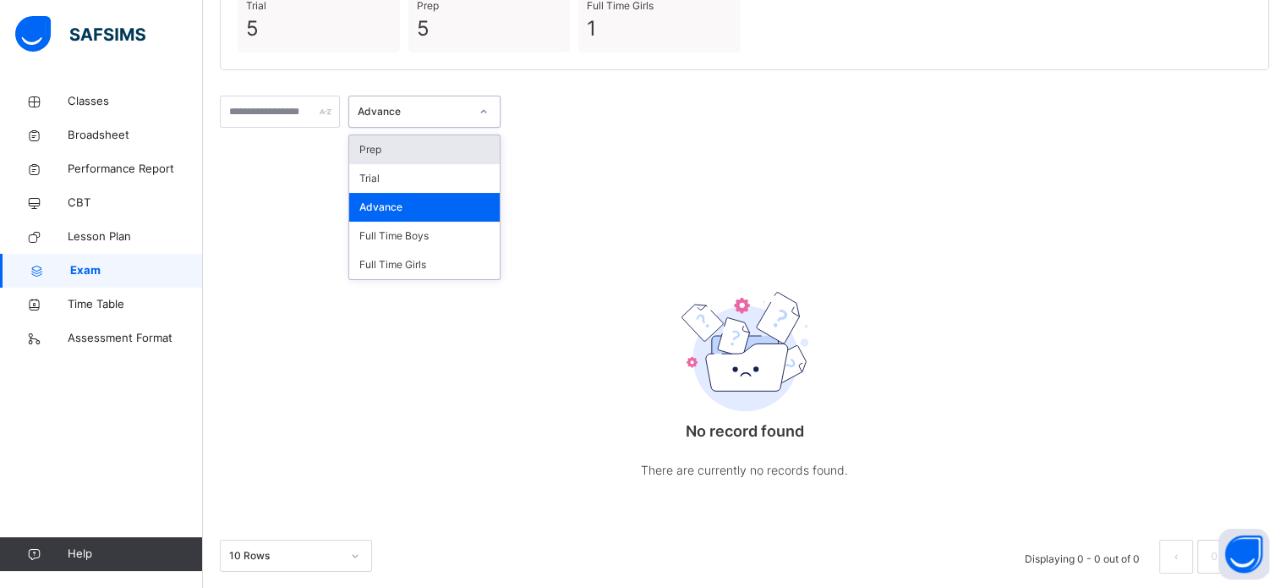
click at [474, 156] on div "Prep" at bounding box center [424, 149] width 151 height 29
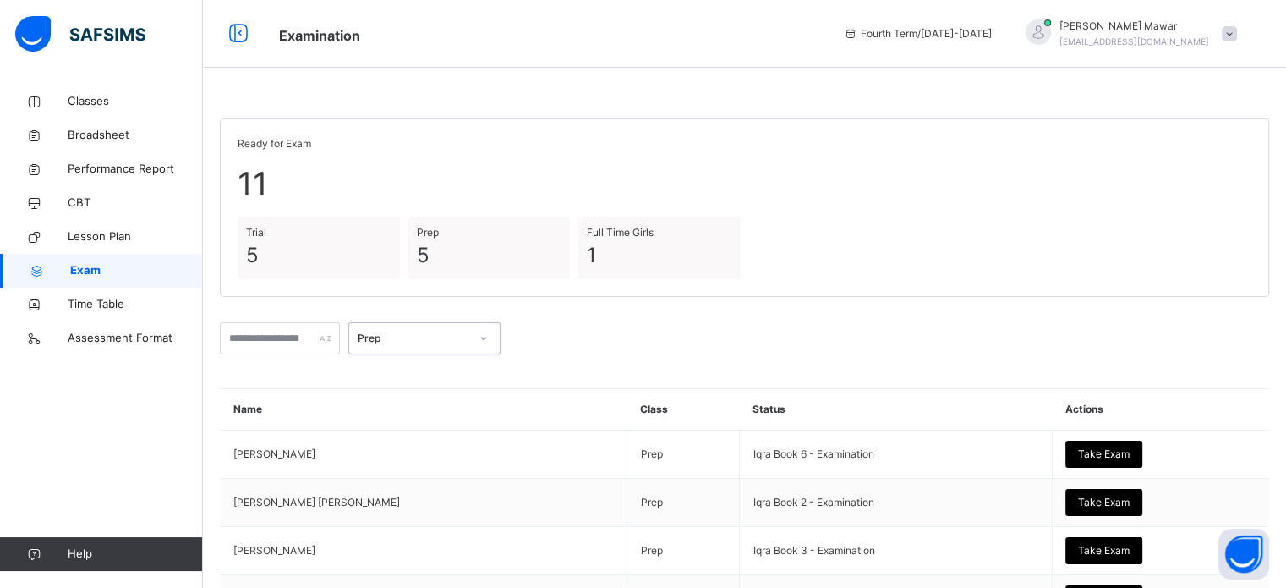
click at [445, 344] on div "Prep" at bounding box center [414, 338] width 112 height 15
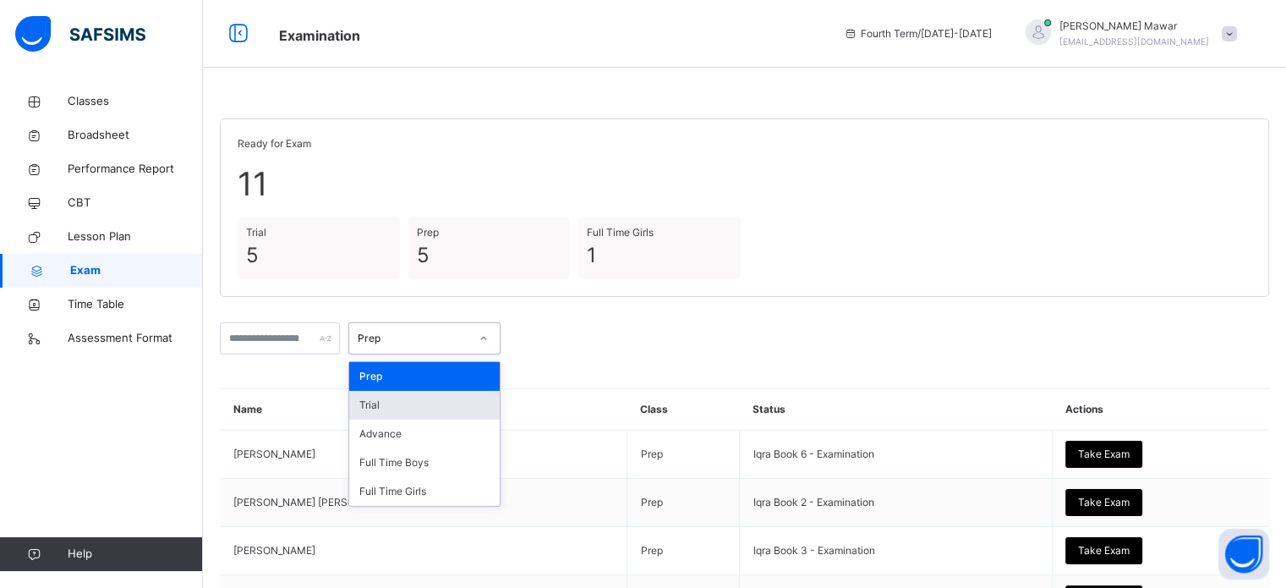
click at [436, 402] on div "Trial" at bounding box center [424, 405] width 151 height 29
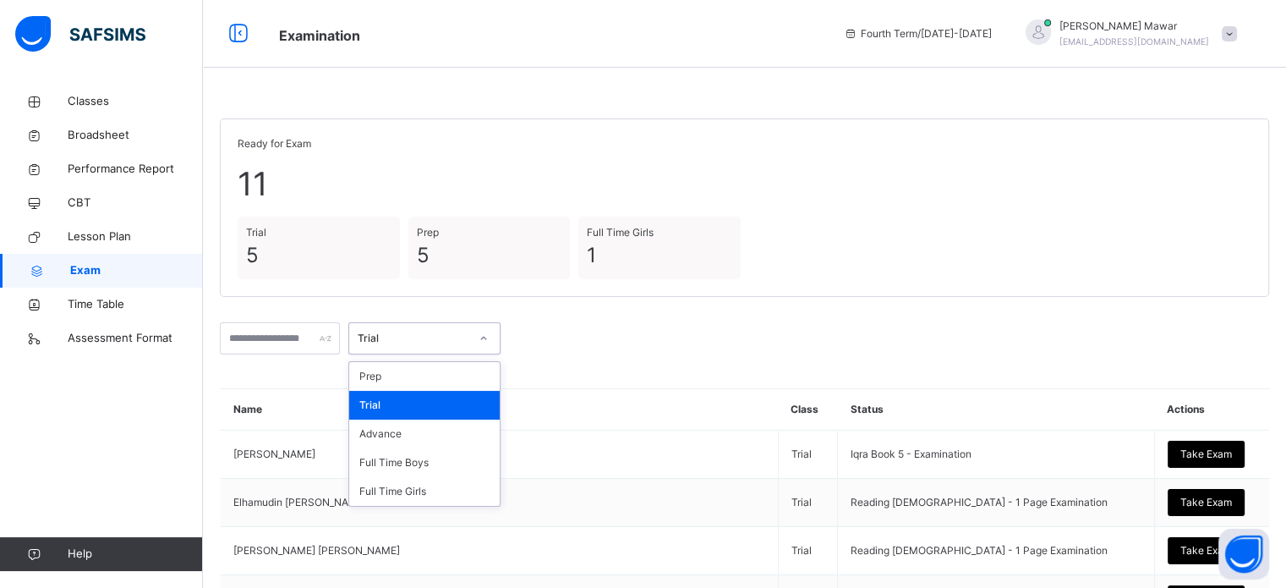
click at [468, 348] on div "Trial" at bounding box center [408, 339] width 118 height 26
click at [461, 380] on div "Prep" at bounding box center [424, 376] width 151 height 29
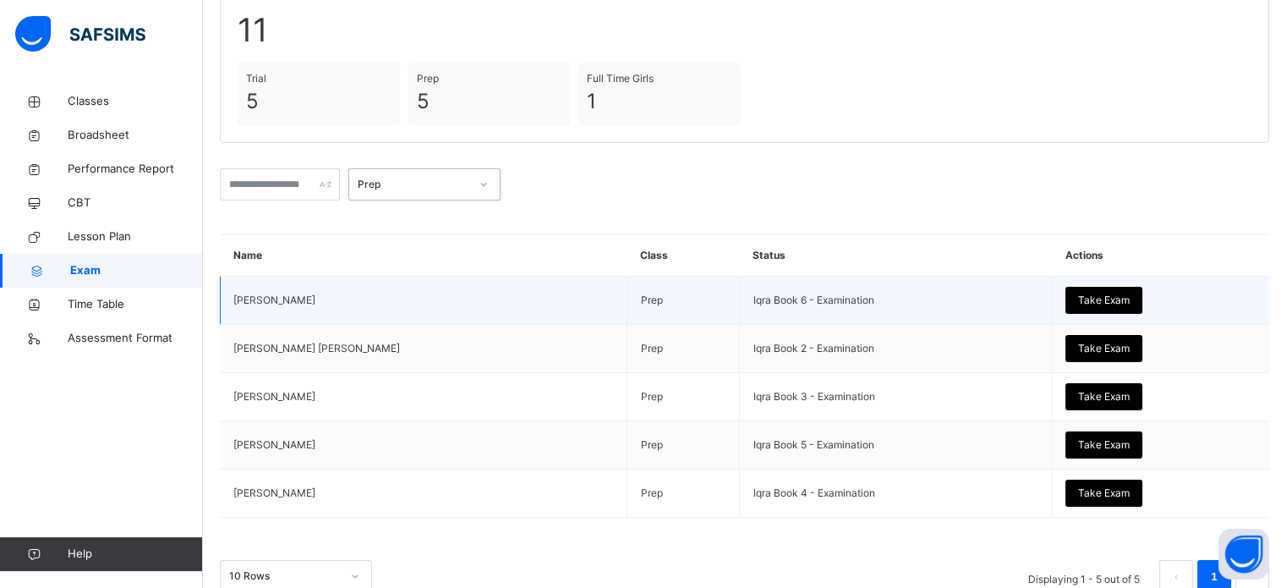
scroll to position [192, 0]
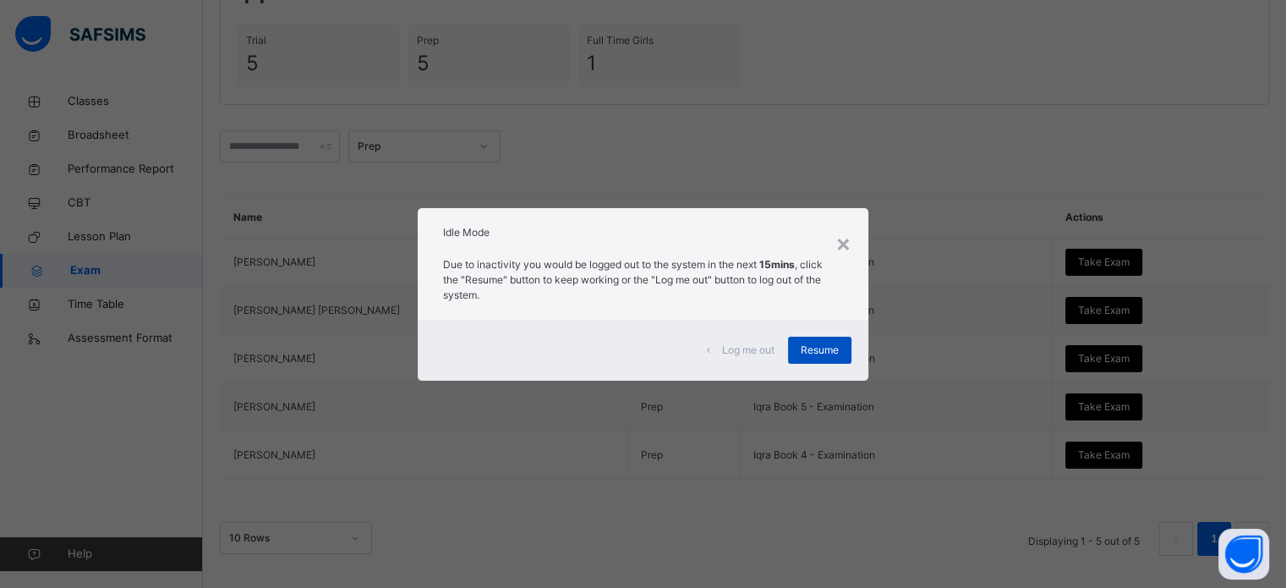
click at [813, 349] on span "Resume" at bounding box center [820, 349] width 38 height 15
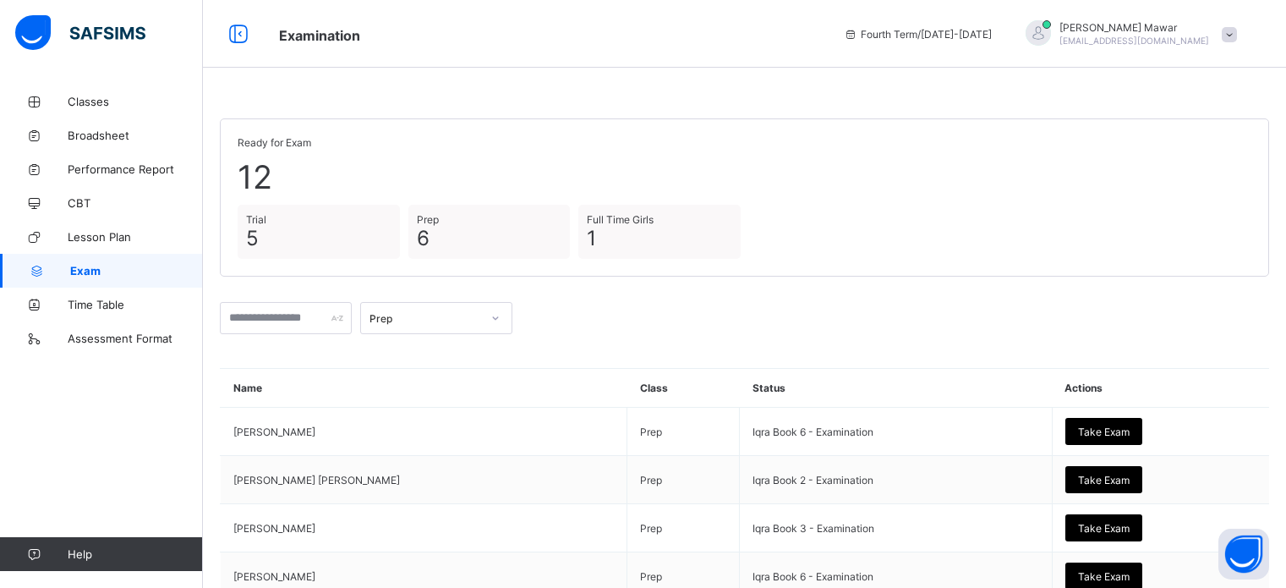
scroll to position [210, 0]
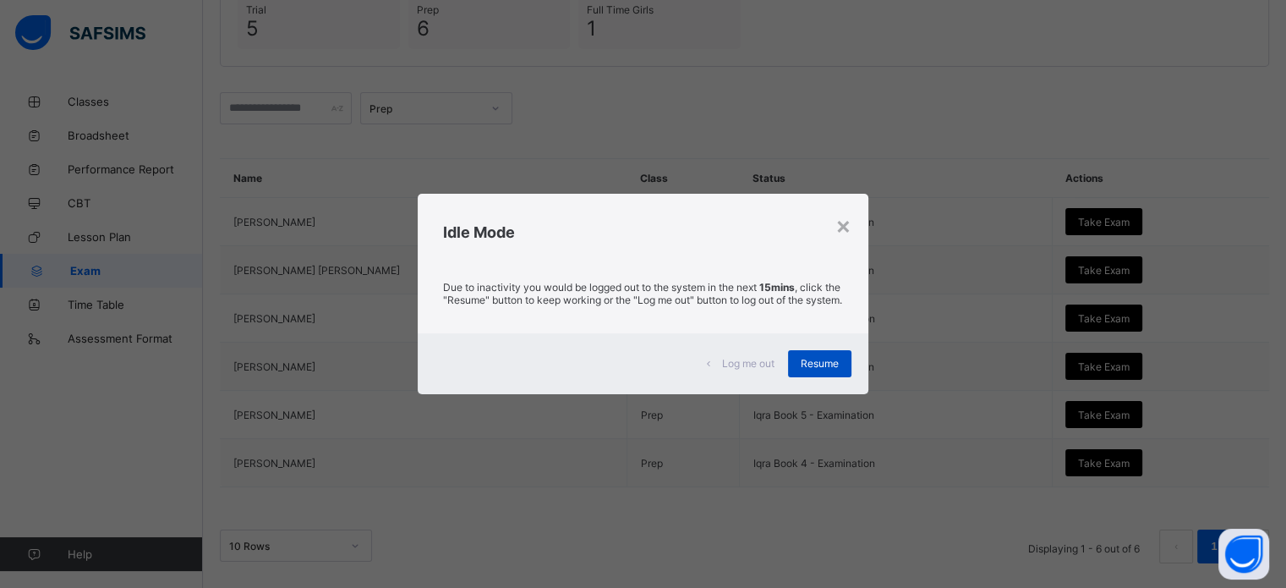
click at [829, 370] on span "Resume" at bounding box center [820, 363] width 38 height 13
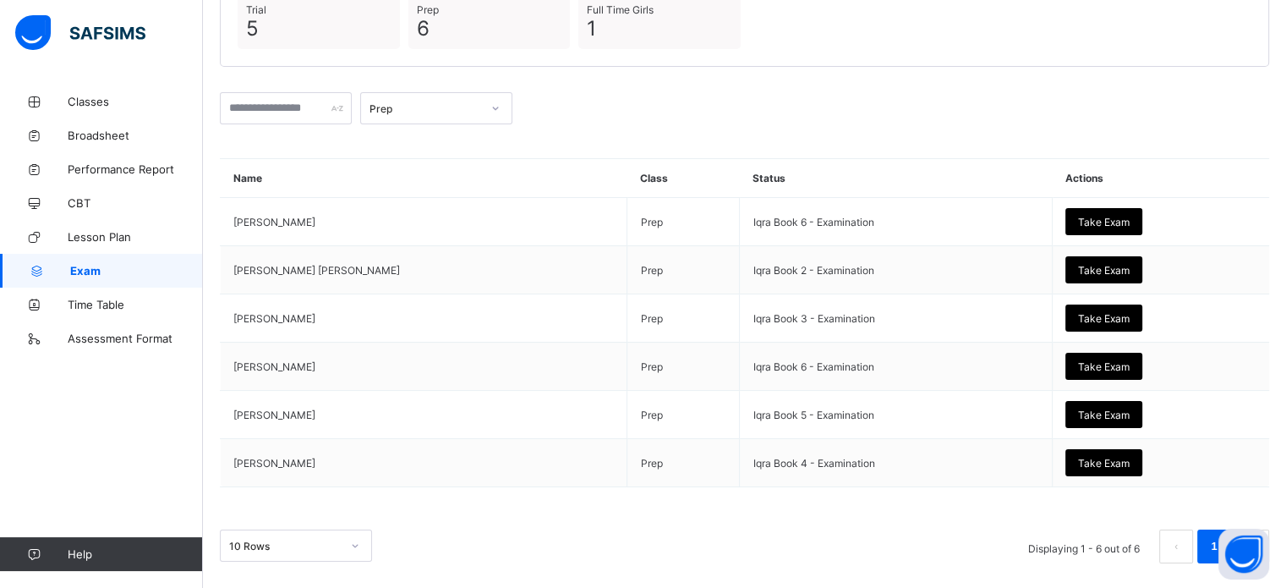
click at [1087, 107] on div "Prep" at bounding box center [744, 108] width 1049 height 49
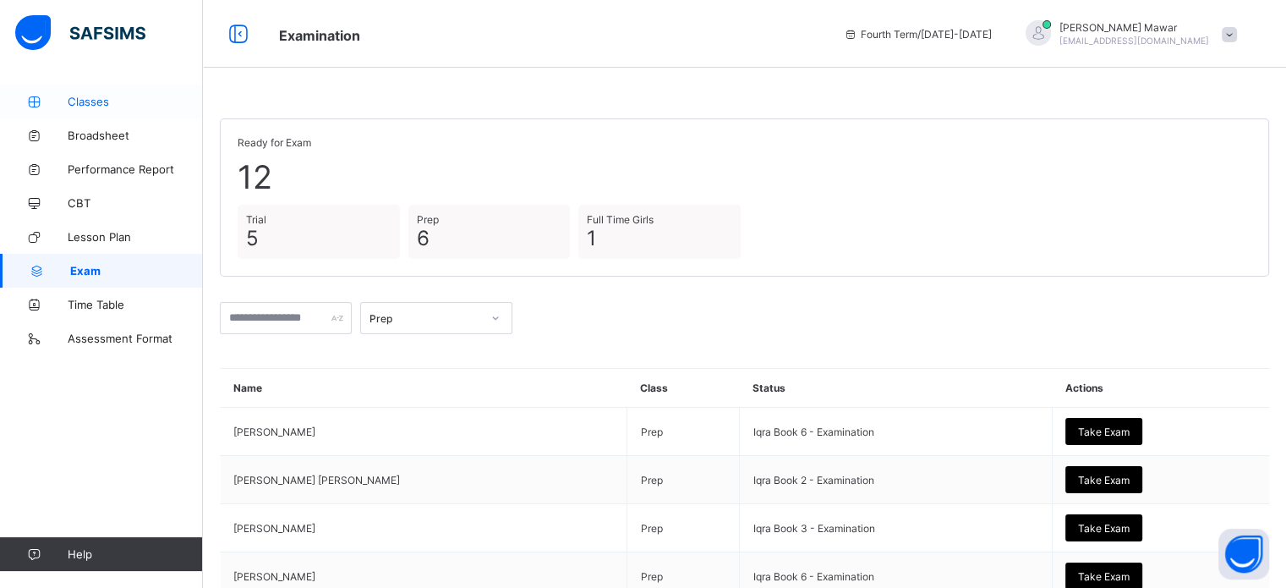
click at [83, 107] on span "Classes" at bounding box center [135, 102] width 135 height 14
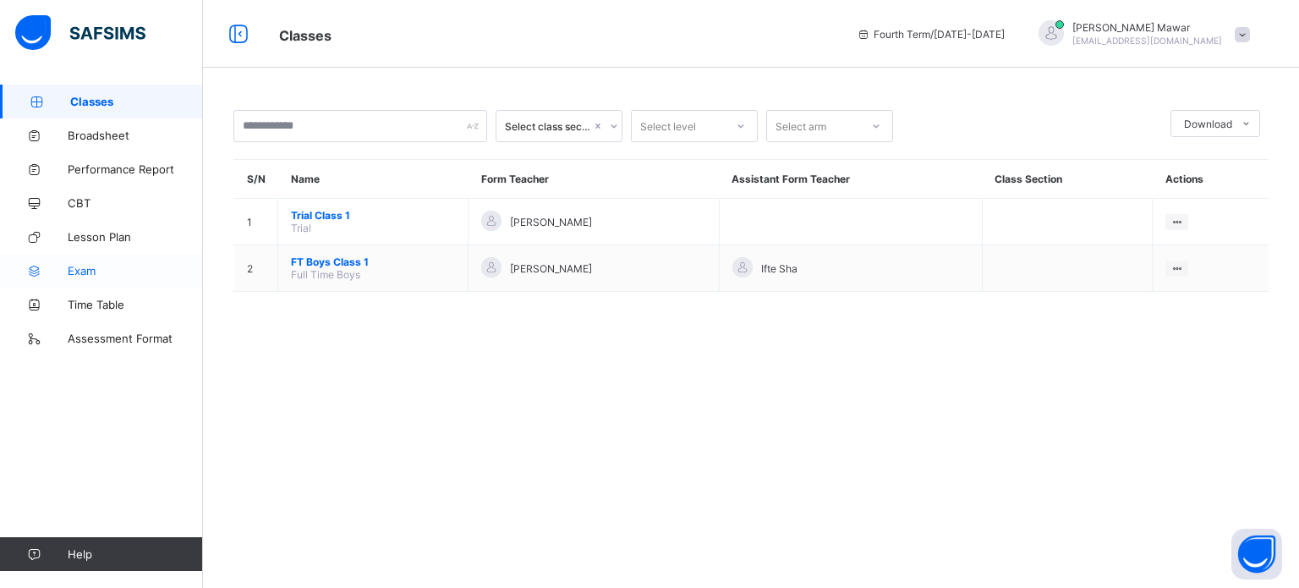
click at [140, 262] on link "Exam" at bounding box center [101, 271] width 203 height 34
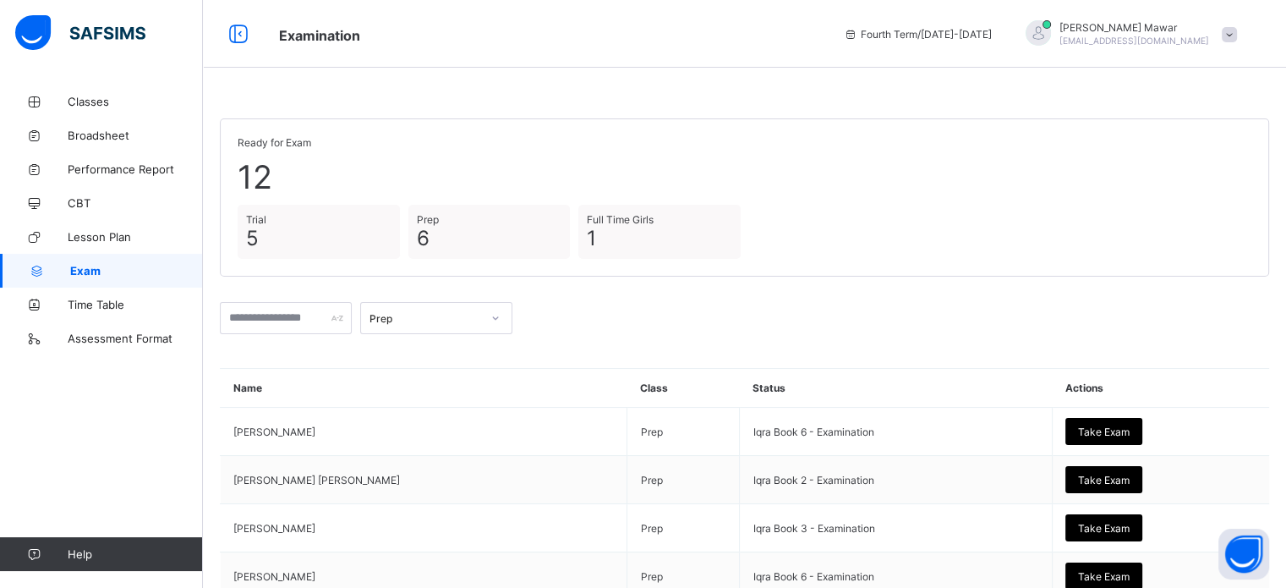
scroll to position [216, 0]
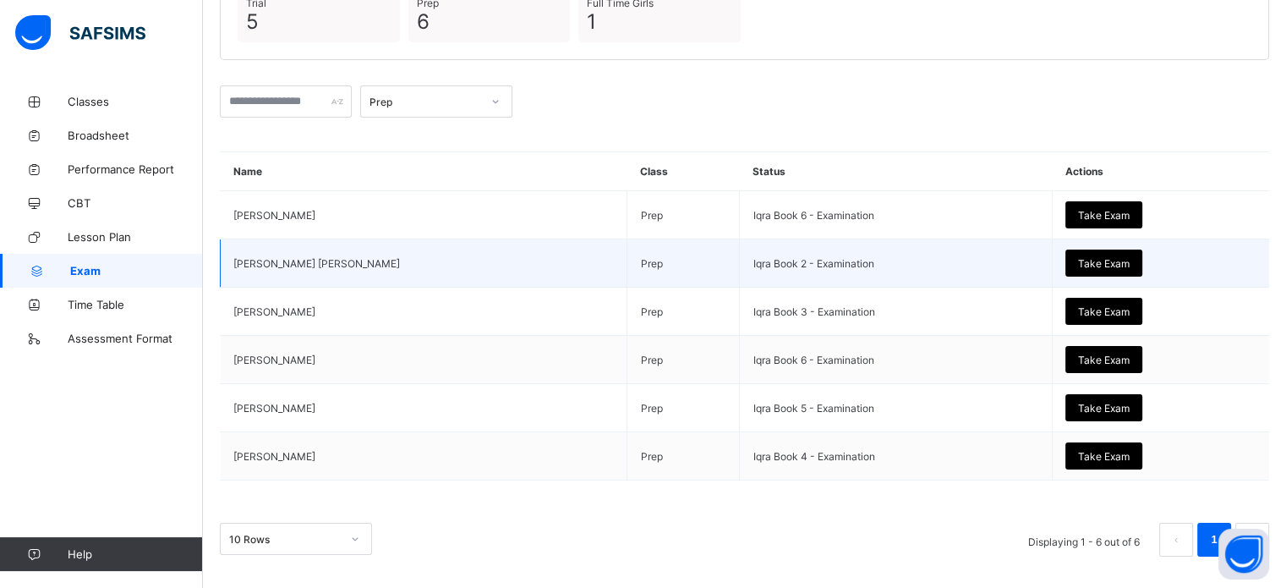
click at [1104, 257] on span "Take Exam" at bounding box center [1104, 263] width 52 height 13
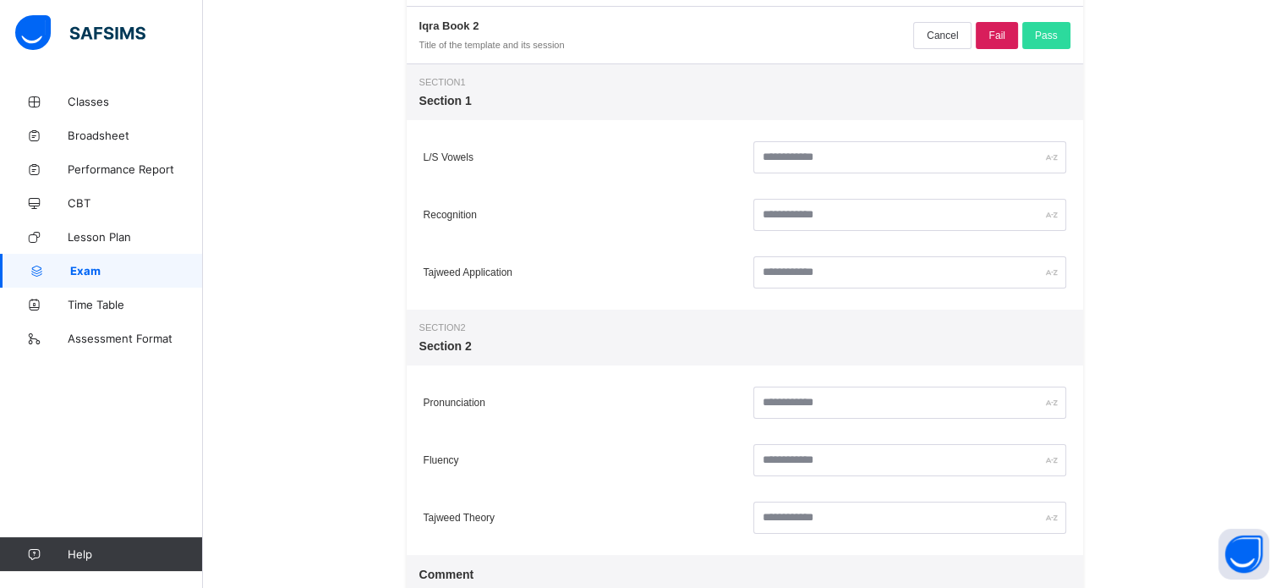
scroll to position [281, 0]
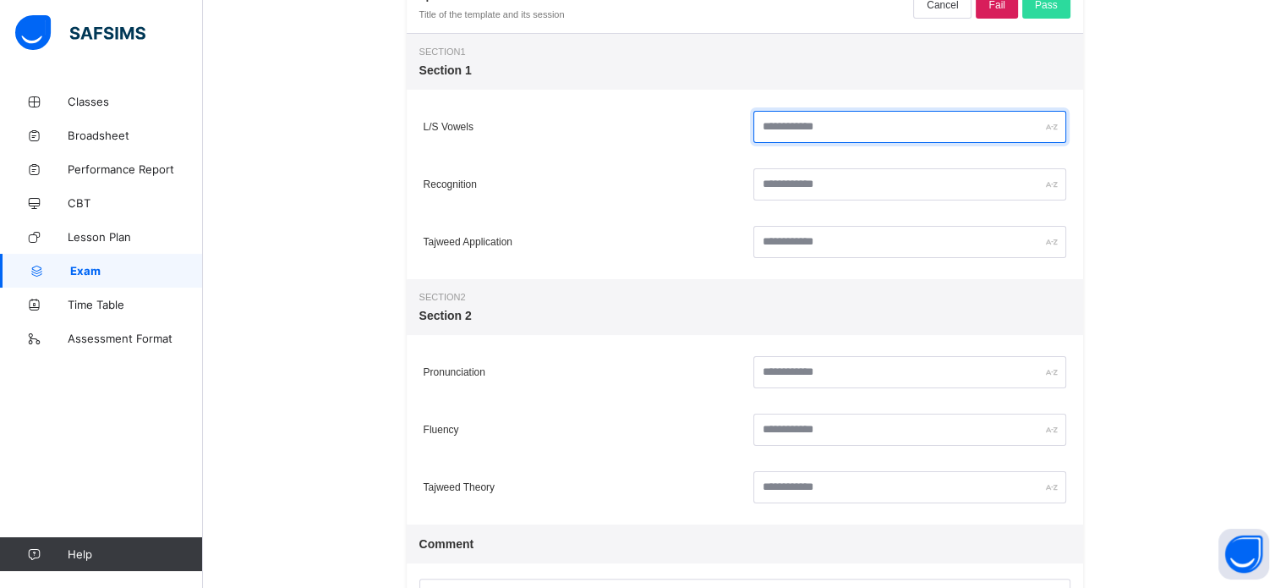
click at [791, 127] on input "text" at bounding box center [909, 127] width 313 height 32
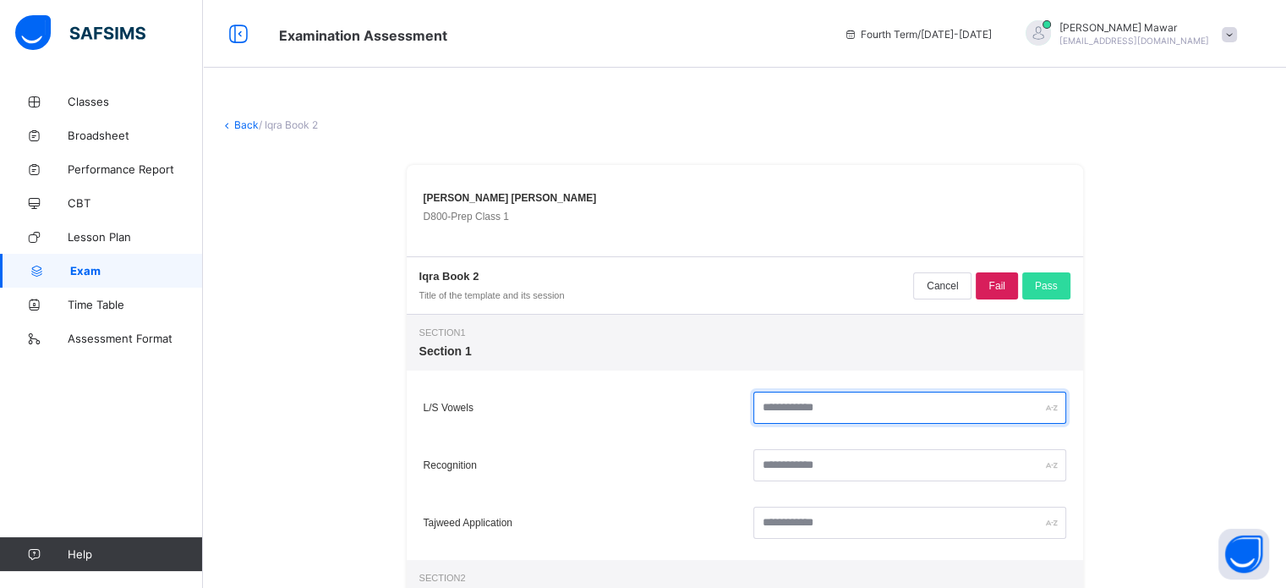
scroll to position [108, 0]
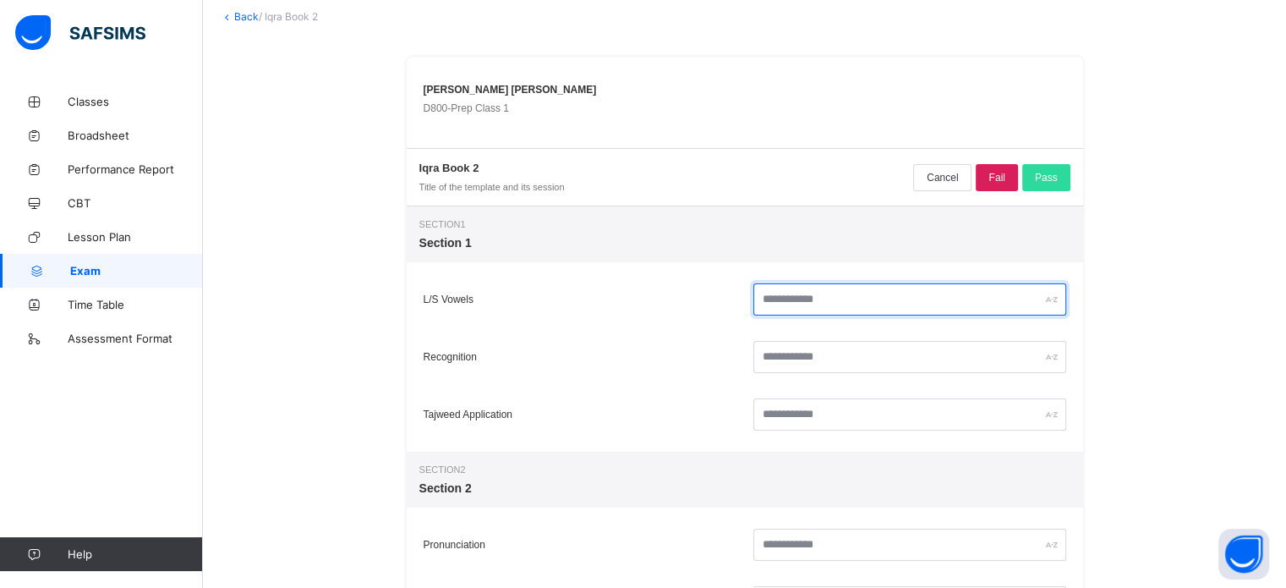
click at [885, 301] on input "text" at bounding box center [909, 299] width 313 height 32
type input "*"
type input "**"
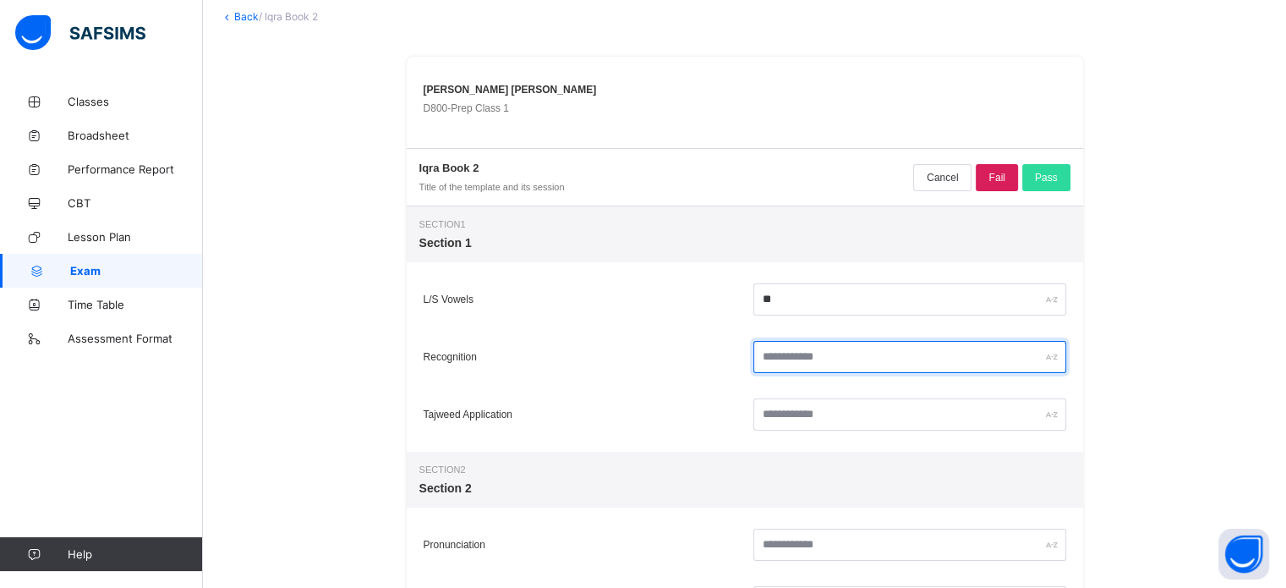
click at [855, 364] on input "text" at bounding box center [909, 357] width 313 height 32
type input "*"
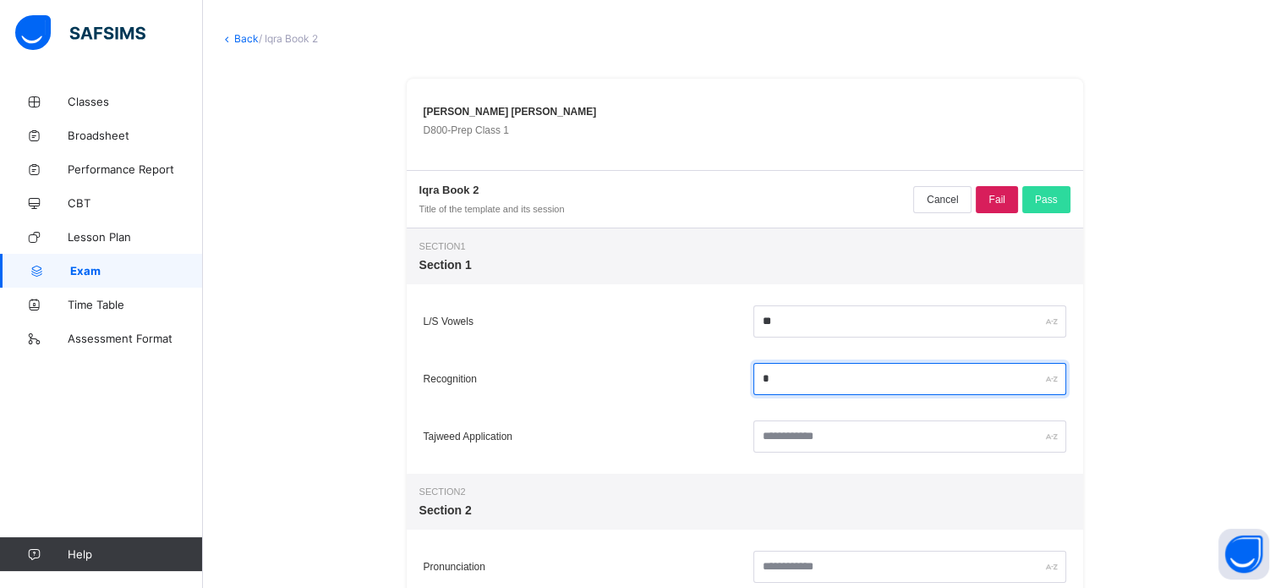
scroll to position [94, 0]
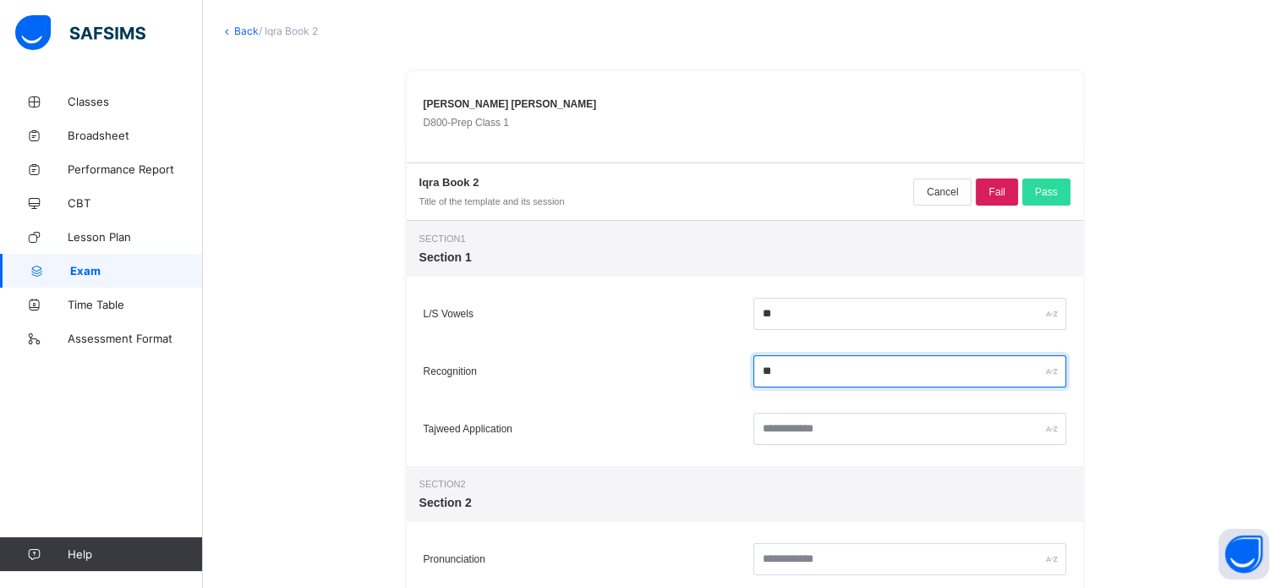
type input "**"
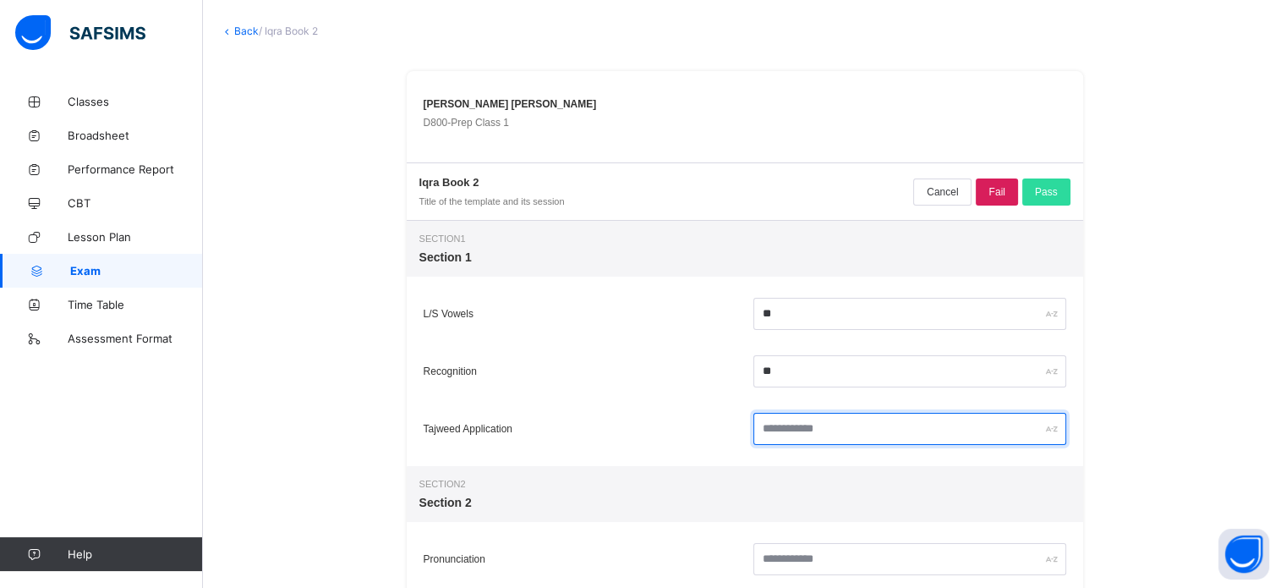
click at [835, 422] on input "text" at bounding box center [909, 429] width 313 height 32
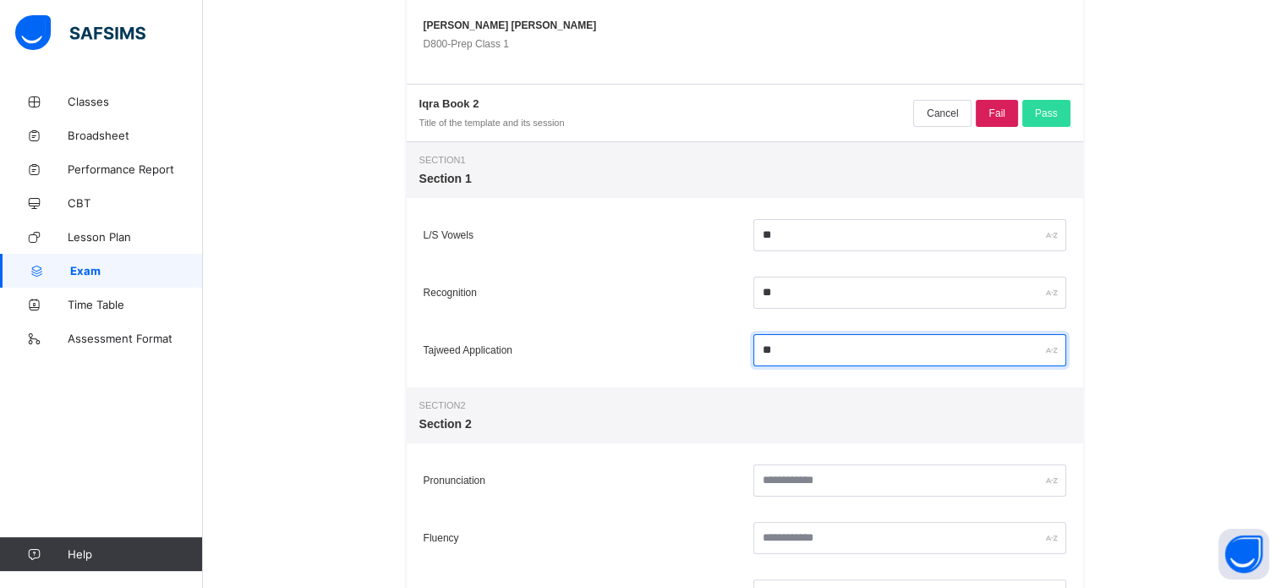
type input "**"
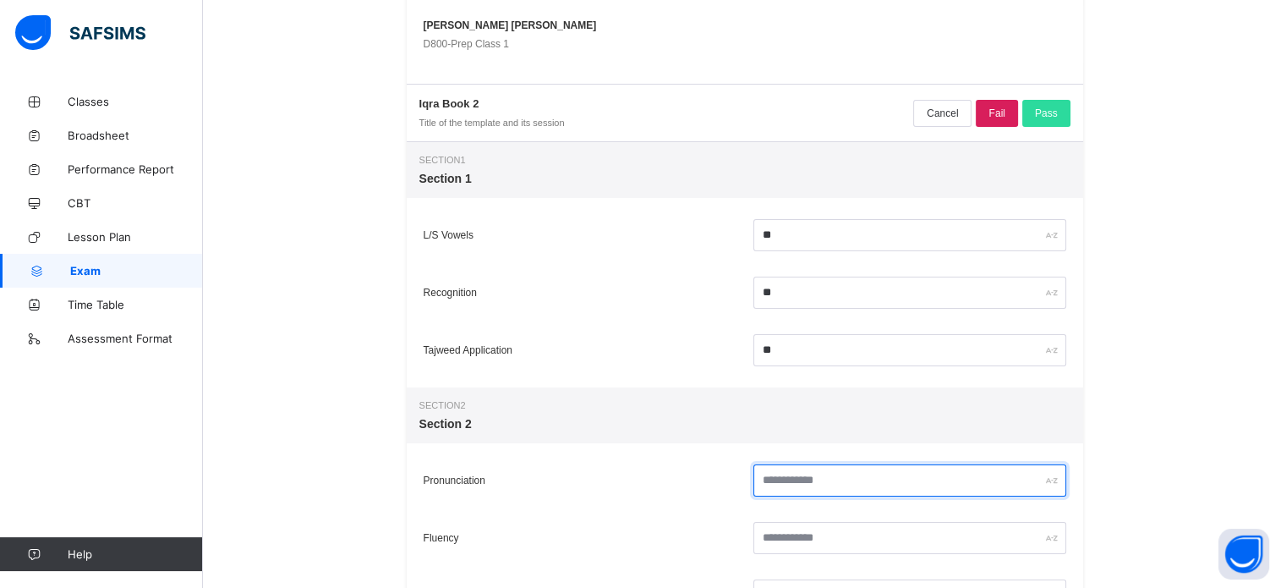
click at [832, 482] on input "text" at bounding box center [909, 480] width 313 height 32
type input "**"
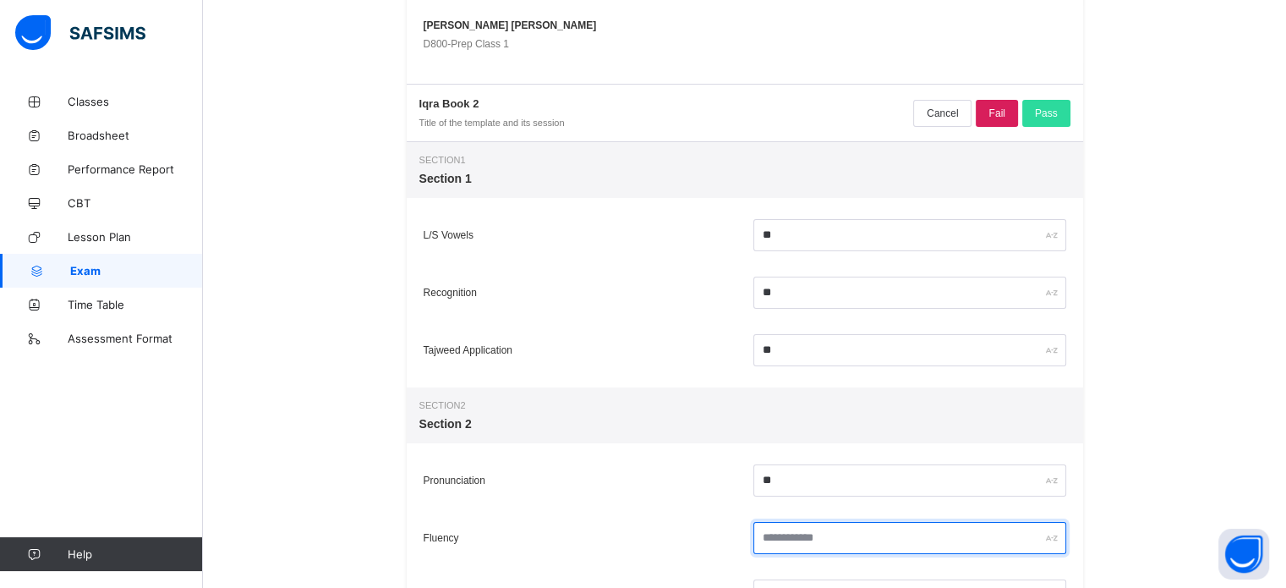
click at [828, 539] on input "text" at bounding box center [909, 538] width 313 height 32
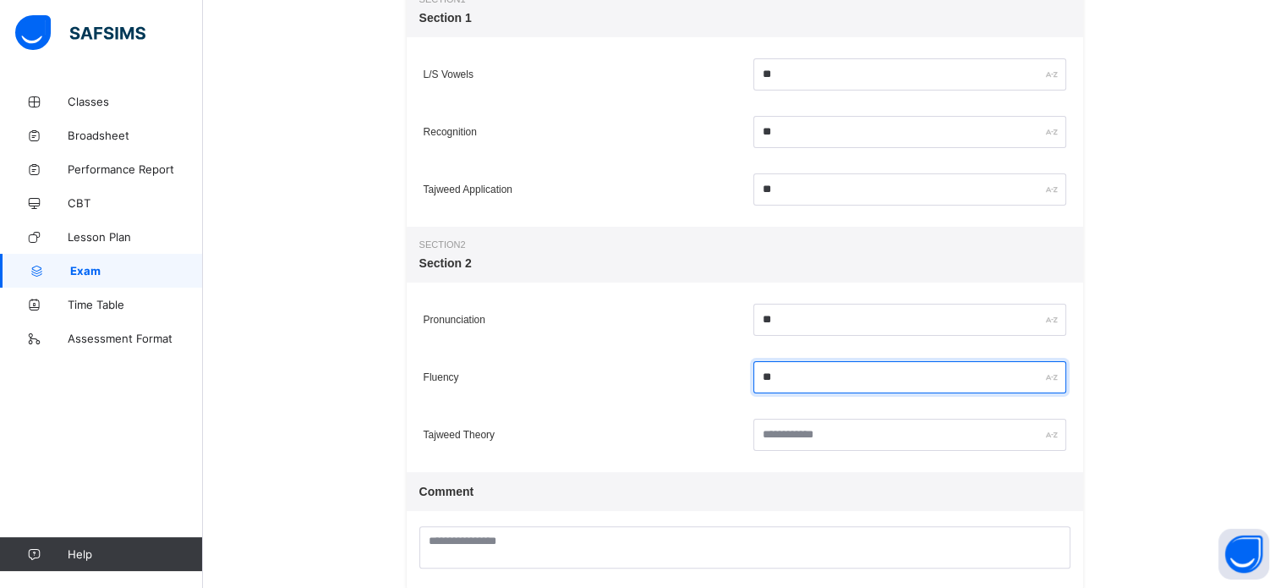
scroll to position [375, 0]
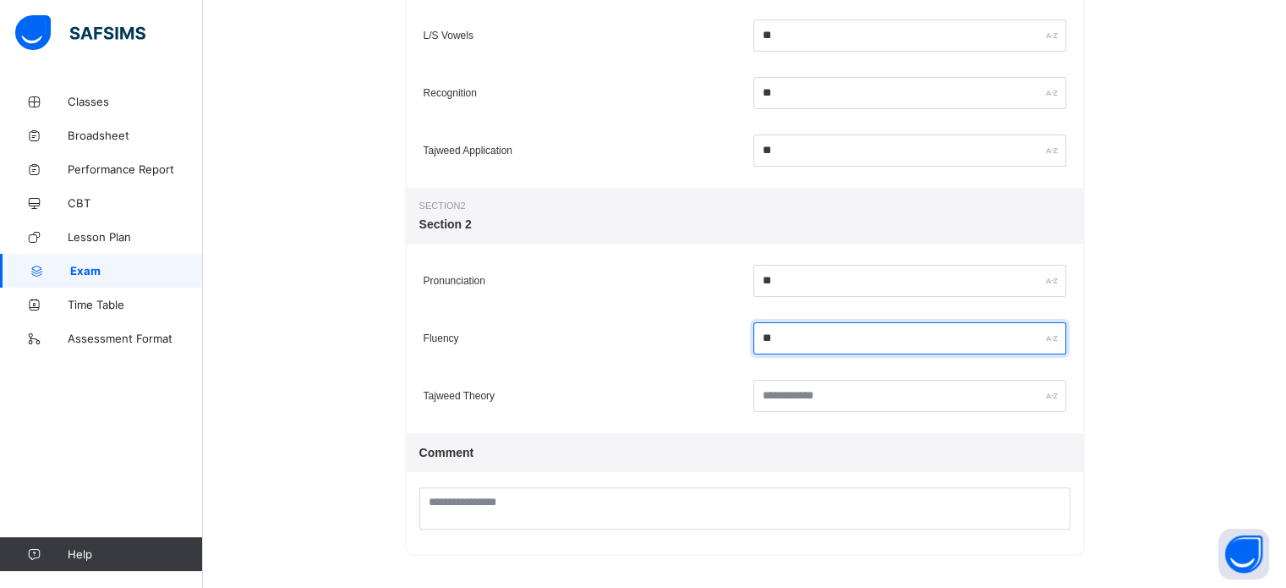
type input "**"
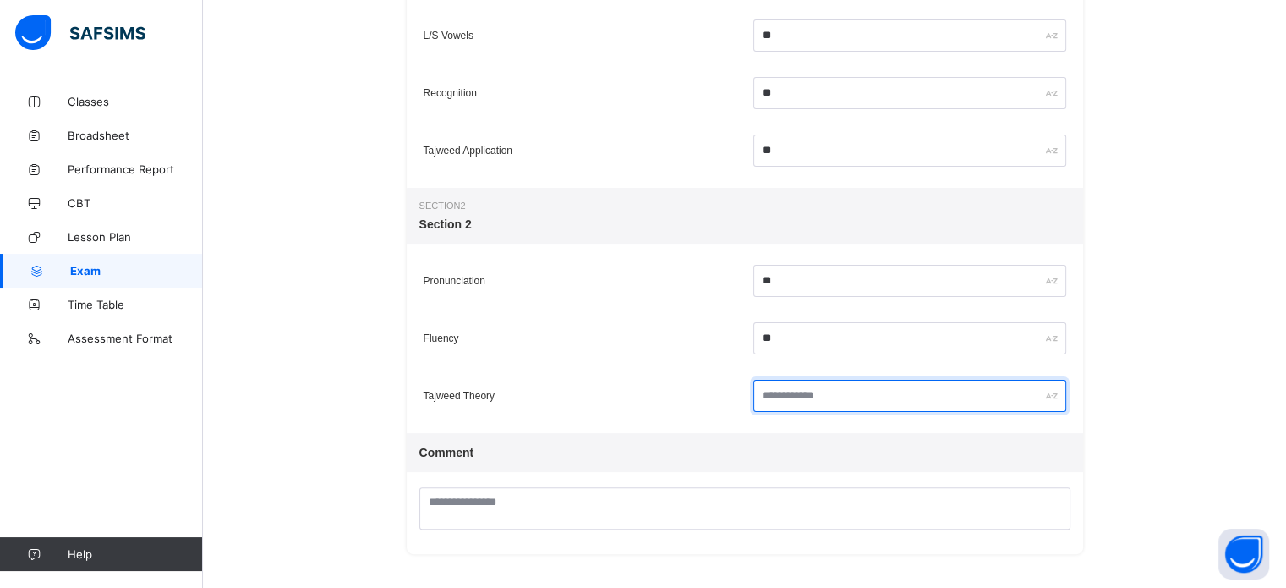
click at [810, 387] on input "text" at bounding box center [909, 396] width 313 height 32
type input "**"
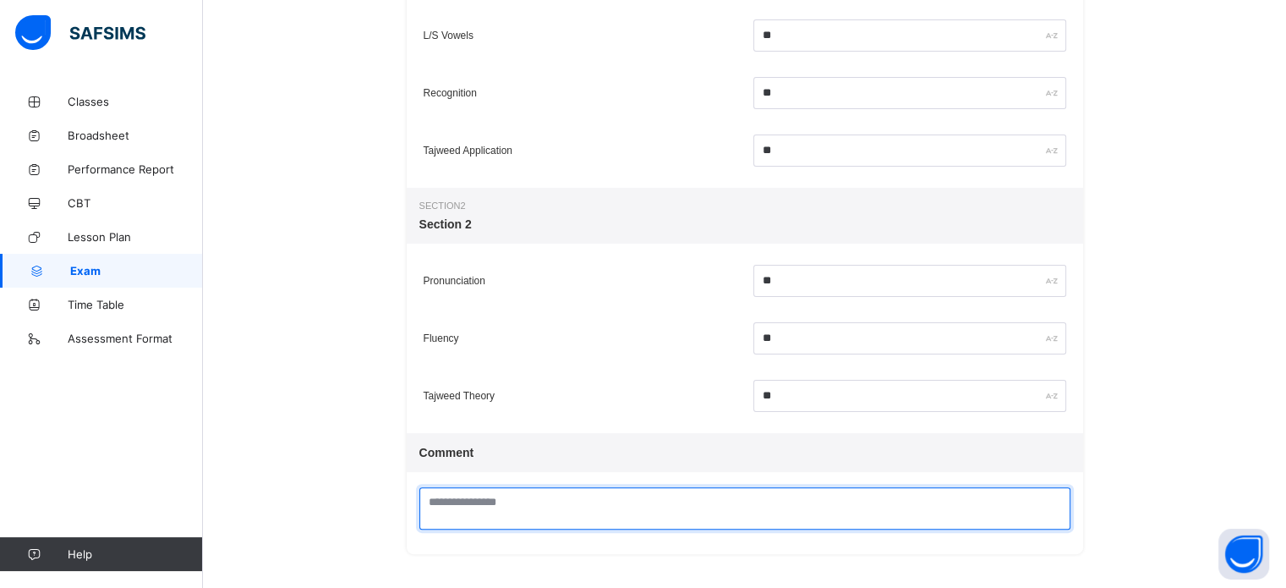
click at [724, 496] on textarea at bounding box center [744, 508] width 651 height 42
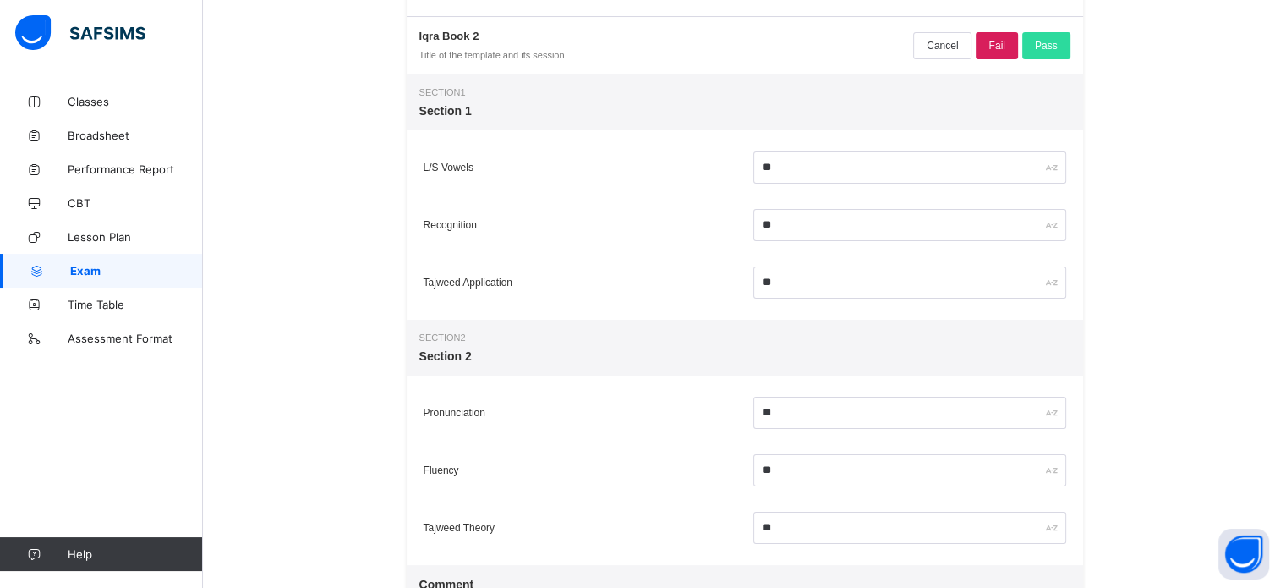
scroll to position [238, 0]
type textarea "**********"
click at [994, 44] on div "Fail" at bounding box center [996, 47] width 41 height 27
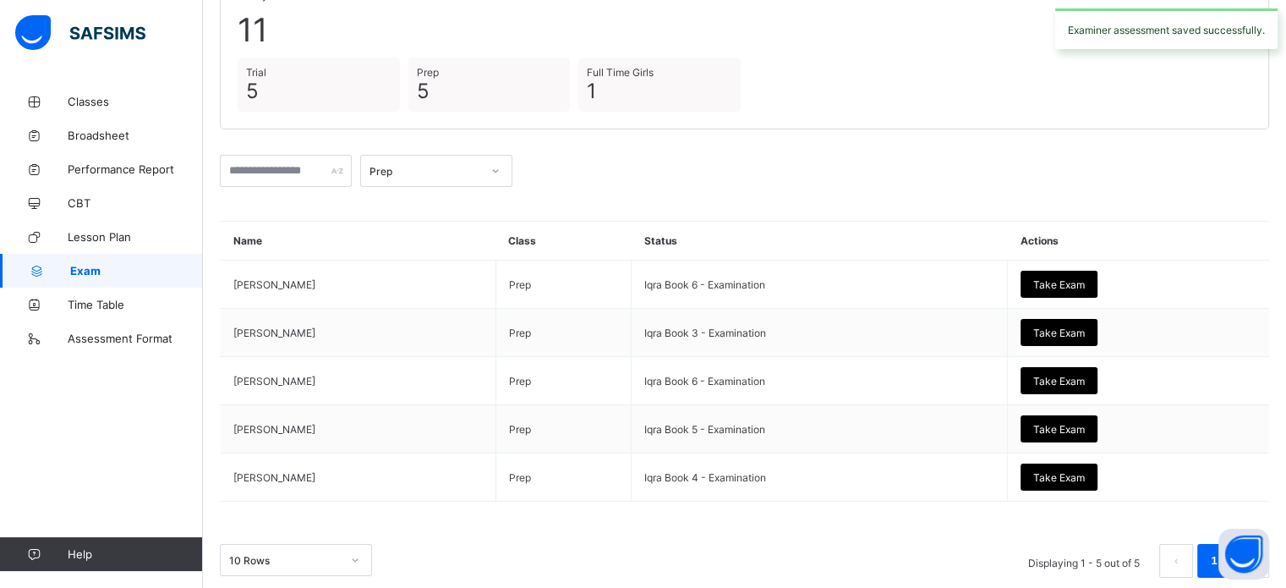
scroll to position [169, 0]
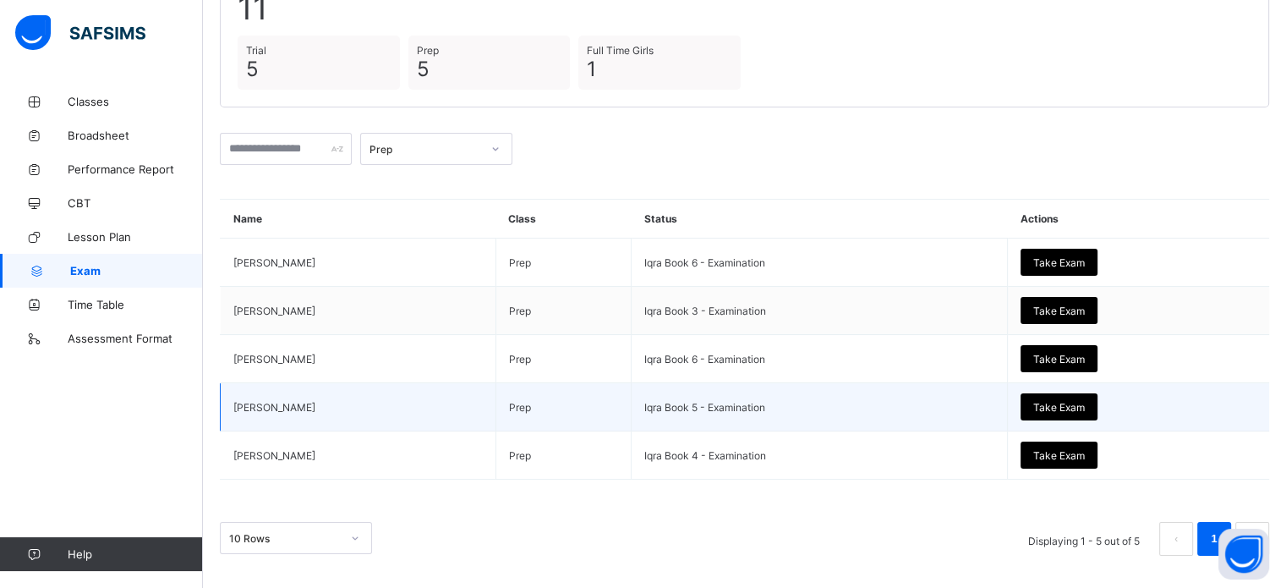
click at [1092, 396] on div "Take Exam" at bounding box center [1059, 406] width 77 height 27
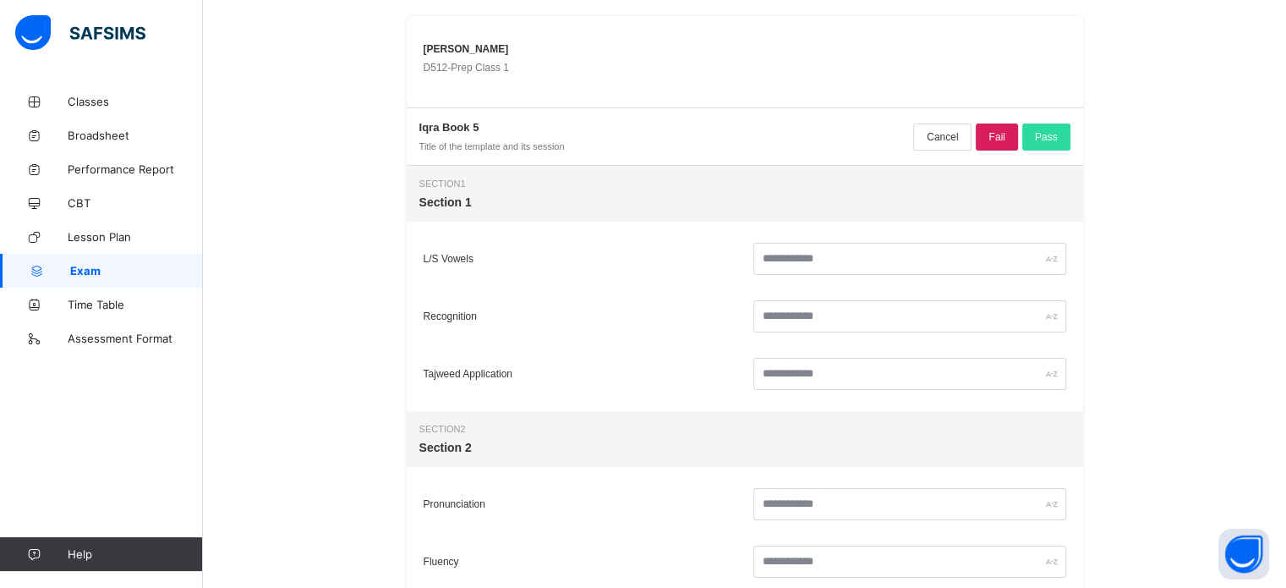
scroll to position [151, 0]
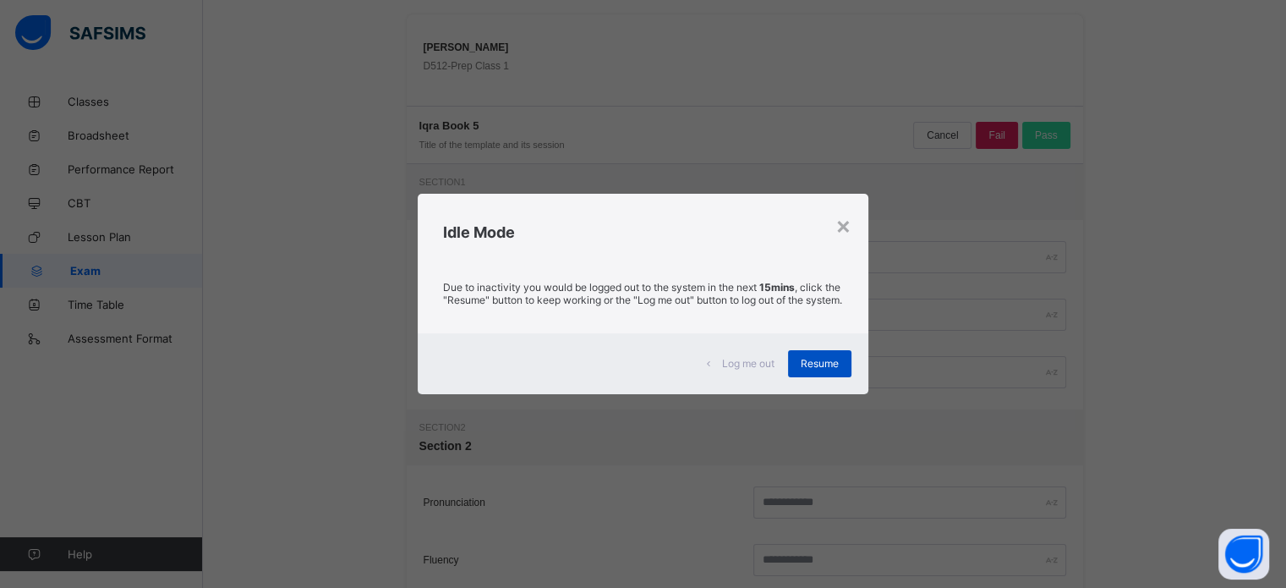
click at [849, 376] on div "Resume" at bounding box center [819, 363] width 63 height 27
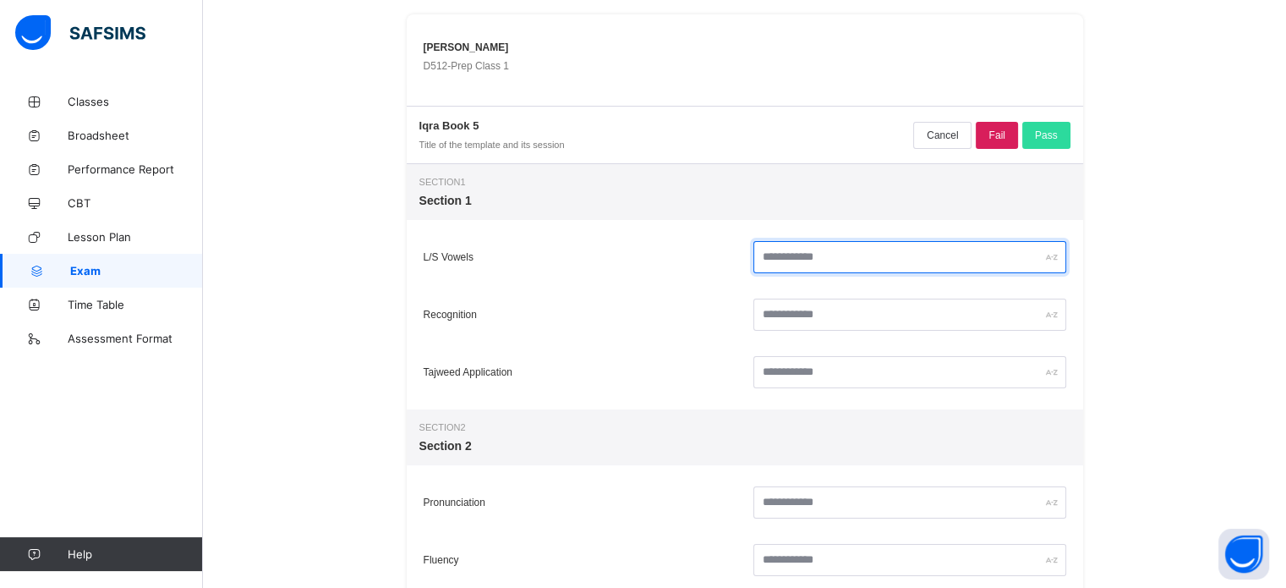
click at [819, 263] on input "text" at bounding box center [909, 257] width 313 height 32
type input "**"
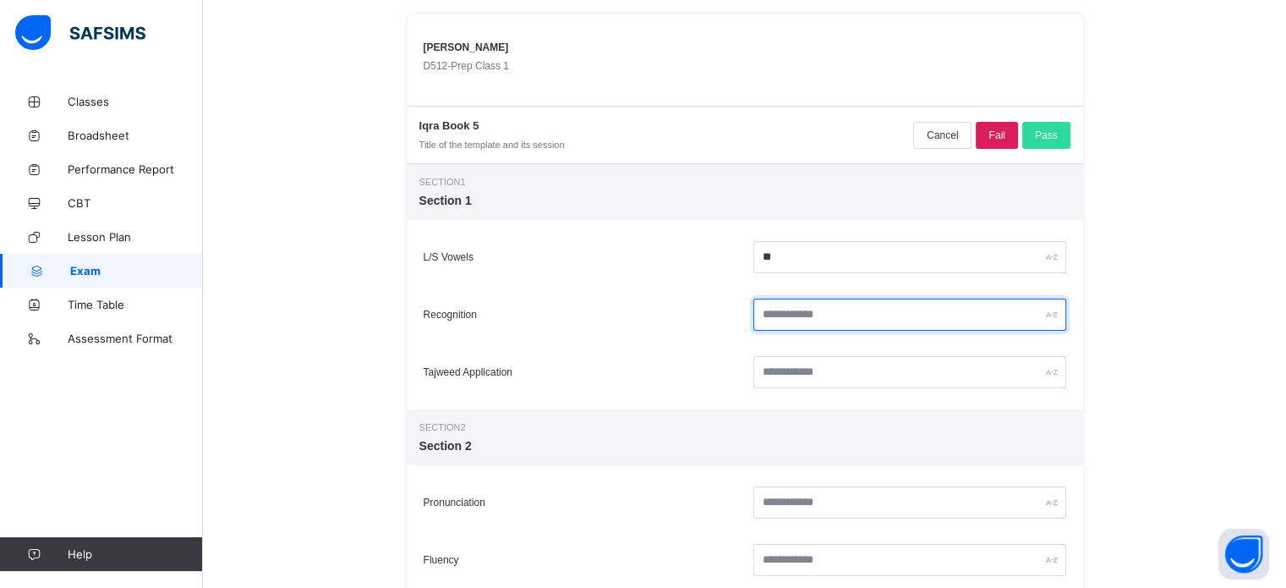
click at [801, 301] on input "text" at bounding box center [909, 314] width 313 height 32
type input "**"
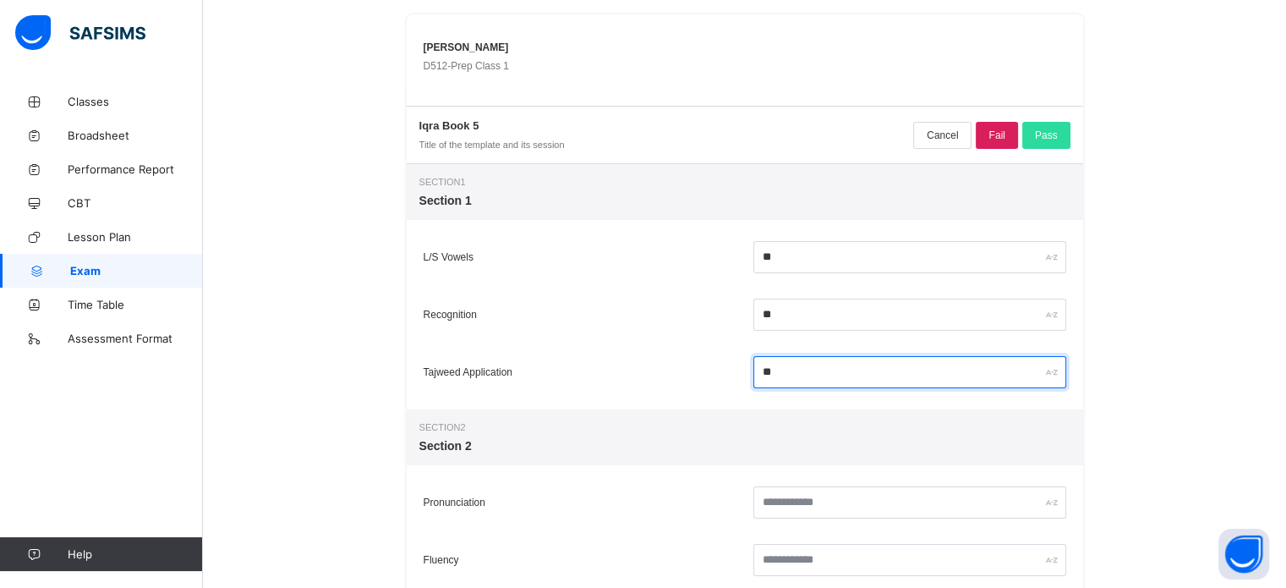
type input "**"
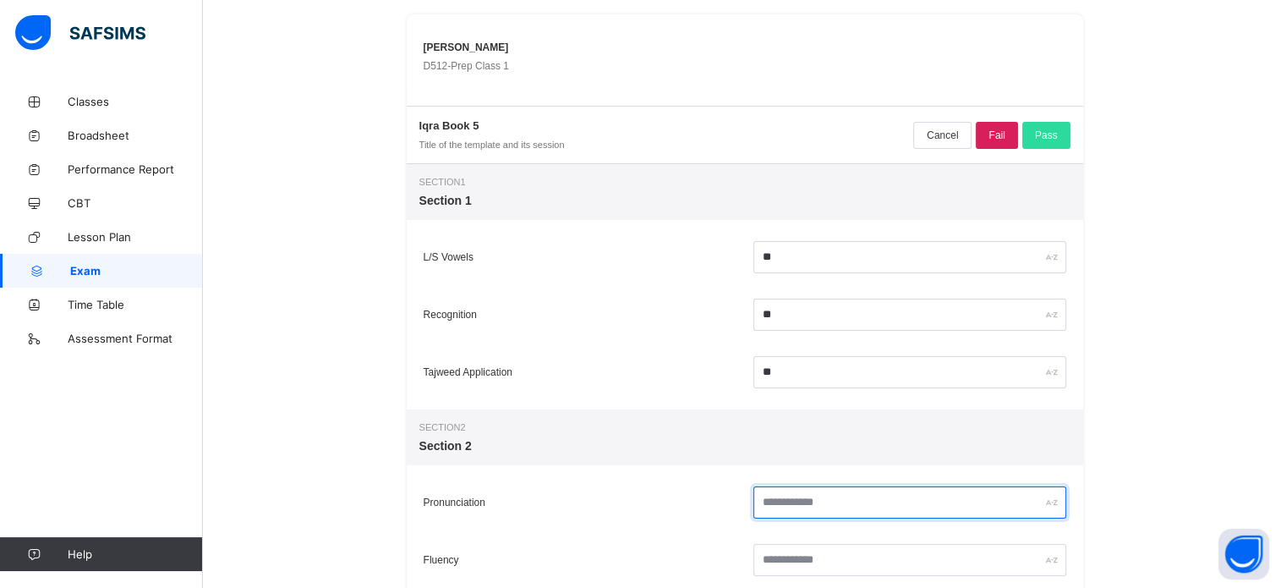
click at [863, 496] on input "text" at bounding box center [909, 502] width 313 height 32
type input "**"
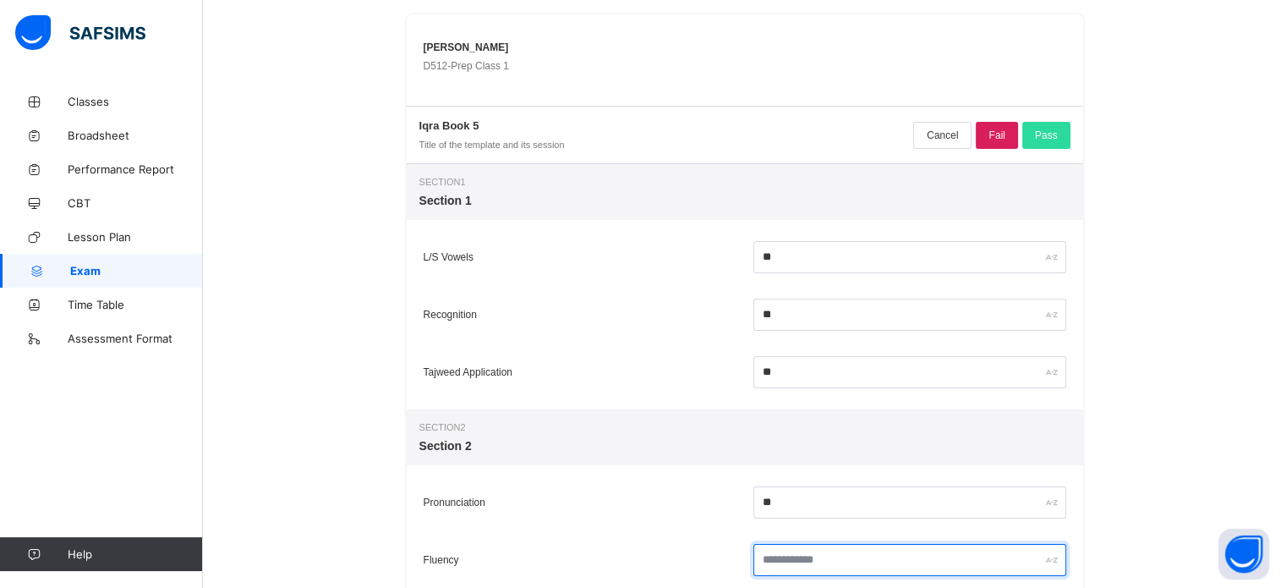
click at [842, 568] on input "text" at bounding box center [909, 560] width 313 height 32
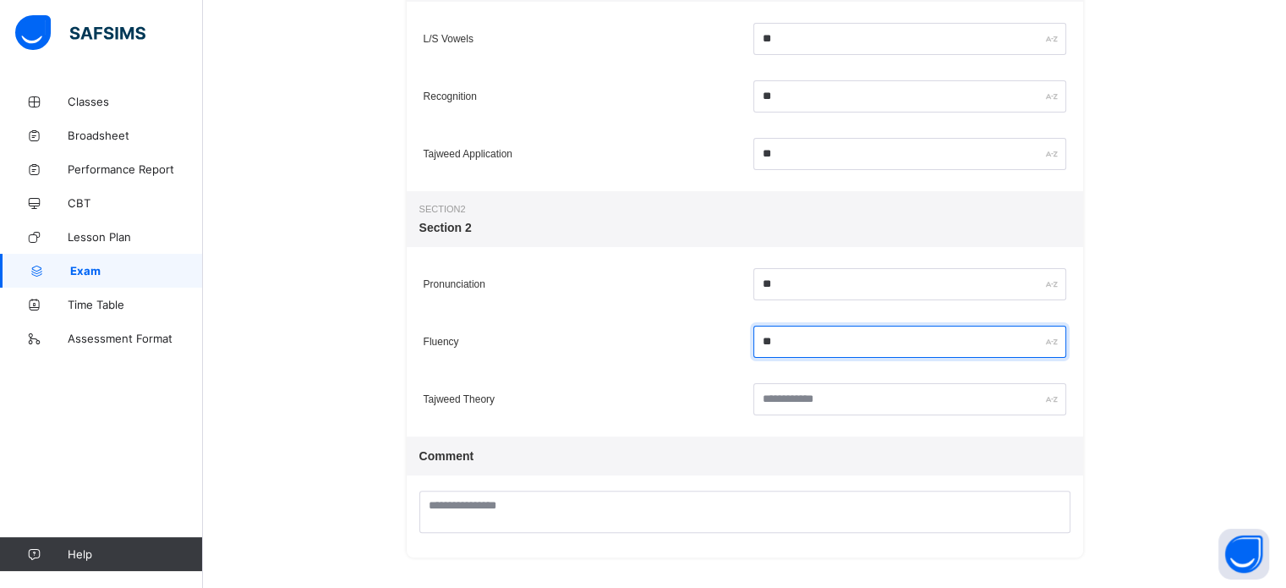
scroll to position [375, 0]
type input "**"
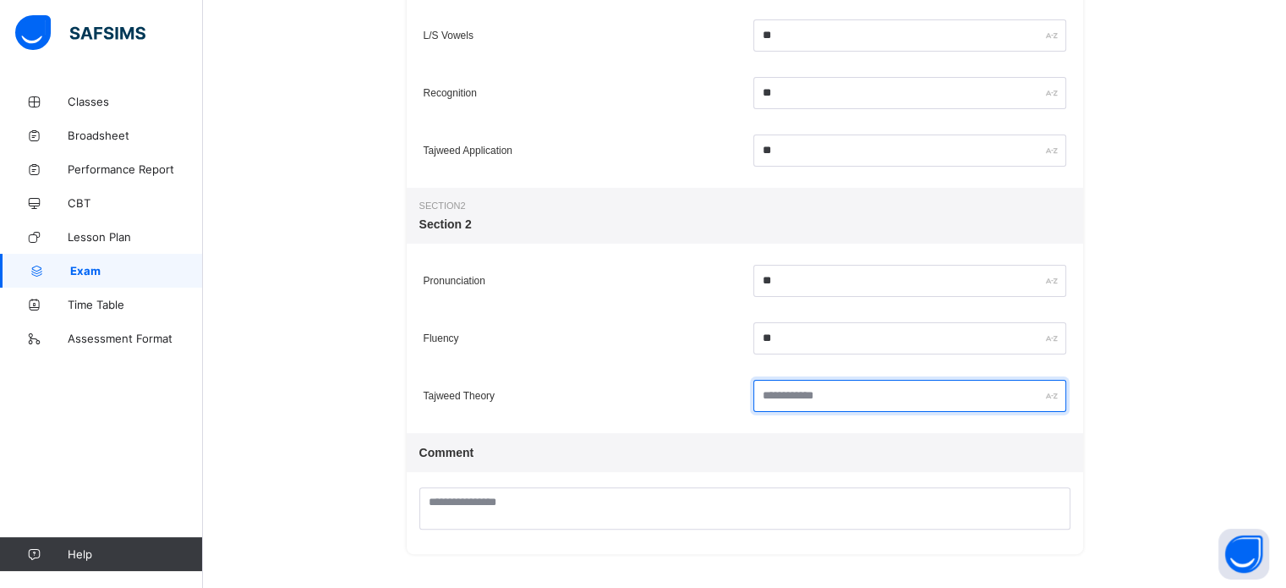
click at [787, 386] on input "text" at bounding box center [909, 396] width 313 height 32
type input "**"
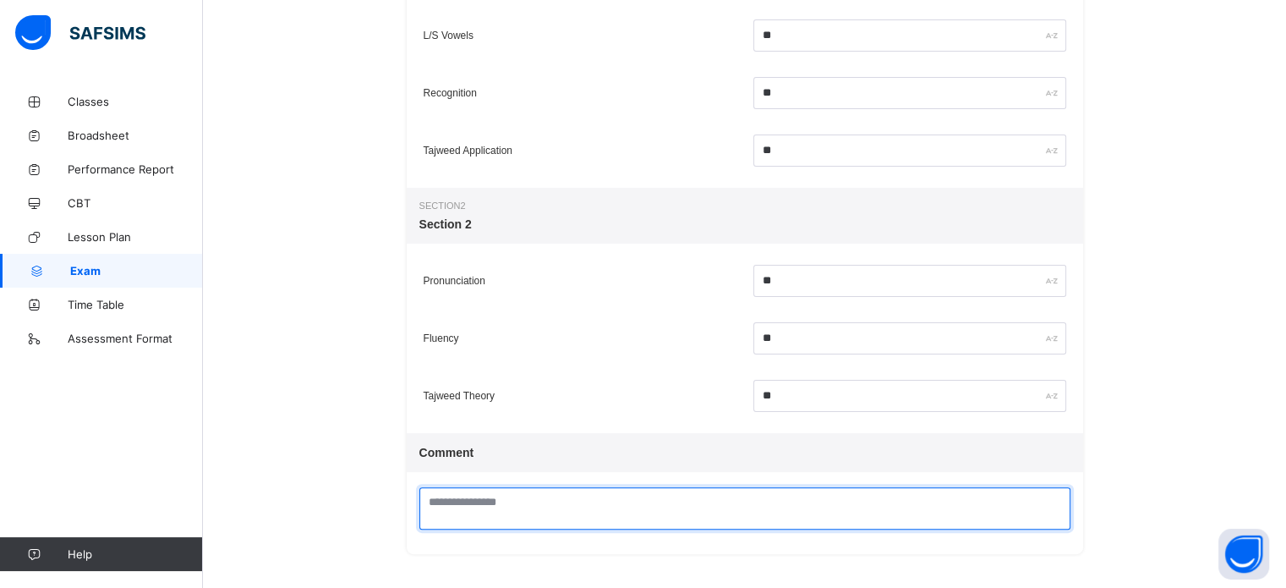
click at [754, 503] on textarea at bounding box center [744, 508] width 651 height 42
type textarea "*"
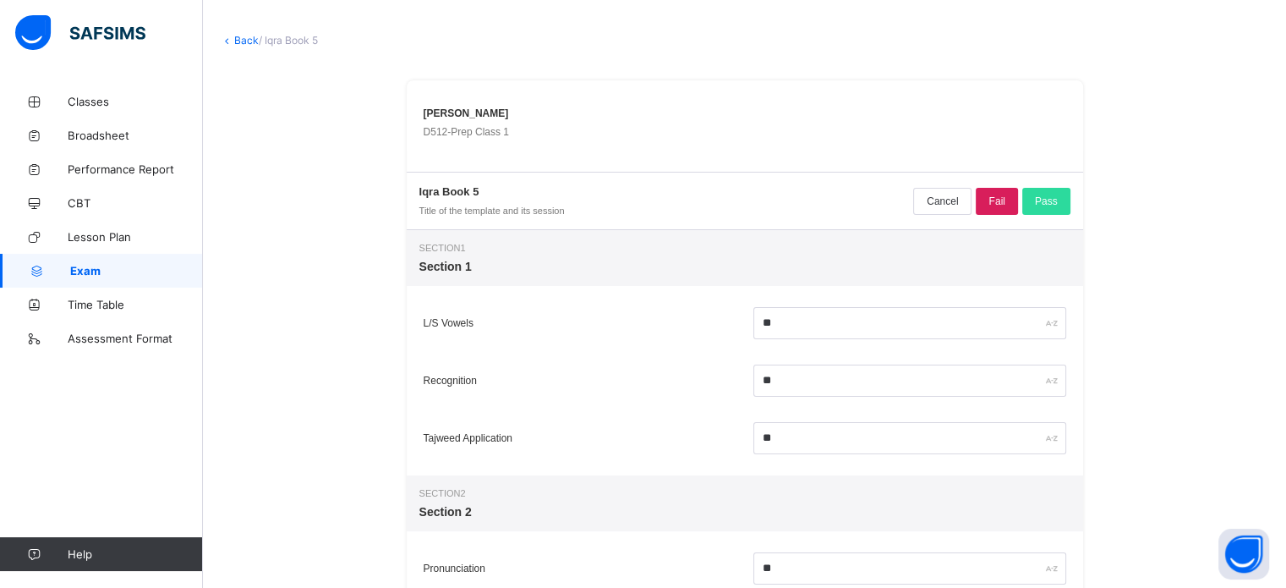
scroll to position [80, 0]
type textarea "**********"
click at [1044, 200] on span "Pass" at bounding box center [1046, 206] width 23 height 12
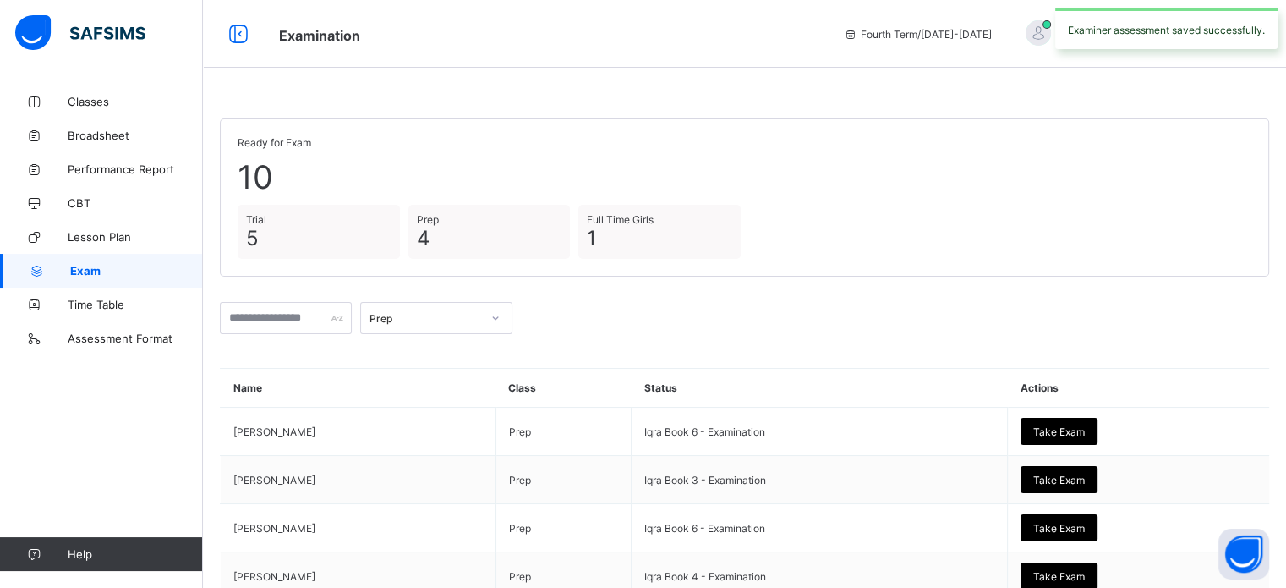
scroll to position [121, 0]
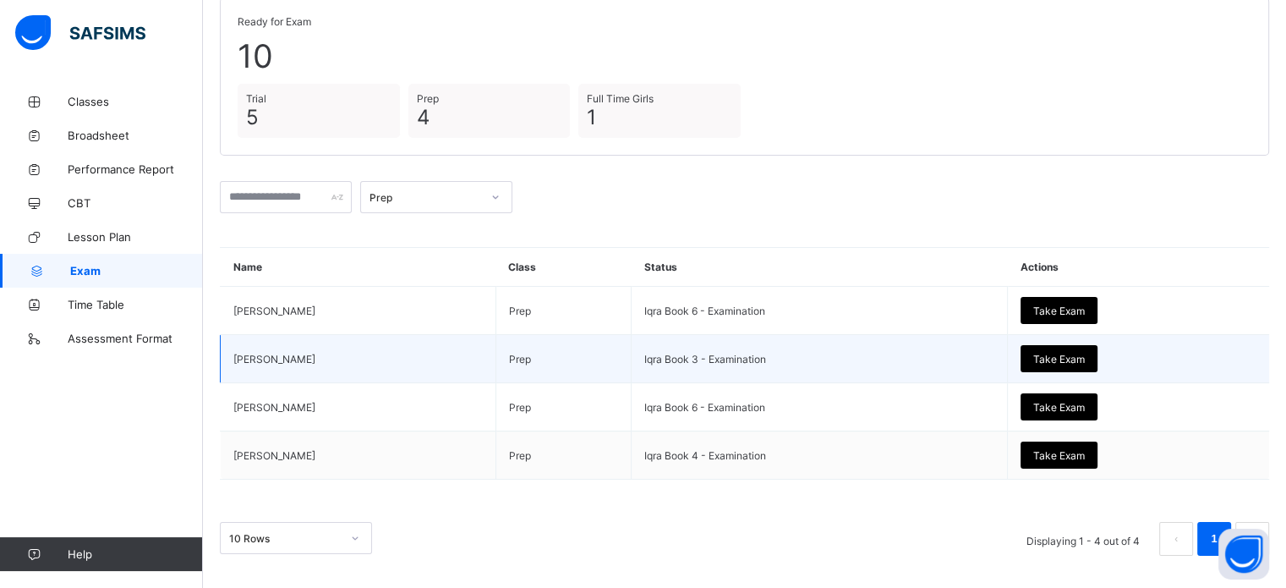
click at [1085, 358] on span "Take Exam" at bounding box center [1059, 359] width 52 height 13
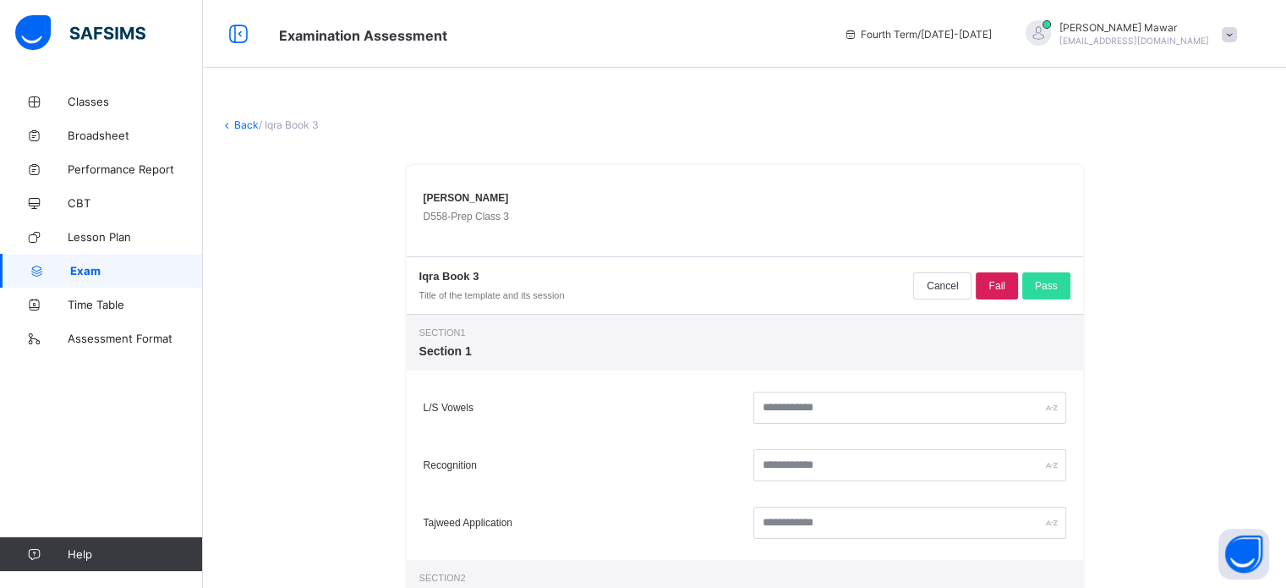
drag, startPoint x: 901, startPoint y: 287, endPoint x: 867, endPoint y: 318, distance: 46.1
click at [867, 318] on div "Back / Iqra Book 3 [PERSON_NAME] D558 - Prep Class 3 Iqra Book 3 Title of the t…" at bounding box center [744, 480] width 1083 height 960
click at [861, 399] on input "text" at bounding box center [909, 408] width 313 height 32
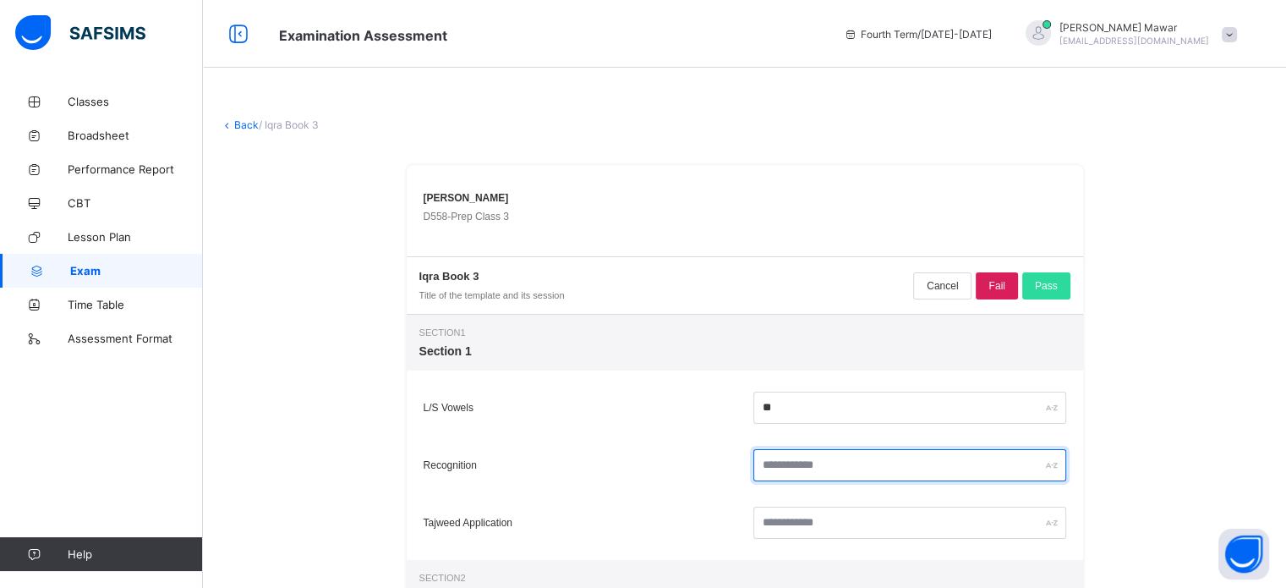
click at [831, 472] on input "text" at bounding box center [909, 465] width 313 height 32
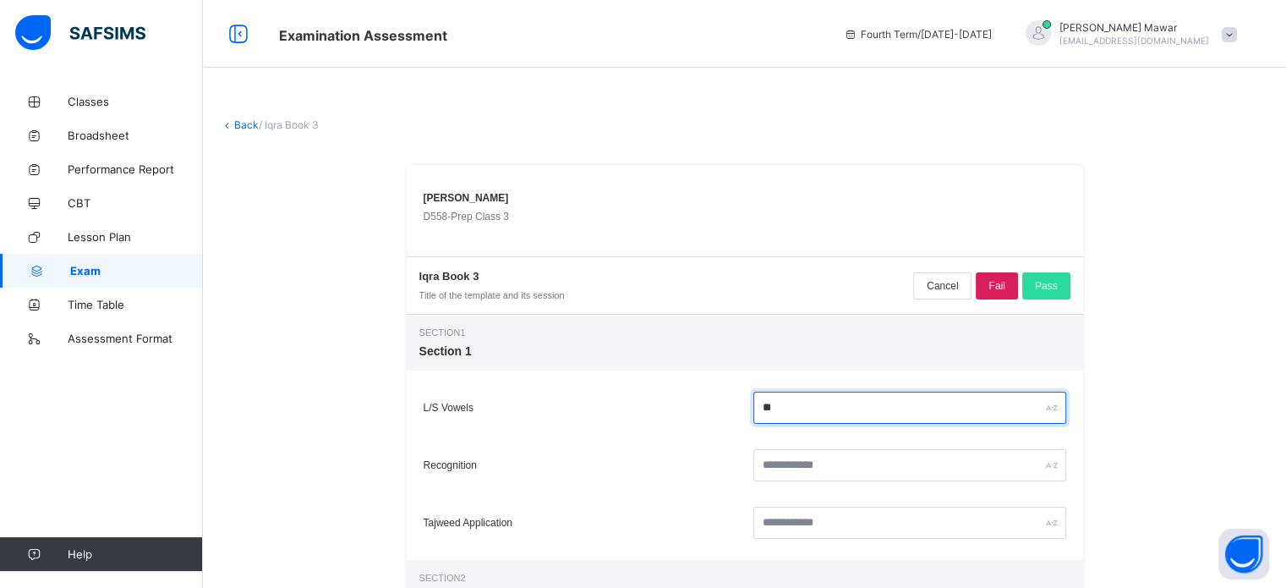
click at [826, 413] on input "**" at bounding box center [909, 408] width 313 height 32
type input "**"
click at [815, 446] on div at bounding box center [909, 465] width 321 height 41
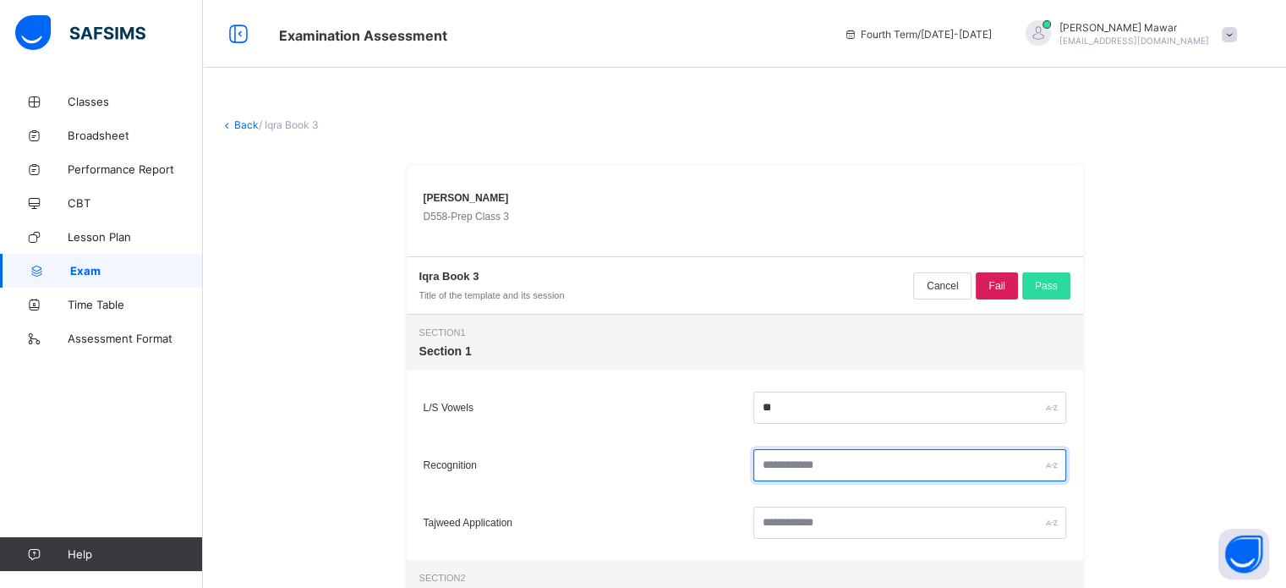
click at [812, 459] on input "text" at bounding box center [909, 465] width 313 height 32
type input "**"
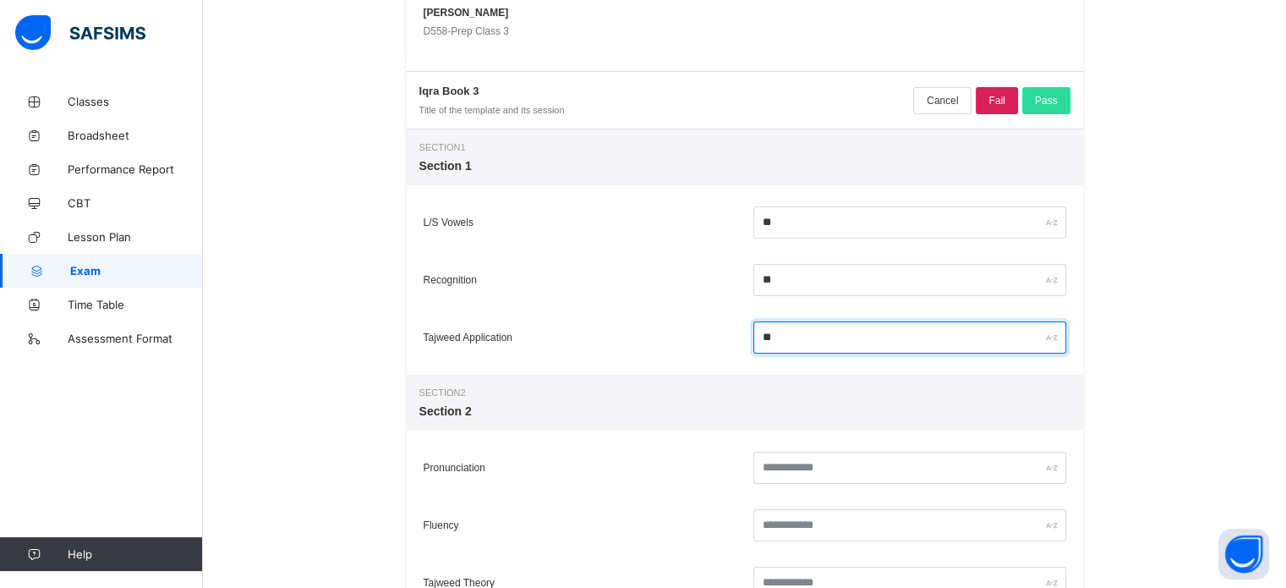
scroll to position [186, 0]
type input "**"
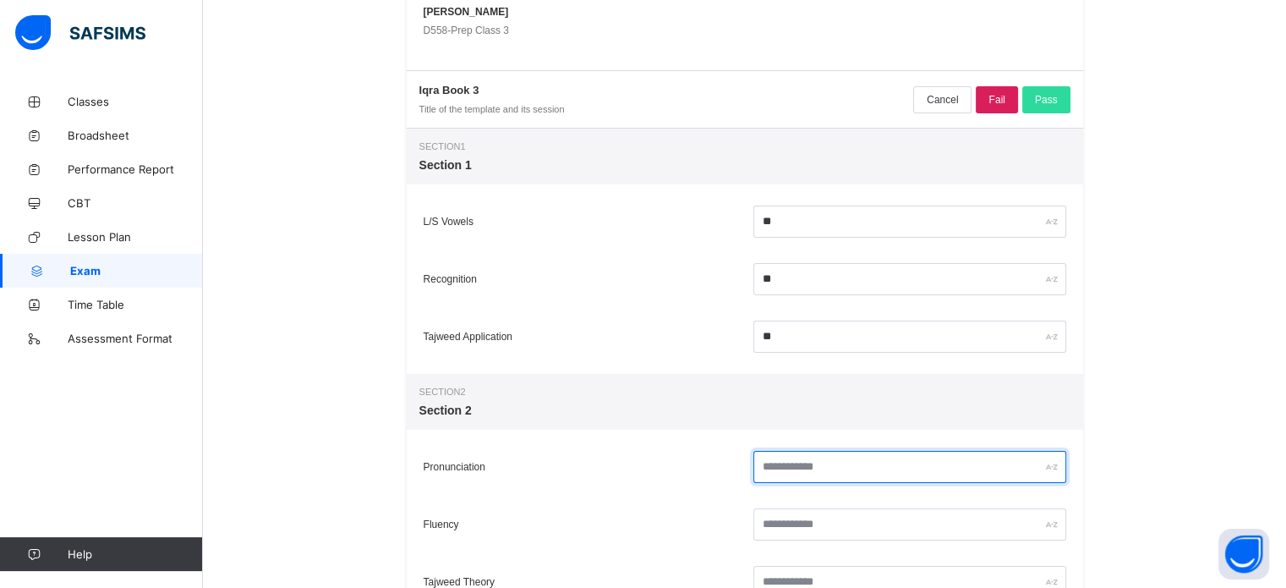
click at [788, 468] on input "text" at bounding box center [909, 467] width 313 height 32
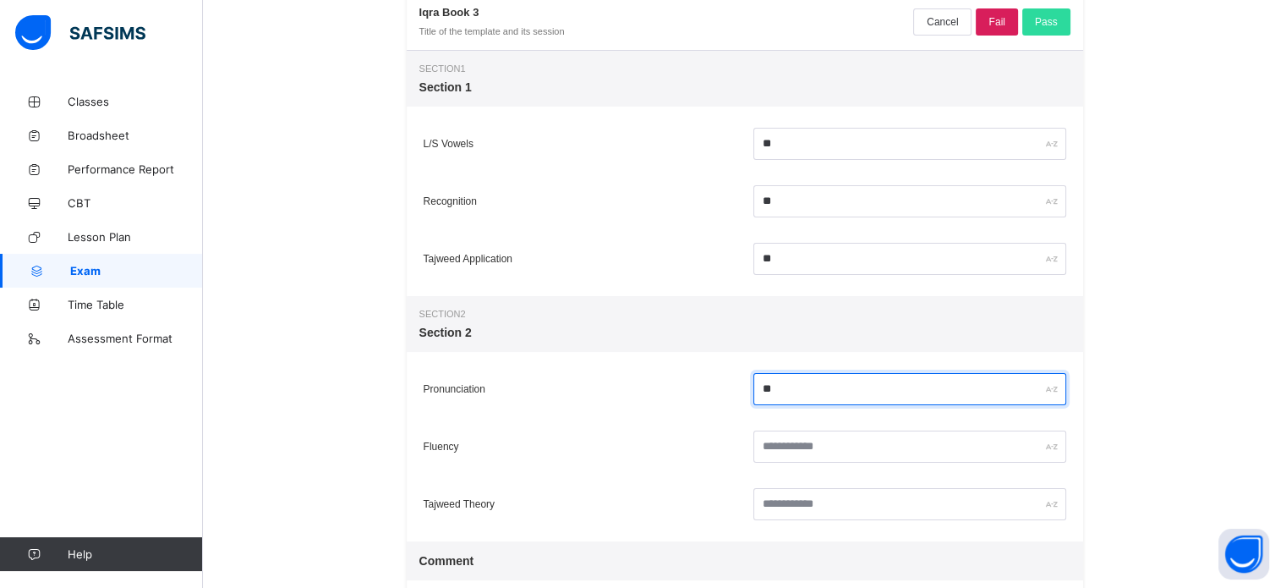
scroll to position [264, 0]
type input "**"
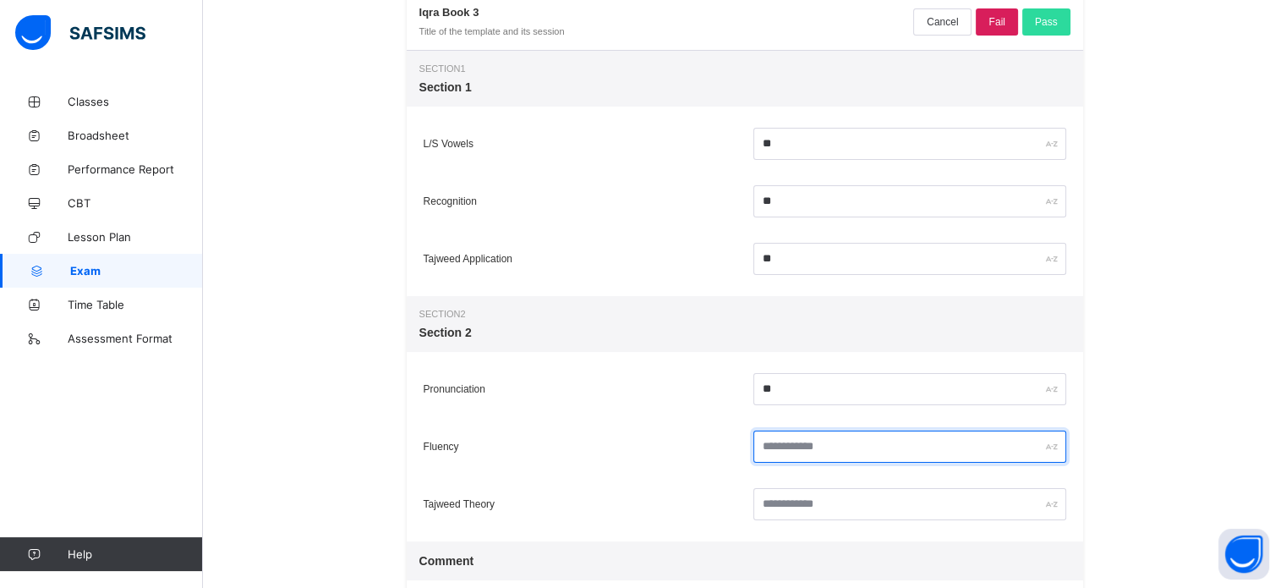
click at [791, 443] on input "text" at bounding box center [909, 446] width 313 height 32
type input "**"
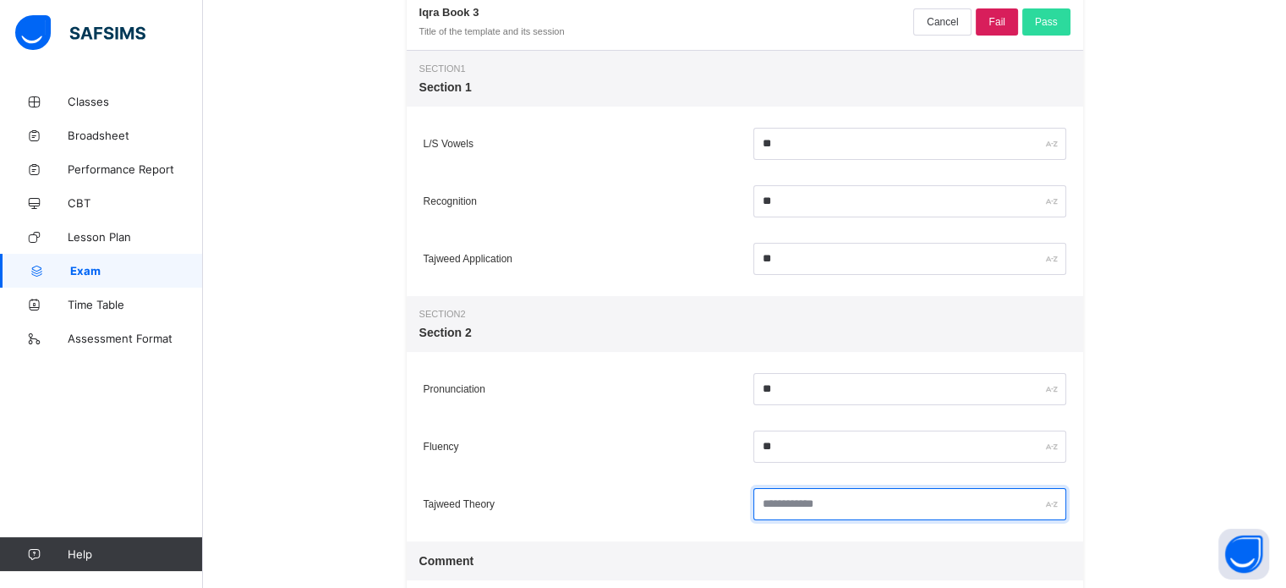
click at [795, 505] on input "text" at bounding box center [909, 504] width 313 height 32
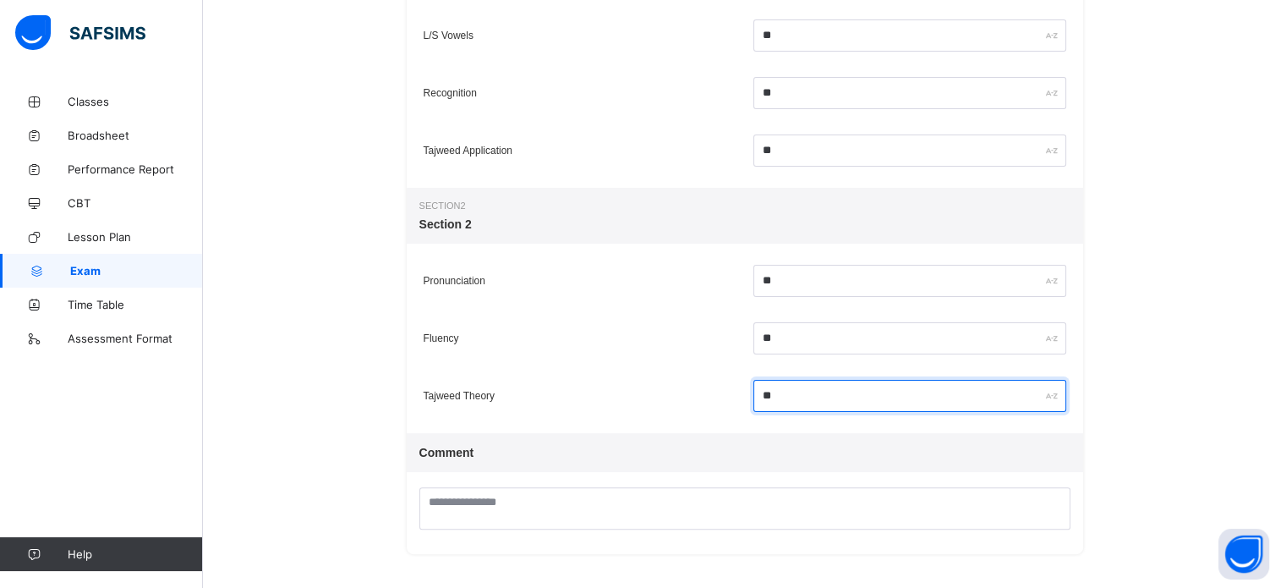
type input "**"
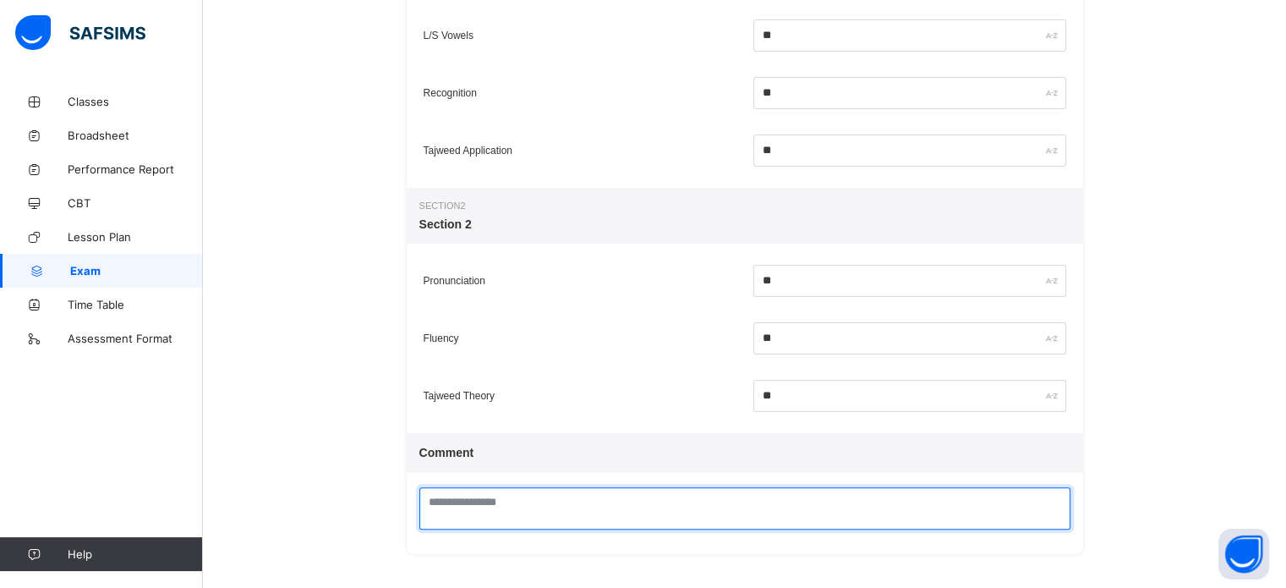
click at [748, 507] on textarea at bounding box center [744, 508] width 651 height 42
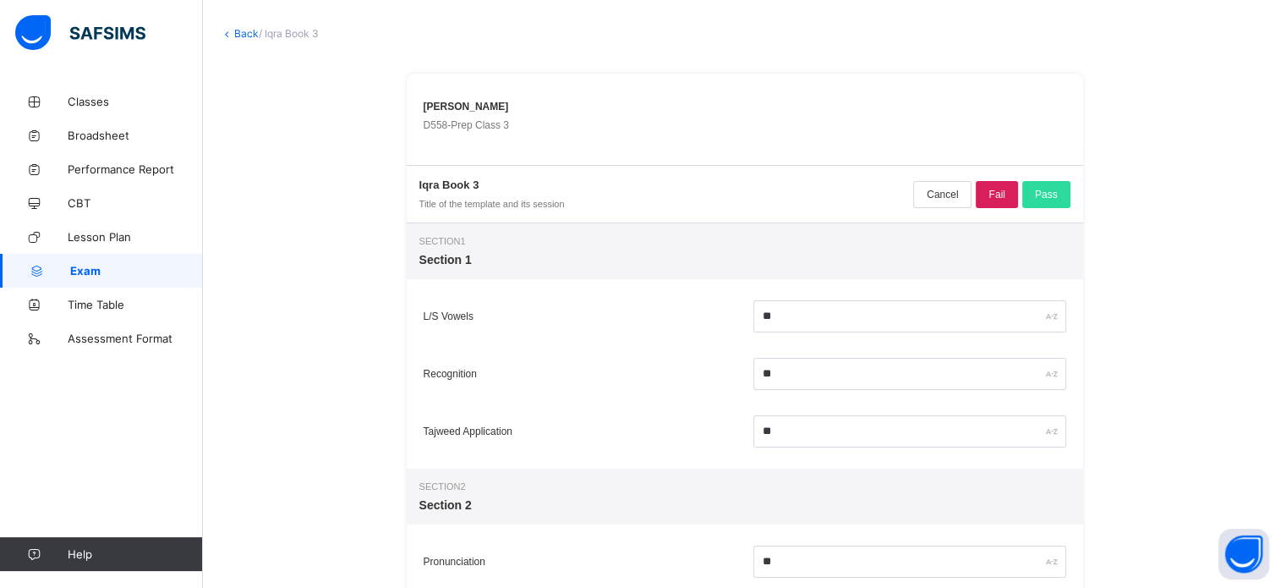
scroll to position [88, 0]
type textarea "**********"
click at [1055, 200] on span "Pass" at bounding box center [1046, 198] width 23 height 12
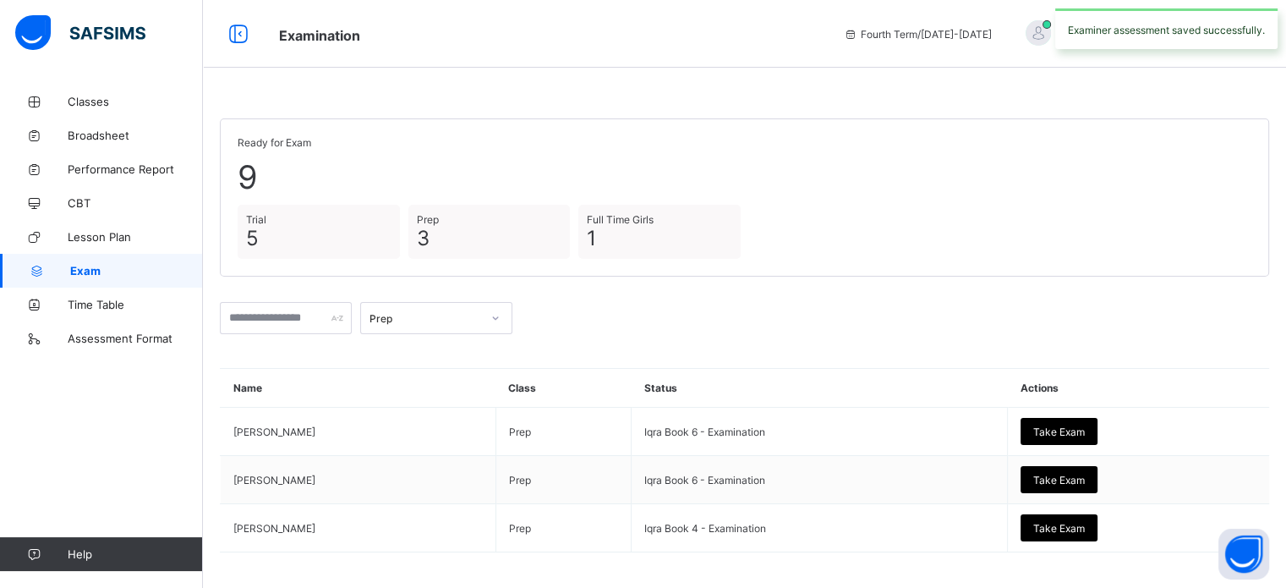
scroll to position [73, 0]
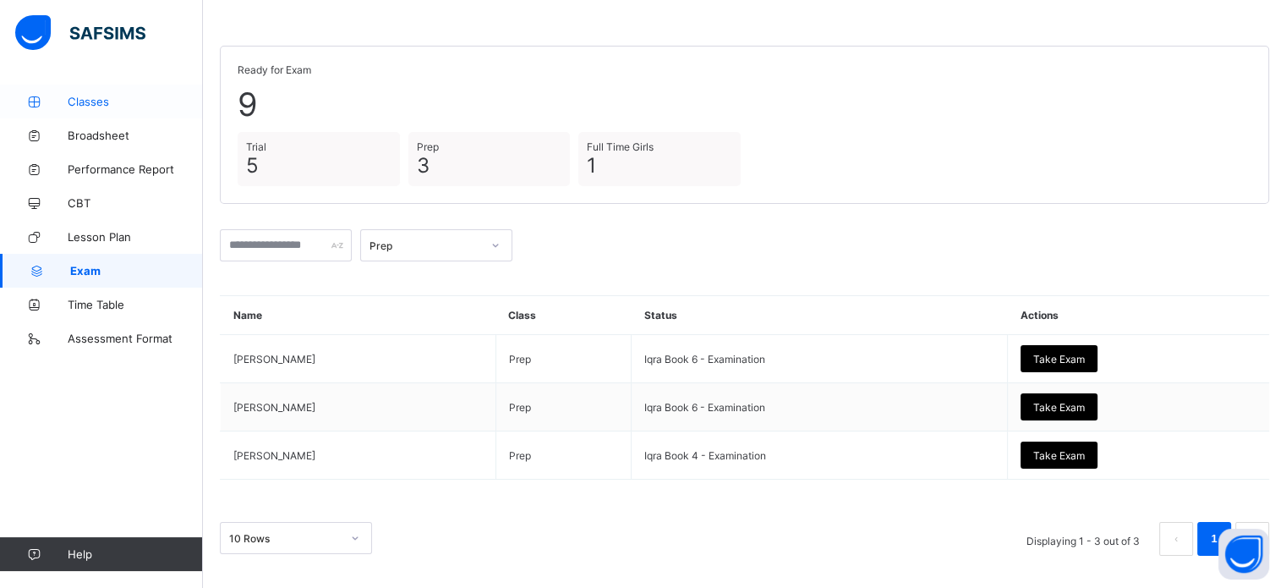
click at [101, 103] on span "Classes" at bounding box center [135, 102] width 135 height 14
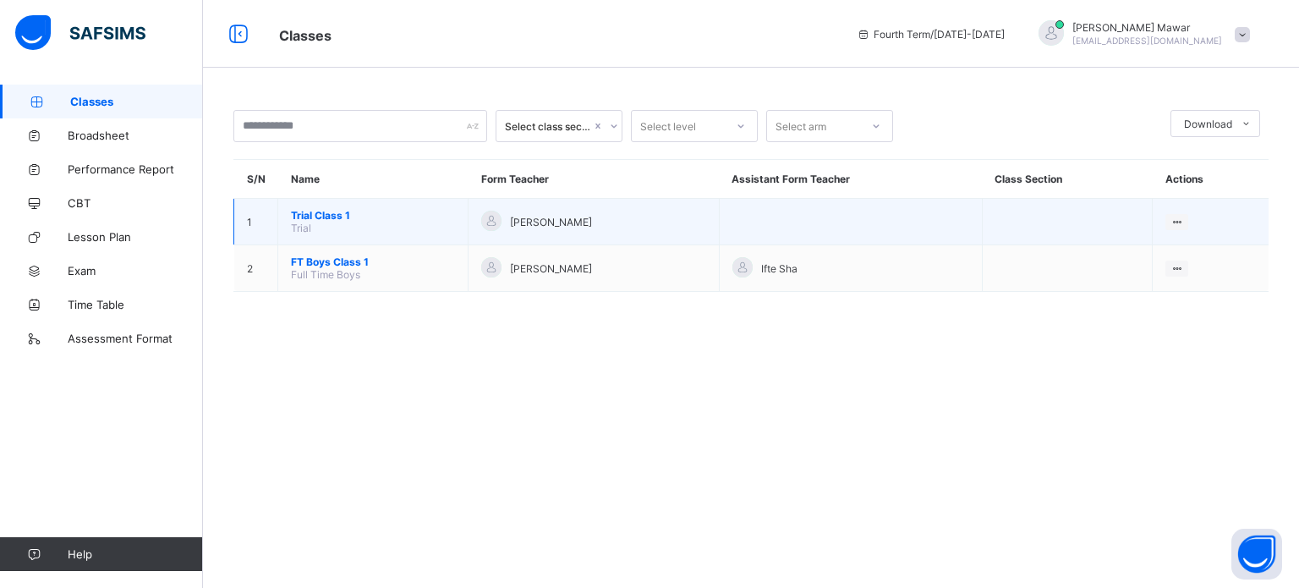
click at [344, 215] on span "Trial Class 1" at bounding box center [373, 215] width 164 height 13
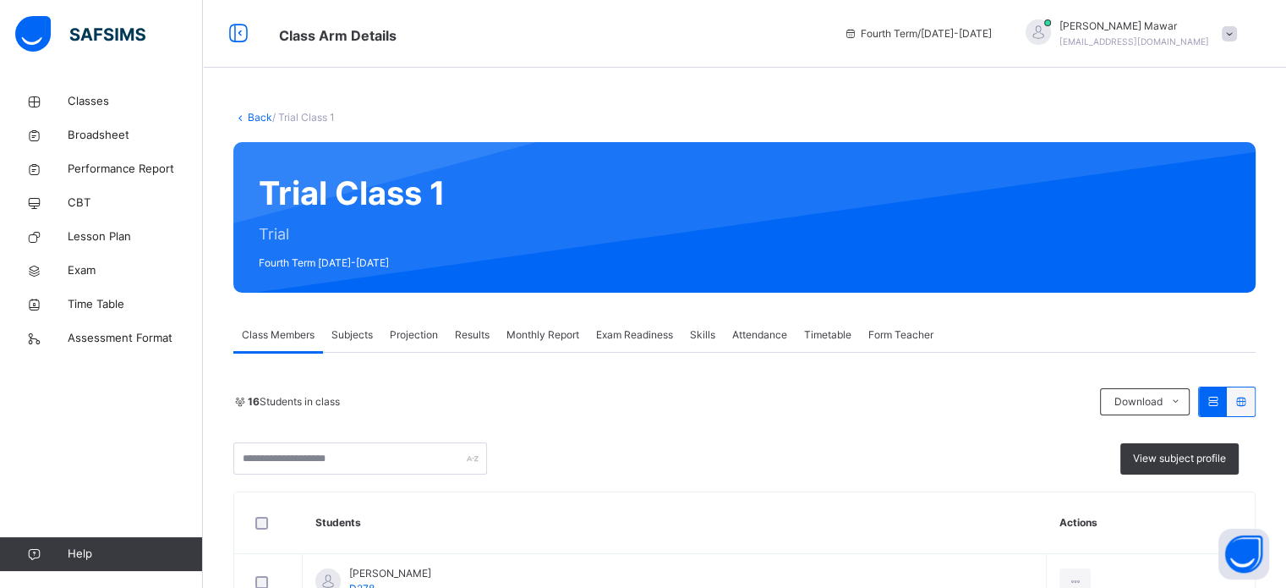
scroll to position [225, 0]
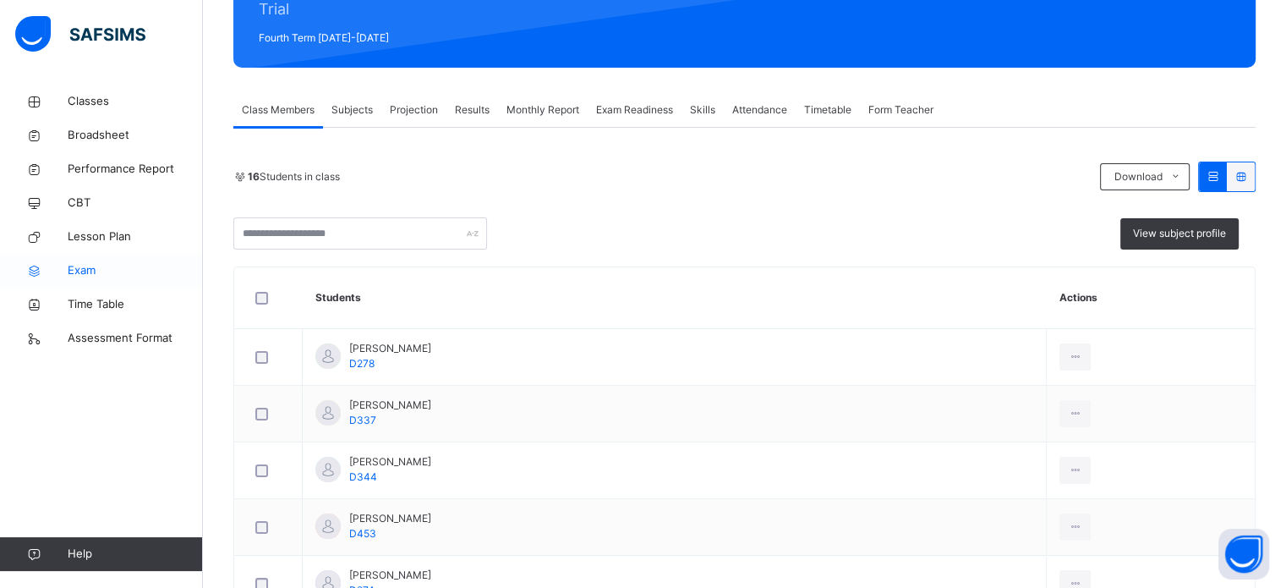
click at [105, 267] on span "Exam" at bounding box center [135, 270] width 135 height 17
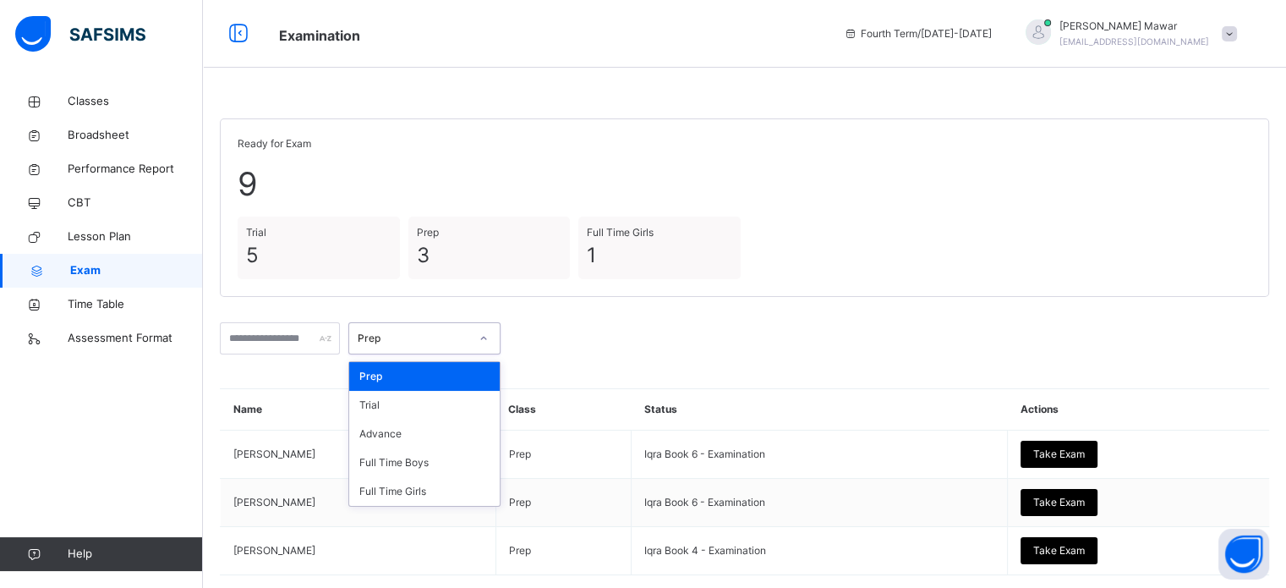
click at [487, 352] on div "Prep" at bounding box center [424, 338] width 152 height 32
click at [480, 428] on div "Advance" at bounding box center [424, 433] width 151 height 29
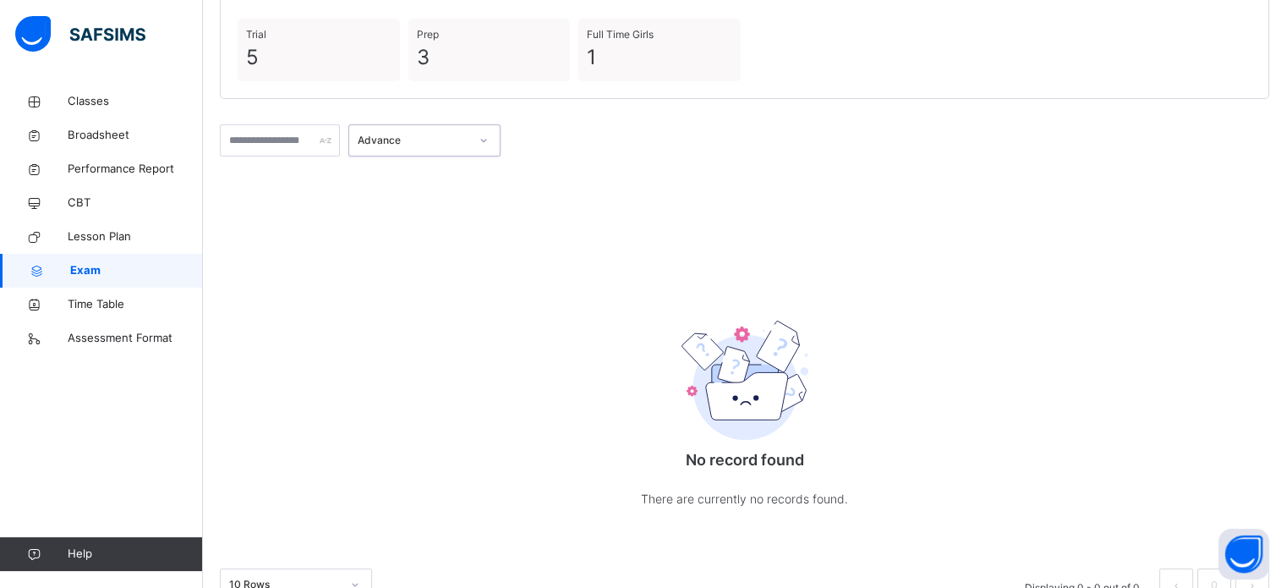
scroll to position [199, 0]
click at [417, 140] on div "Advance" at bounding box center [414, 139] width 112 height 15
click at [119, 96] on span "Classes" at bounding box center [135, 101] width 135 height 17
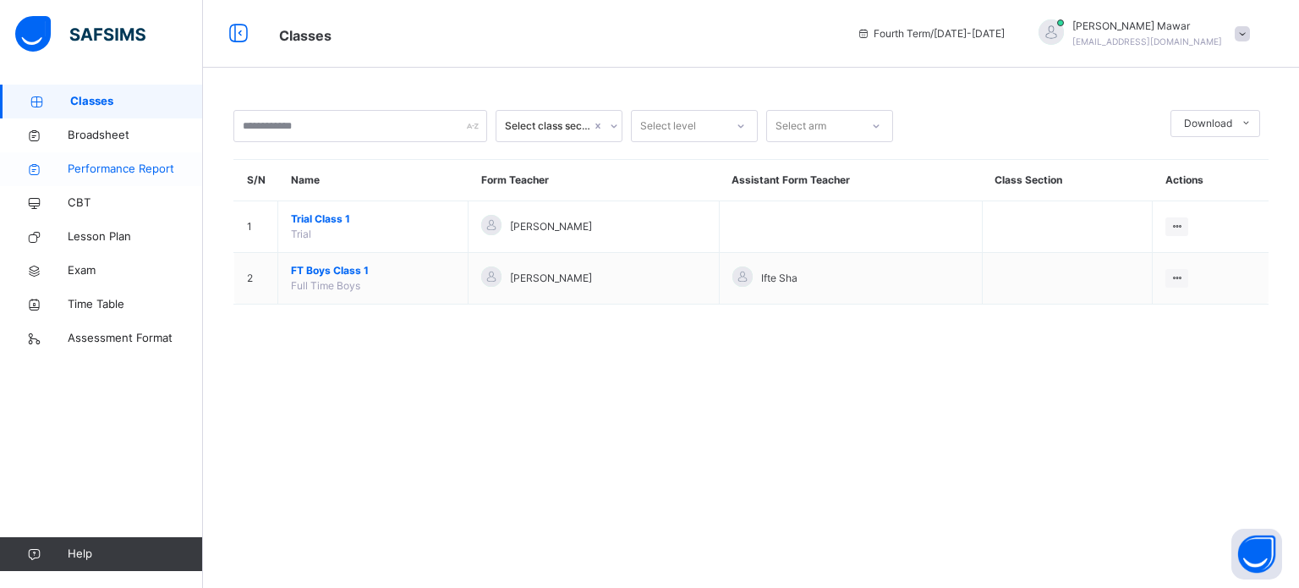
click at [173, 180] on link "Performance Report" at bounding box center [101, 169] width 203 height 34
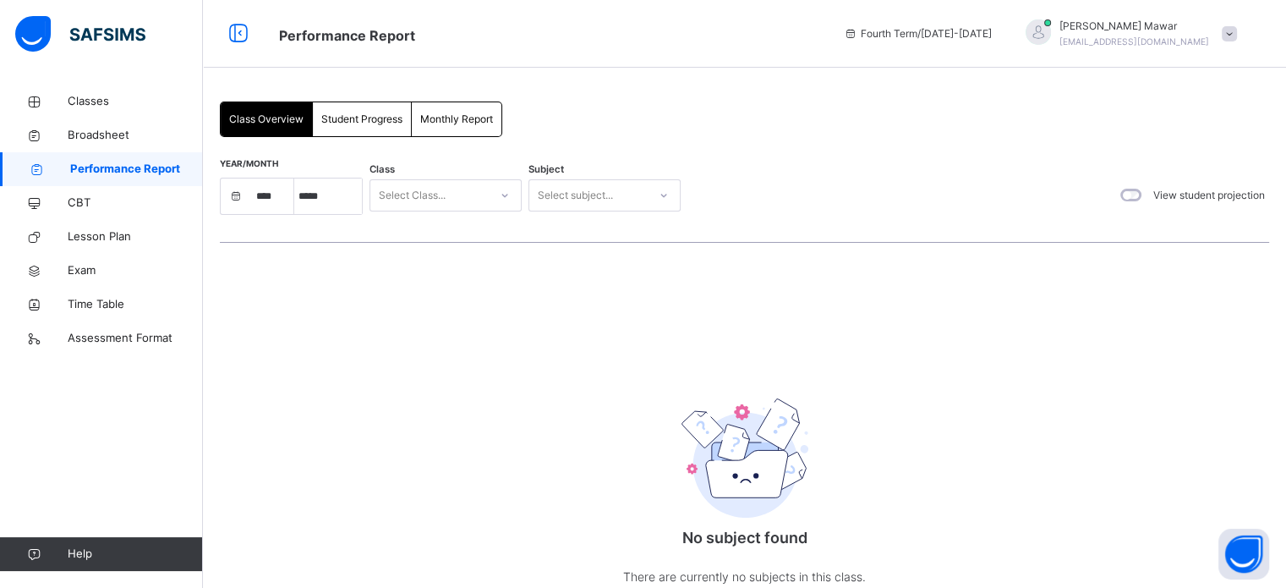
select select "****"
select select "*"
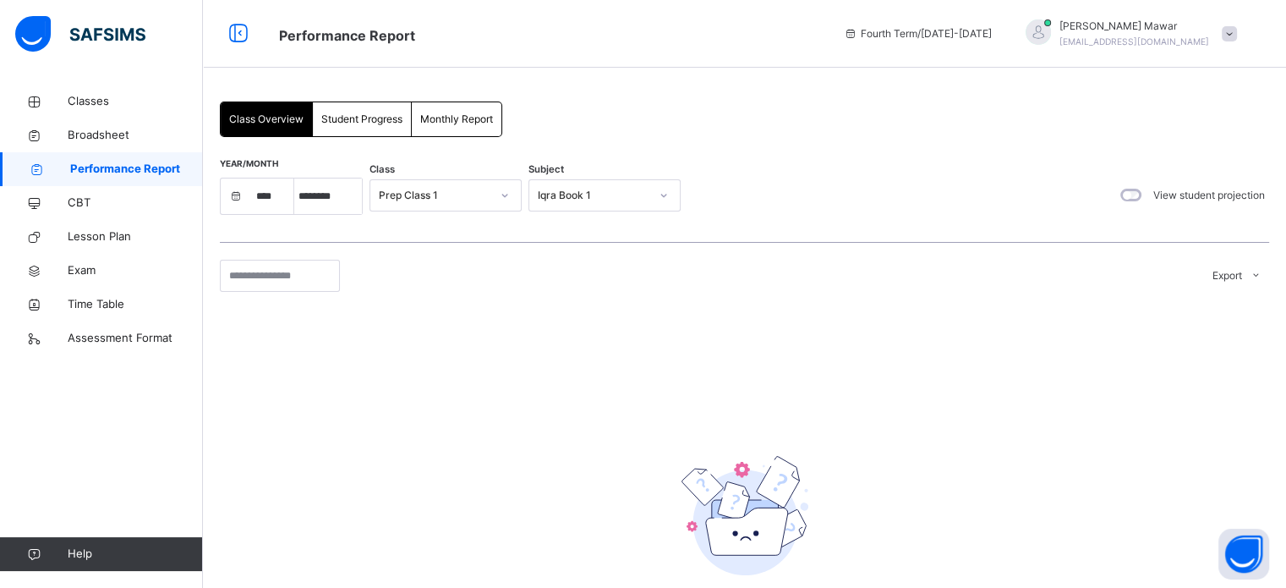
click at [387, 123] on span "Student Progress" at bounding box center [361, 119] width 81 height 15
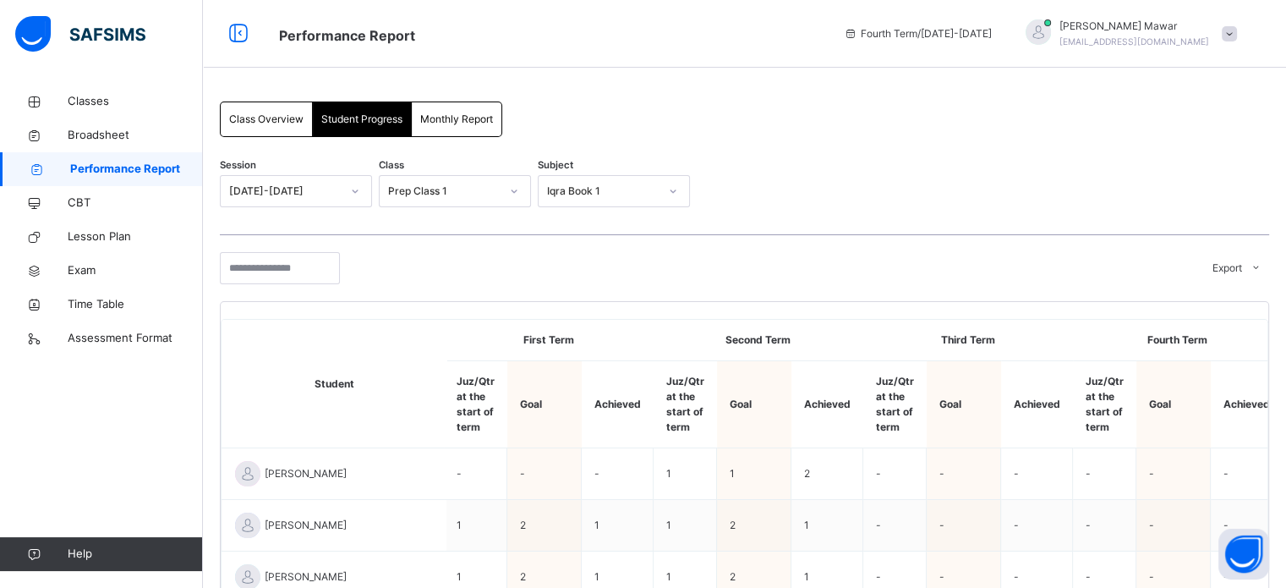
click at [255, 134] on div "Class Overview" at bounding box center [267, 119] width 92 height 34
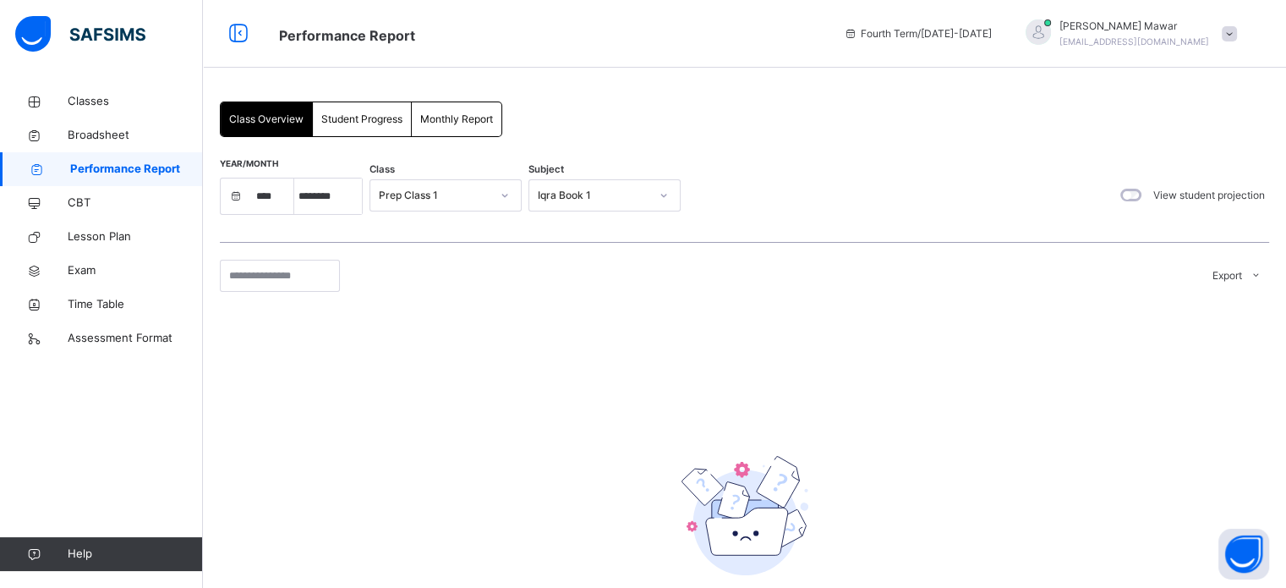
click at [500, 133] on div "Monthly Report" at bounding box center [457, 119] width 90 height 34
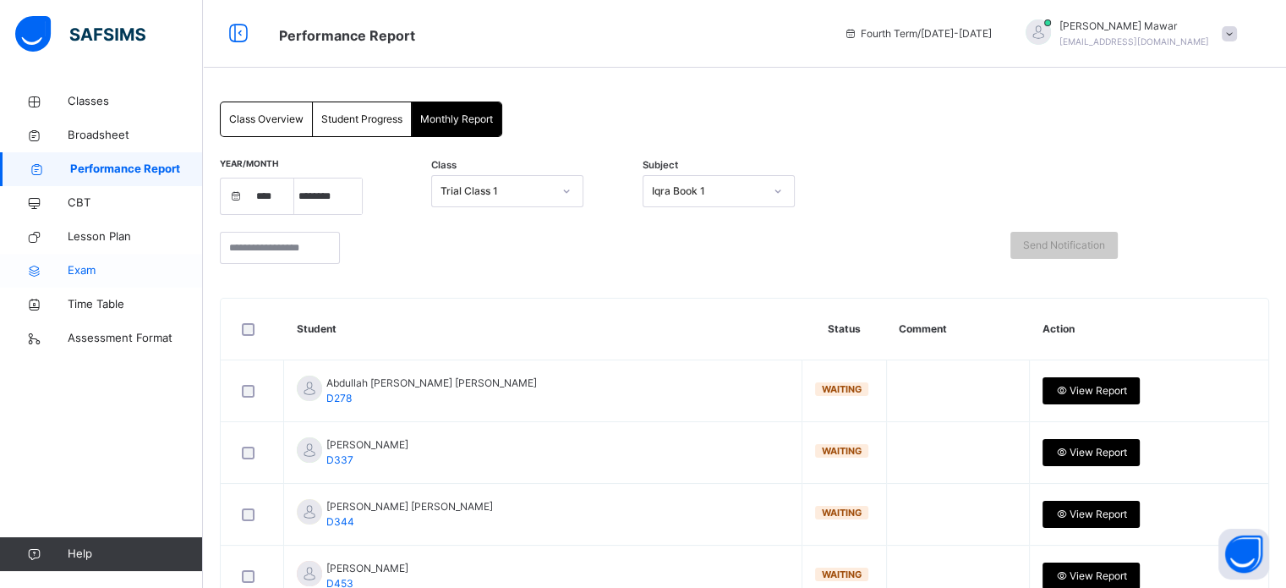
click at [110, 263] on span "Exam" at bounding box center [135, 270] width 135 height 17
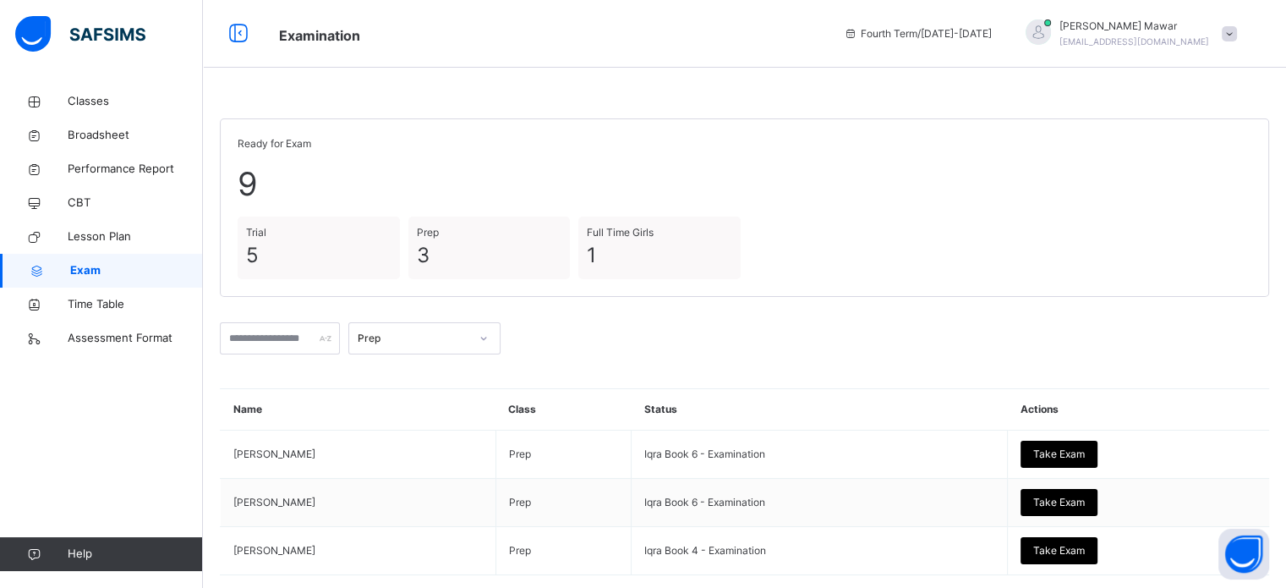
scroll to position [96, 0]
